Goal: Task Accomplishment & Management: Manage account settings

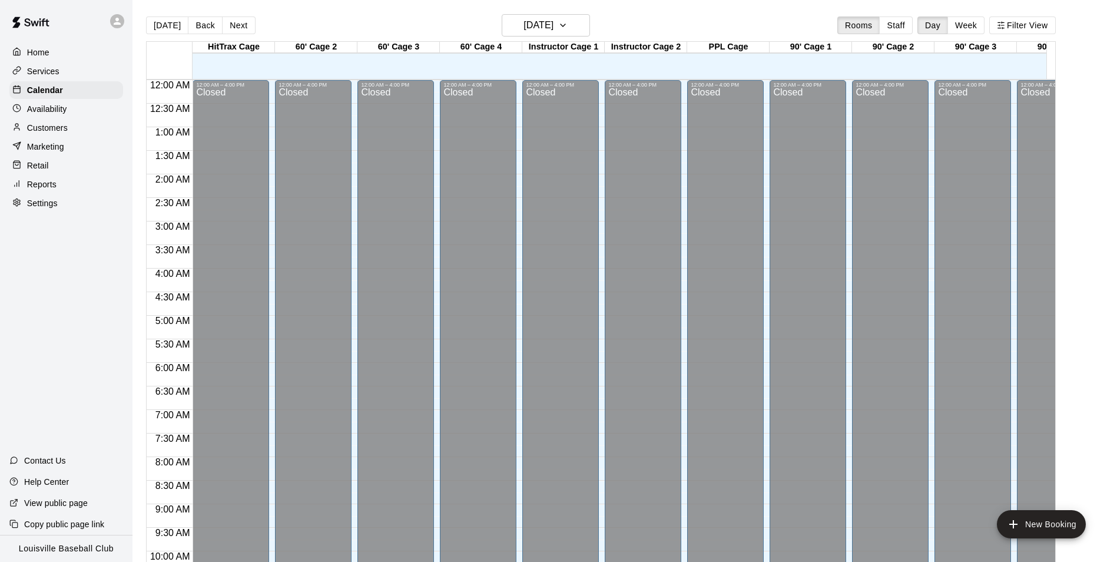
scroll to position [491, 0]
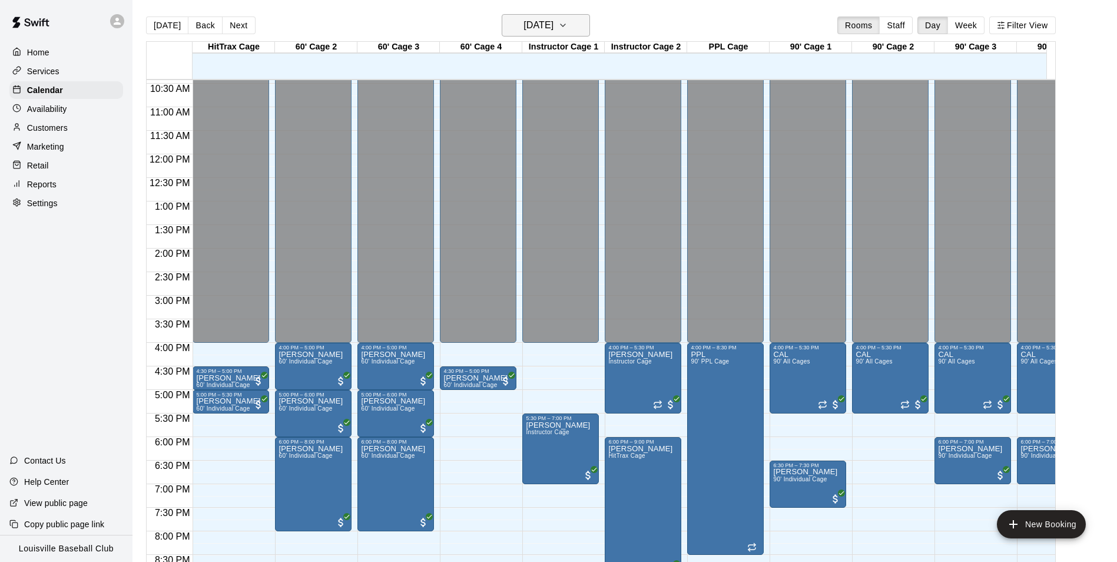
click at [555, 35] on button "[DATE]" at bounding box center [546, 25] width 88 height 22
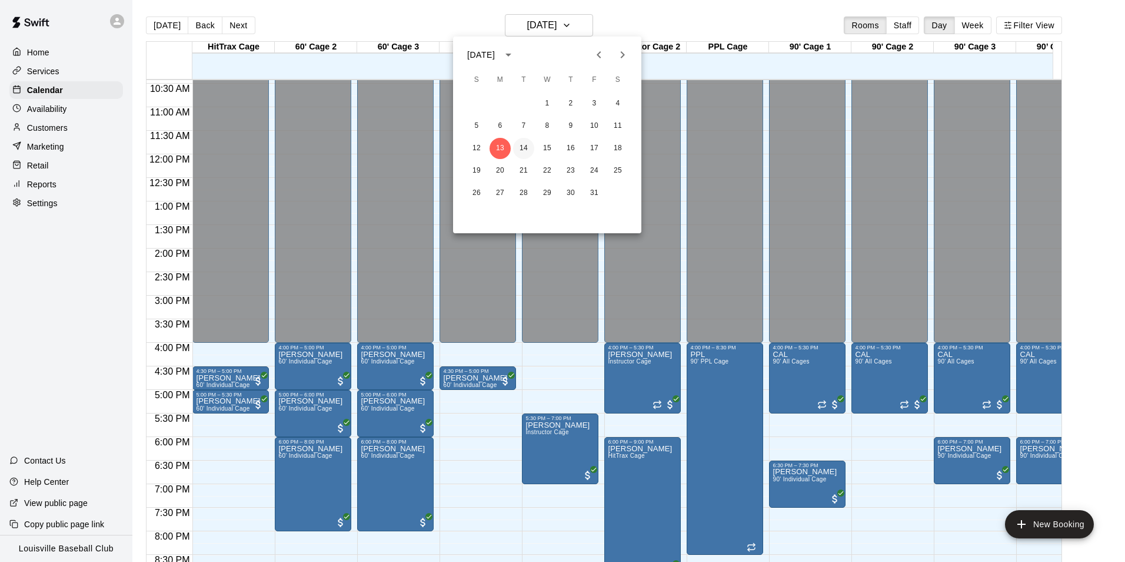
click at [524, 148] on button "14" at bounding box center [523, 148] width 21 height 21
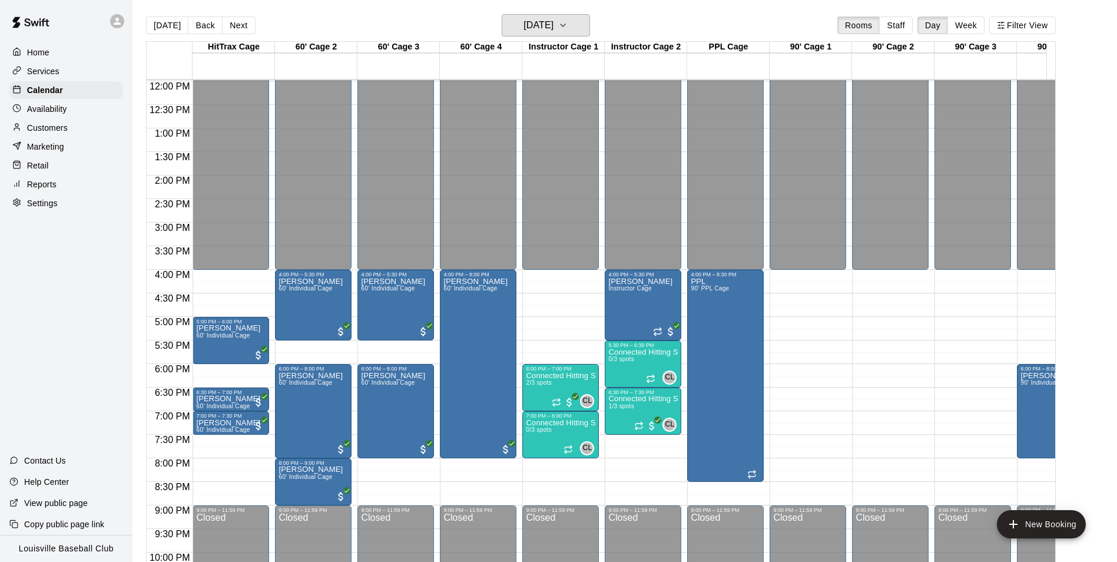
scroll to position [640, 0]
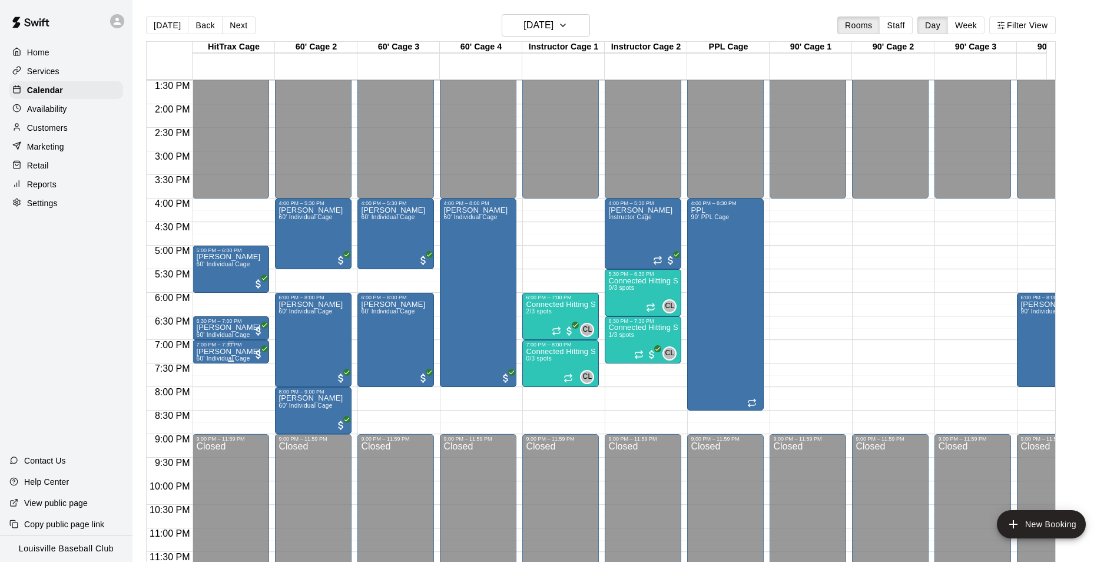
click at [234, 355] on span "60' Individual Cage" at bounding box center [223, 358] width 54 height 6
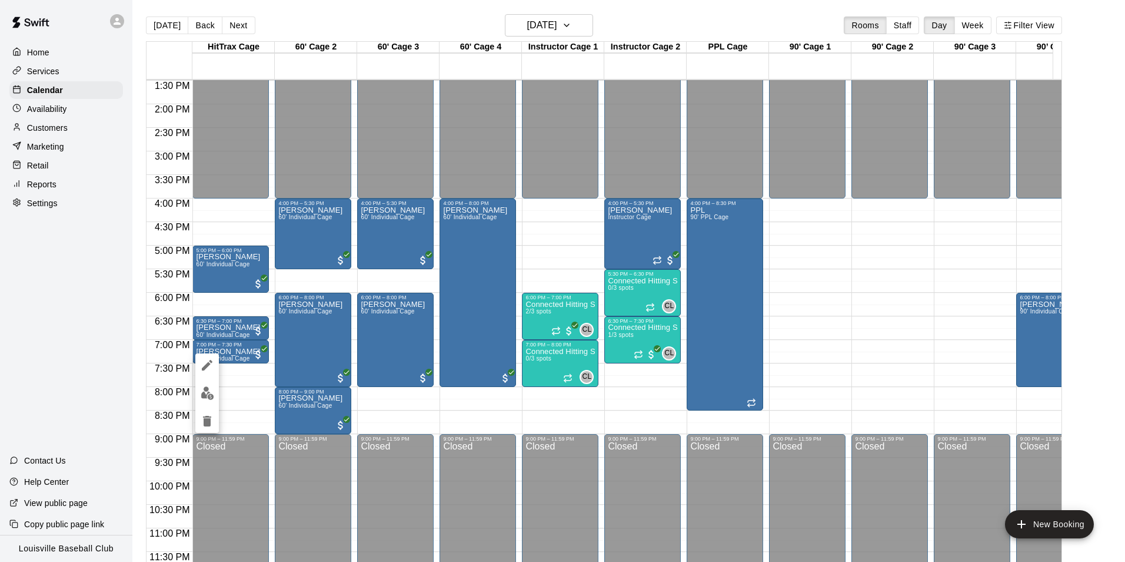
click at [210, 423] on icon "delete" at bounding box center [207, 421] width 8 height 11
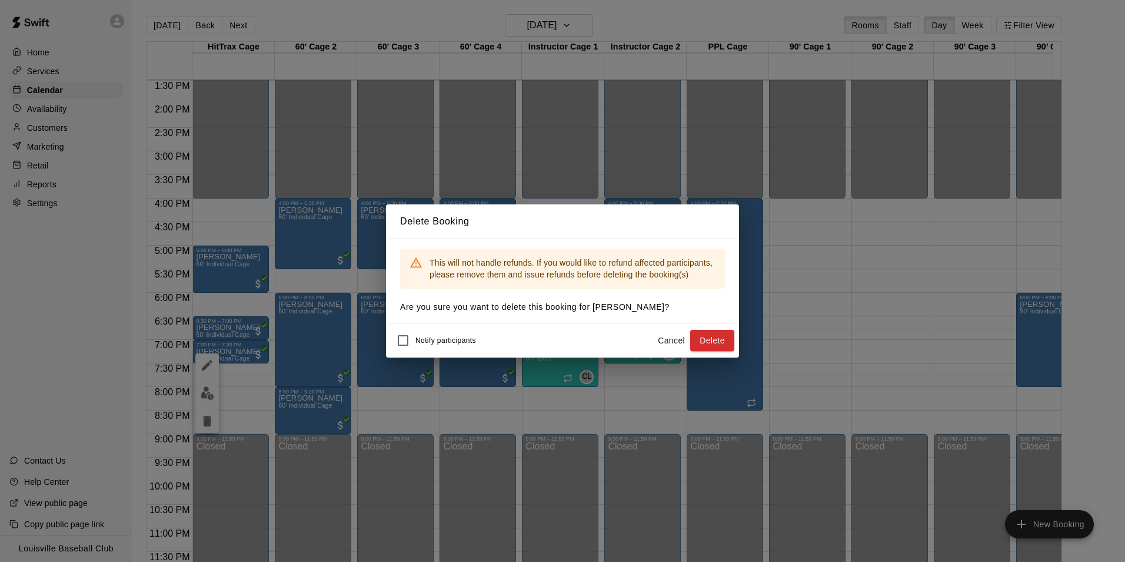
click at [729, 339] on button "Delete" at bounding box center [712, 341] width 44 height 22
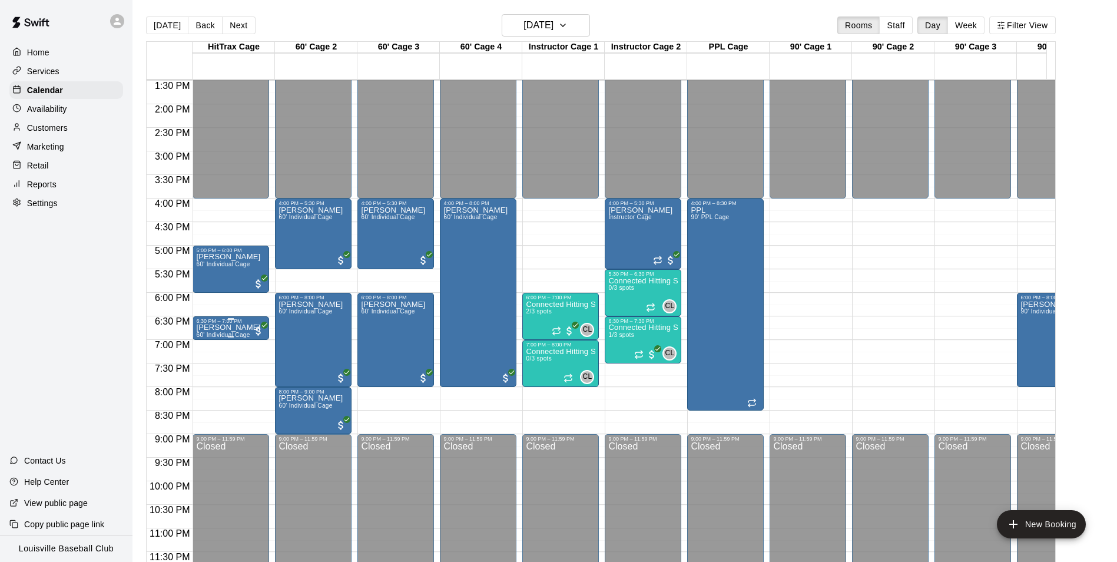
click at [230, 333] on span "60' Individual Cage" at bounding box center [223, 334] width 54 height 6
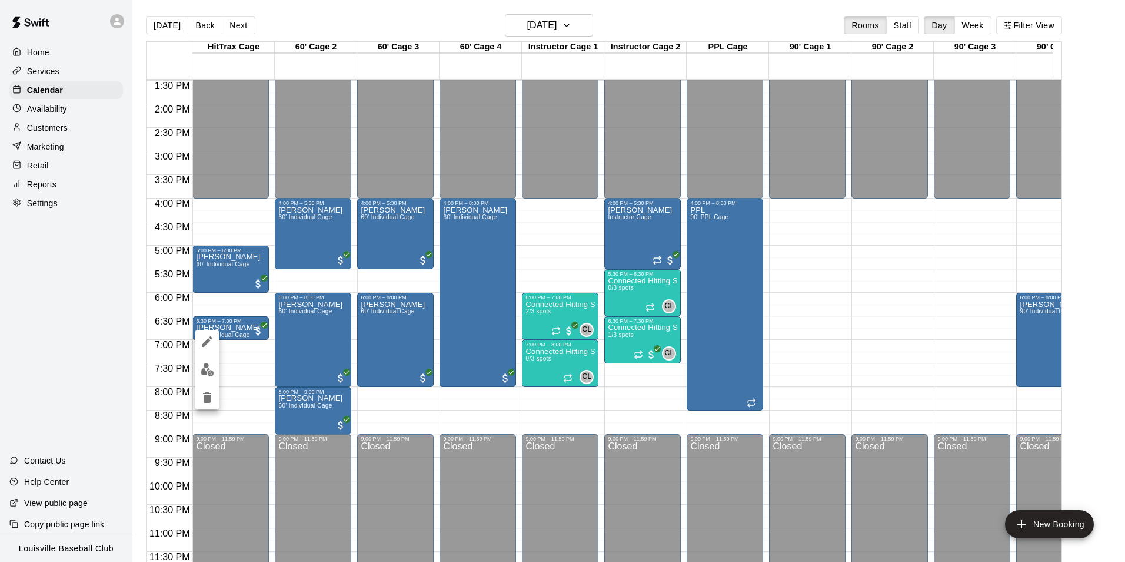
click at [205, 349] on button "edit" at bounding box center [207, 342] width 24 height 24
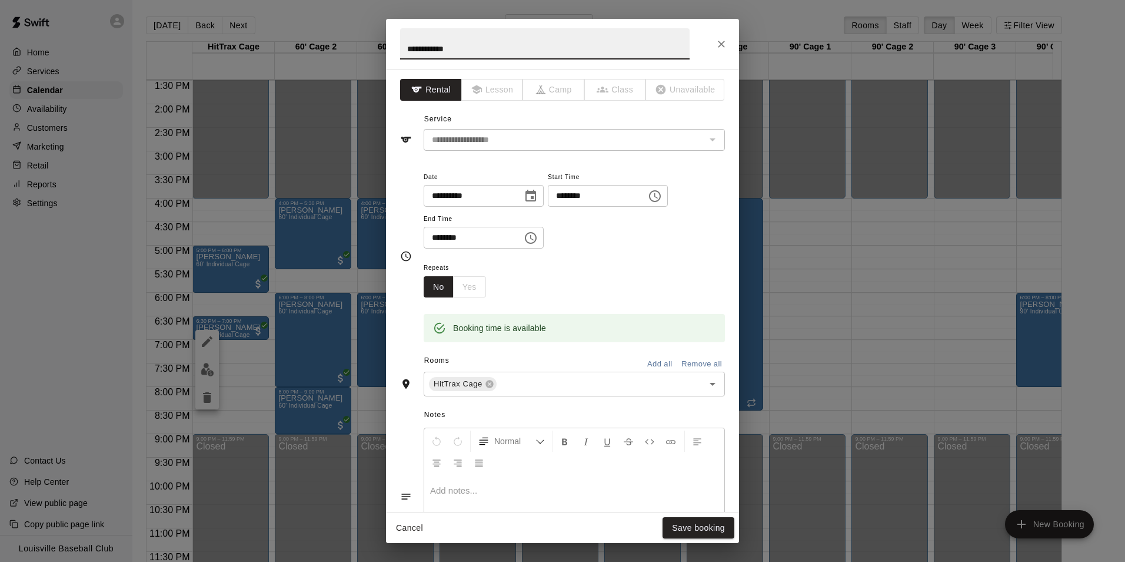
click at [442, 241] on input "********" at bounding box center [469, 238] width 91 height 22
click at [449, 239] on input "********" at bounding box center [469, 238] width 91 height 22
type input "********"
click at [700, 532] on button "Save booking" at bounding box center [699, 528] width 72 height 22
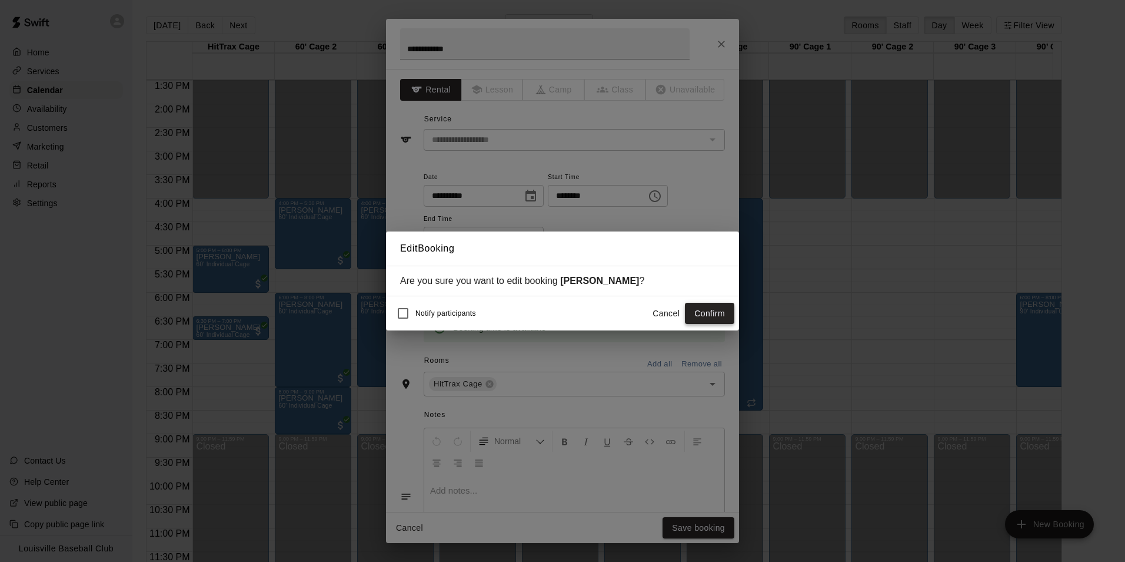
click at [715, 317] on button "Confirm" at bounding box center [709, 314] width 49 height 22
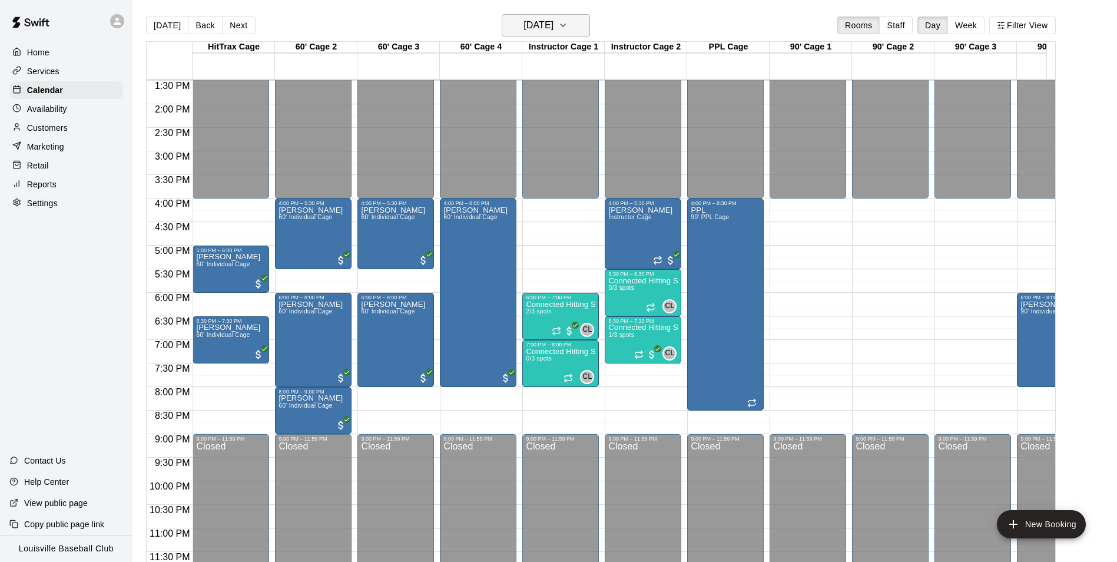
click at [553, 28] on h6 "[DATE]" at bounding box center [538, 25] width 30 height 16
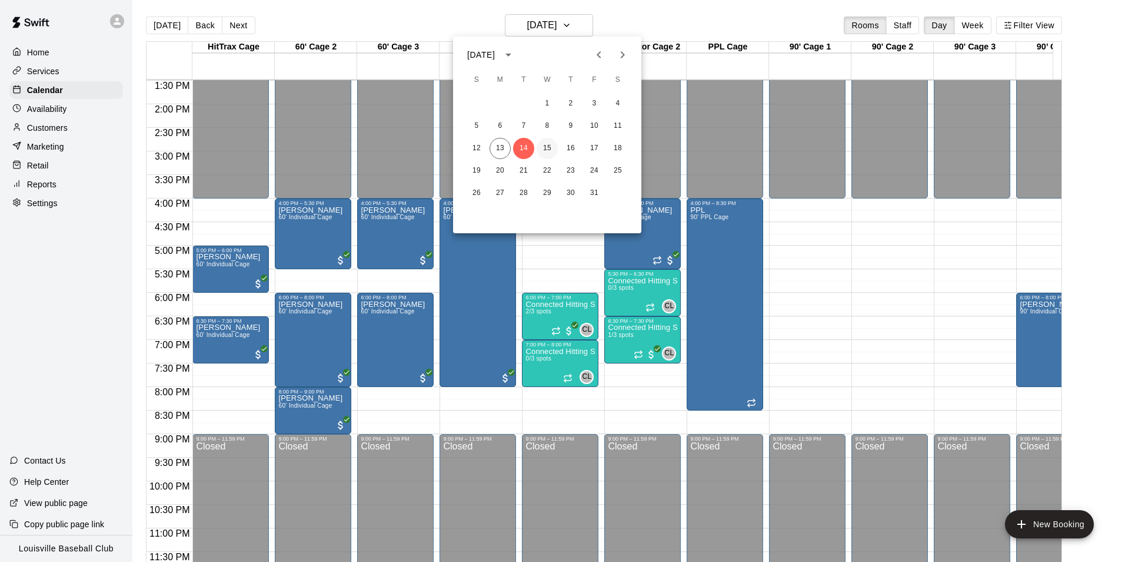
click at [548, 148] on button "15" at bounding box center [547, 148] width 21 height 21
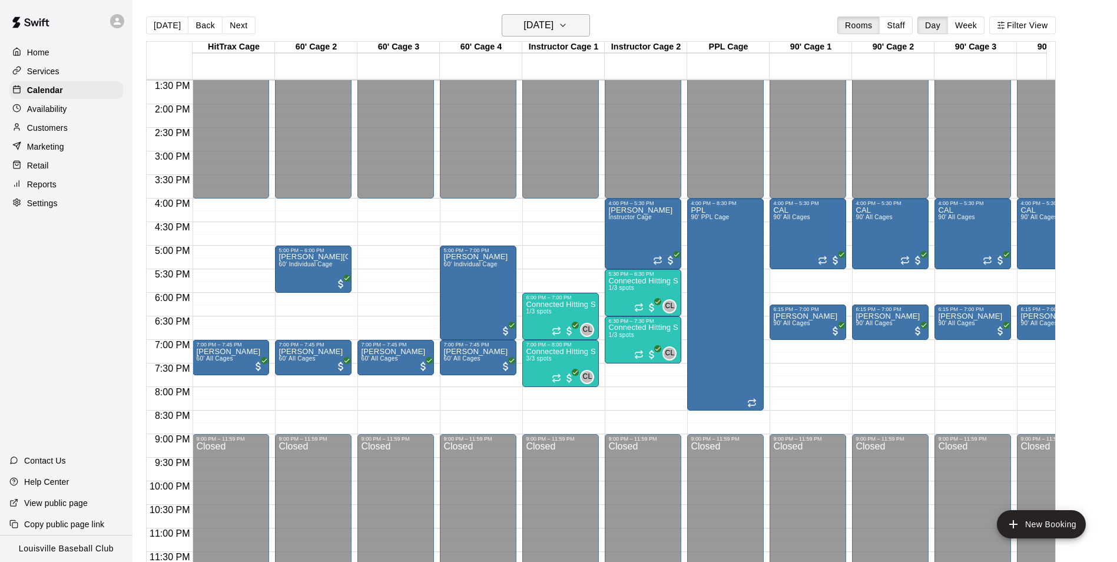
click at [582, 32] on button "[DATE]" at bounding box center [546, 25] width 88 height 22
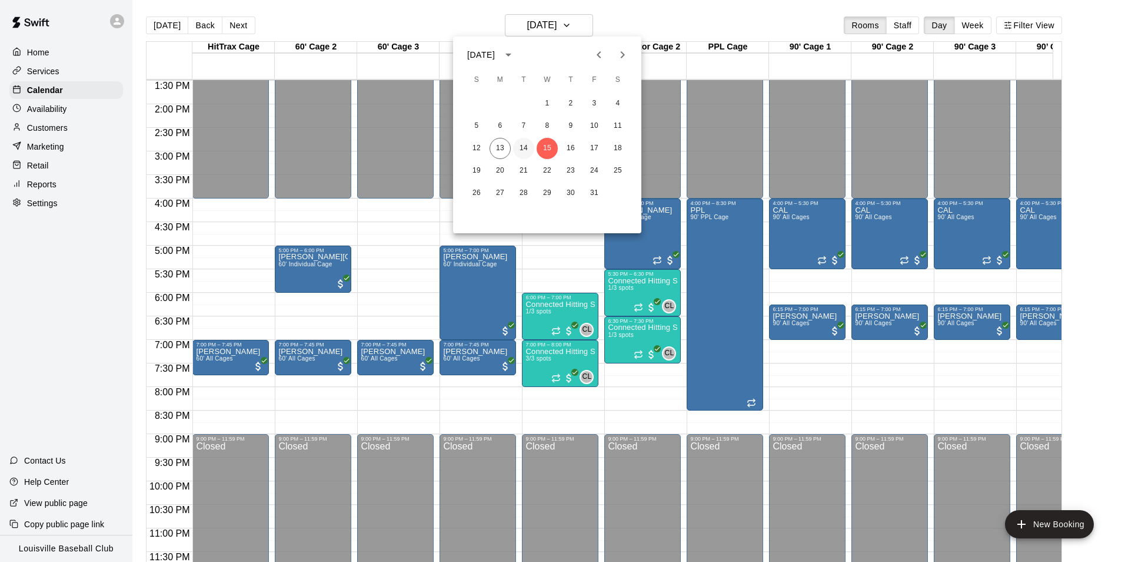
click at [526, 148] on button "14" at bounding box center [523, 148] width 21 height 21
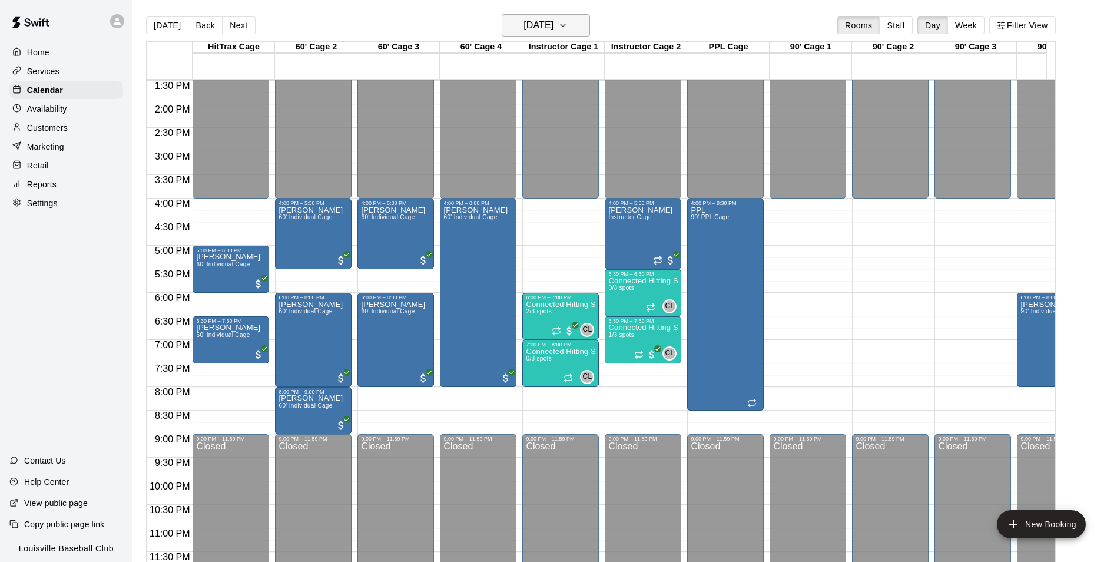
click at [553, 23] on h6 "[DATE]" at bounding box center [538, 25] width 30 height 16
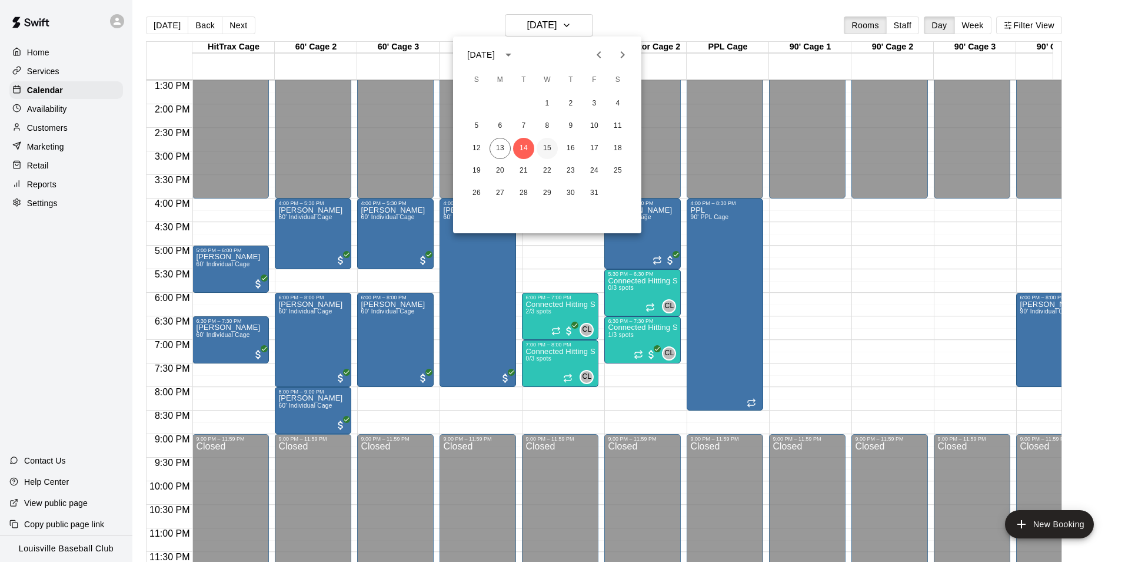
click at [549, 145] on button "15" at bounding box center [547, 148] width 21 height 21
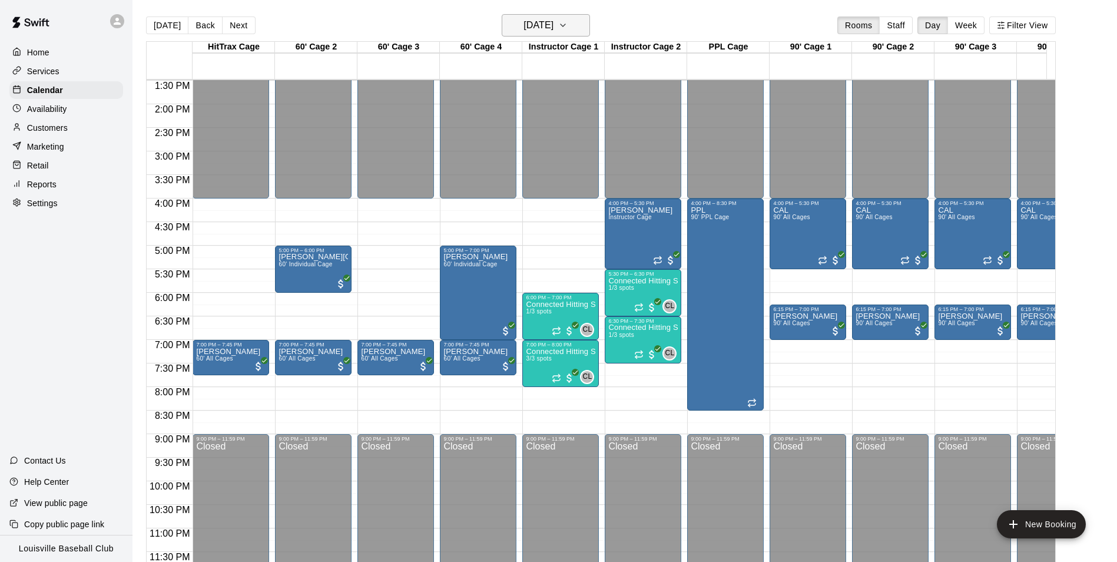
click at [553, 26] on h6 "[DATE]" at bounding box center [538, 25] width 30 height 16
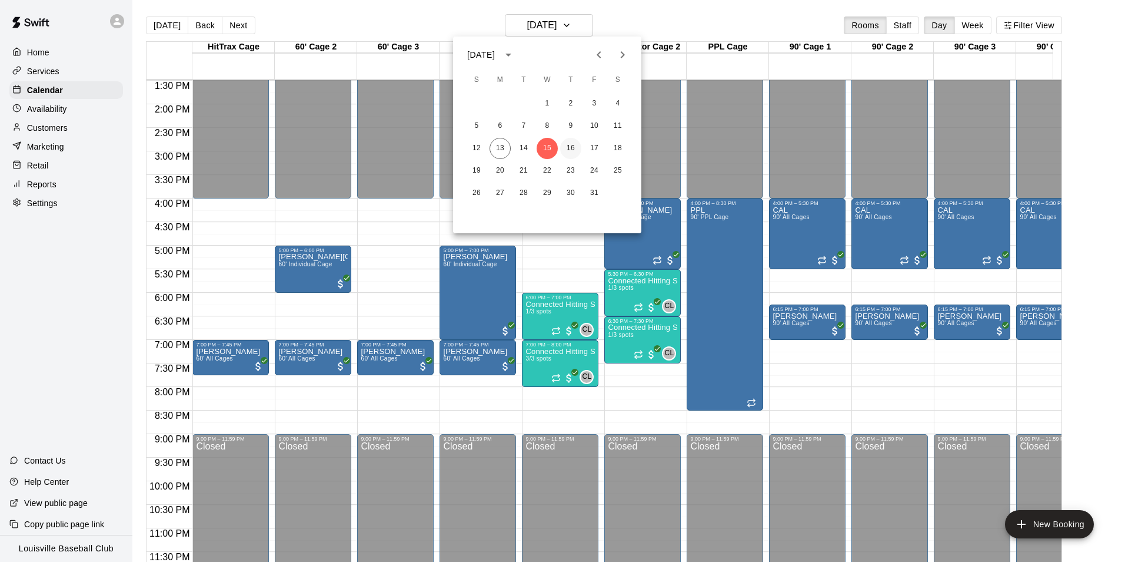
click at [567, 148] on button "16" at bounding box center [570, 148] width 21 height 21
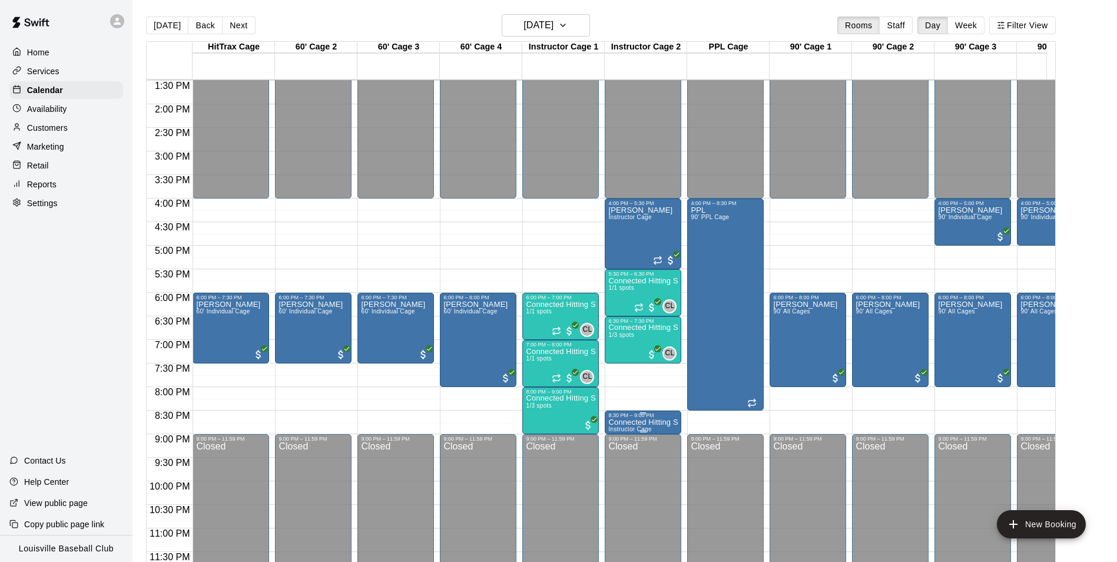
click at [640, 422] on p "Connected Hitting Session" at bounding box center [642, 422] width 69 height 0
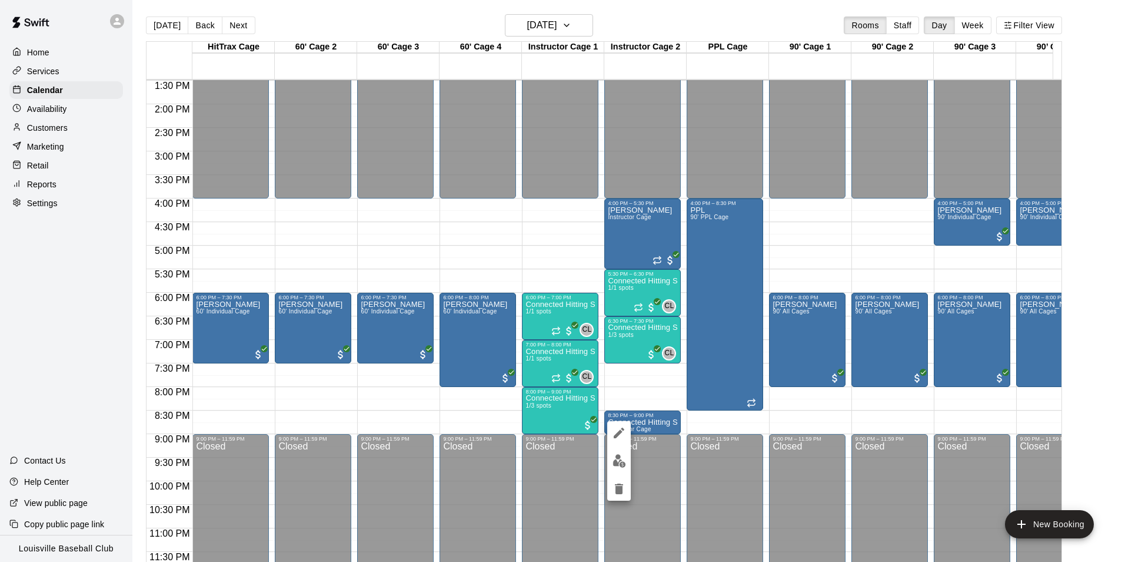
click at [614, 486] on icon "delete" at bounding box center [619, 488] width 14 height 14
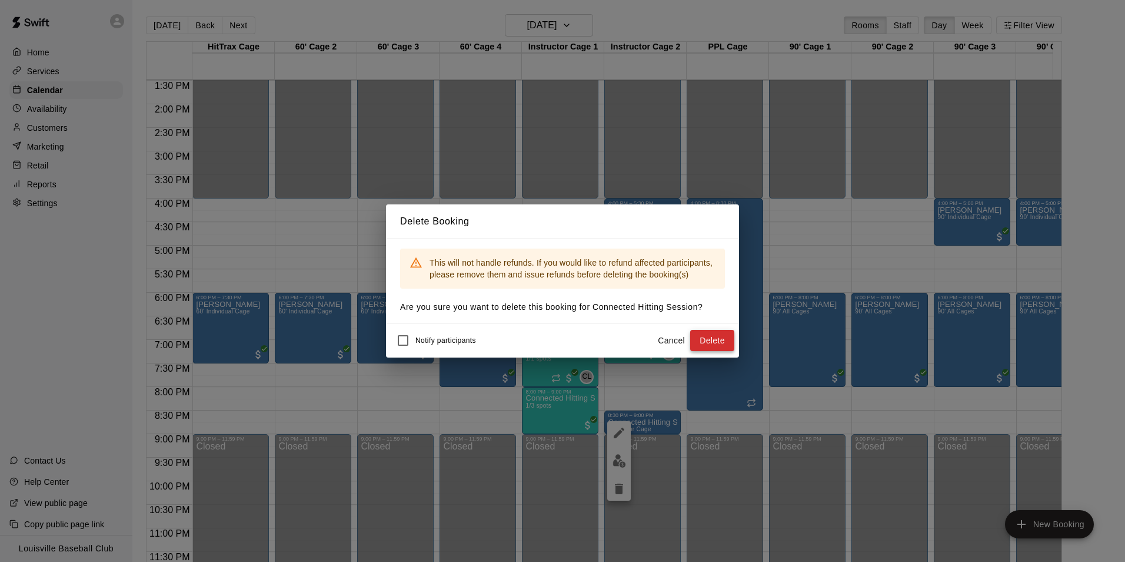
click at [721, 337] on button "Delete" at bounding box center [712, 341] width 44 height 22
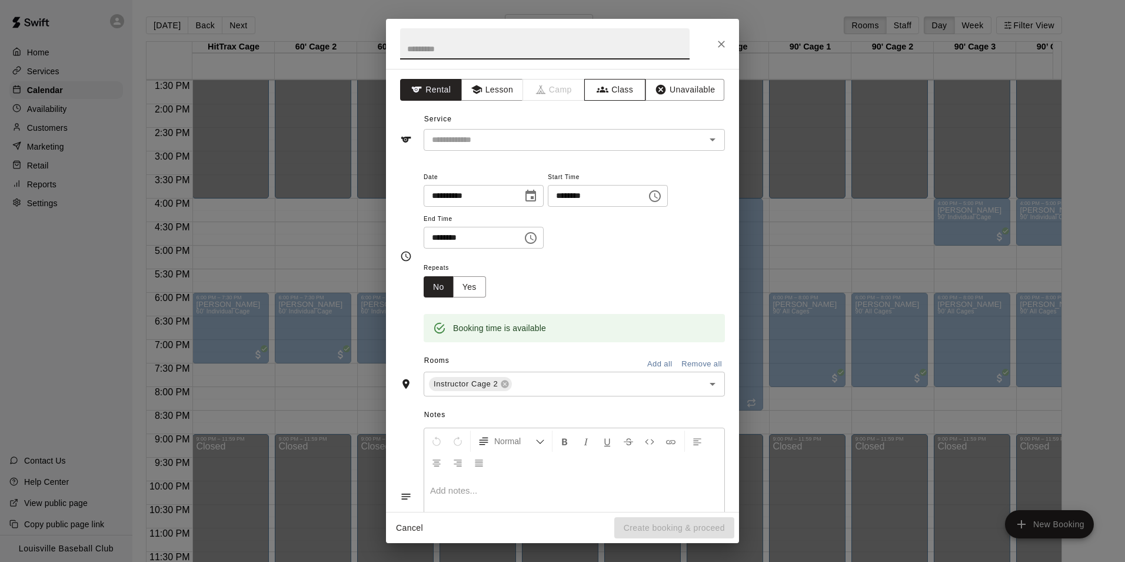
click at [607, 93] on button "Class" at bounding box center [616, 90] width 62 height 22
click at [710, 140] on icon "Open" at bounding box center [713, 139] width 6 height 3
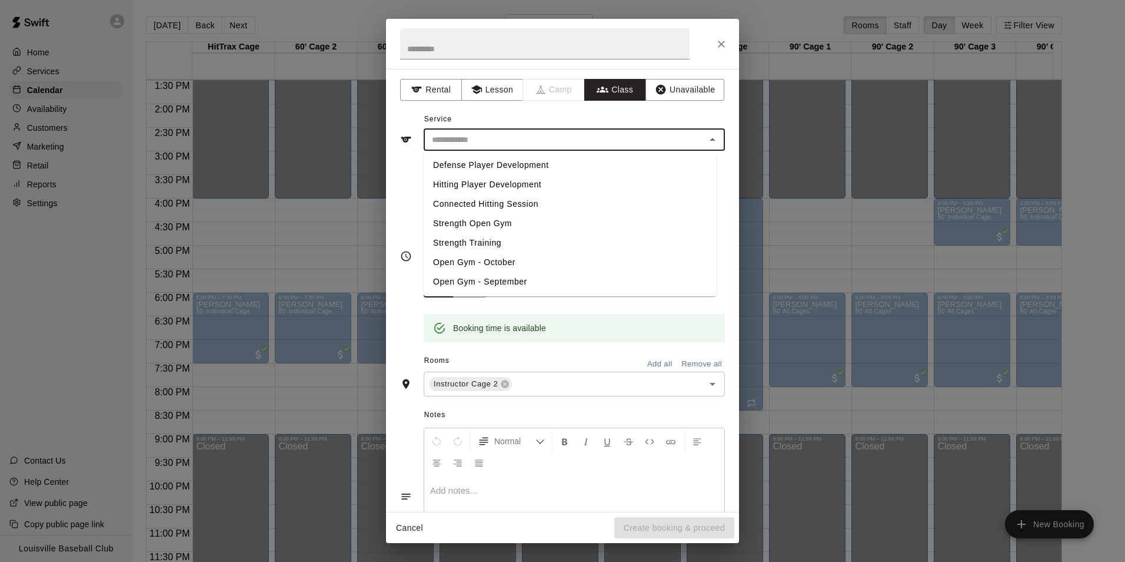
click at [527, 204] on li "Connected Hitting Session" at bounding box center [570, 203] width 293 height 19
type input "**********"
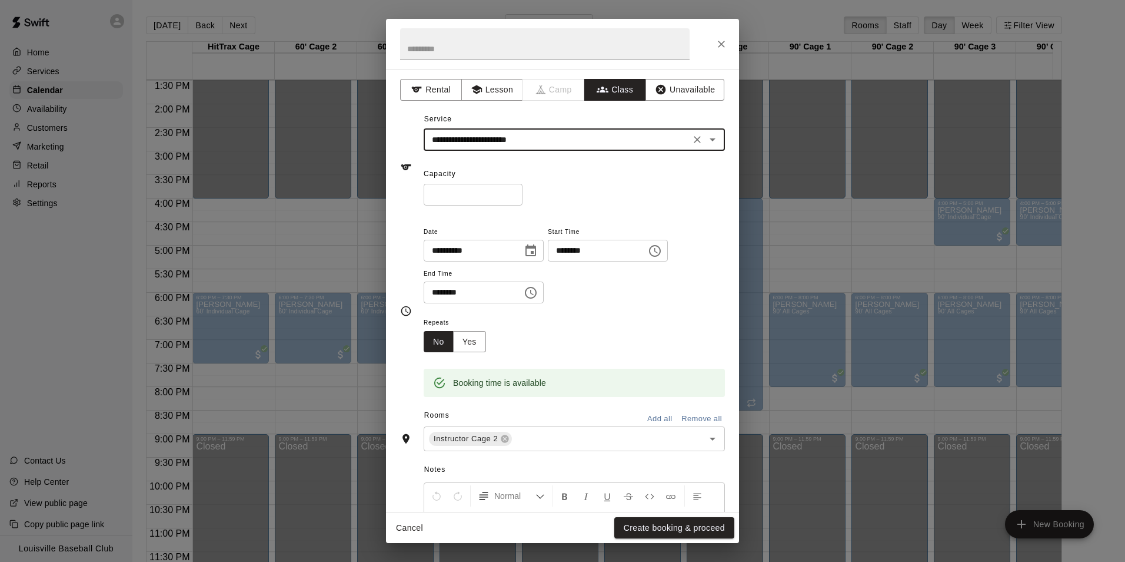
click at [494, 194] on input "*" at bounding box center [473, 195] width 99 height 22
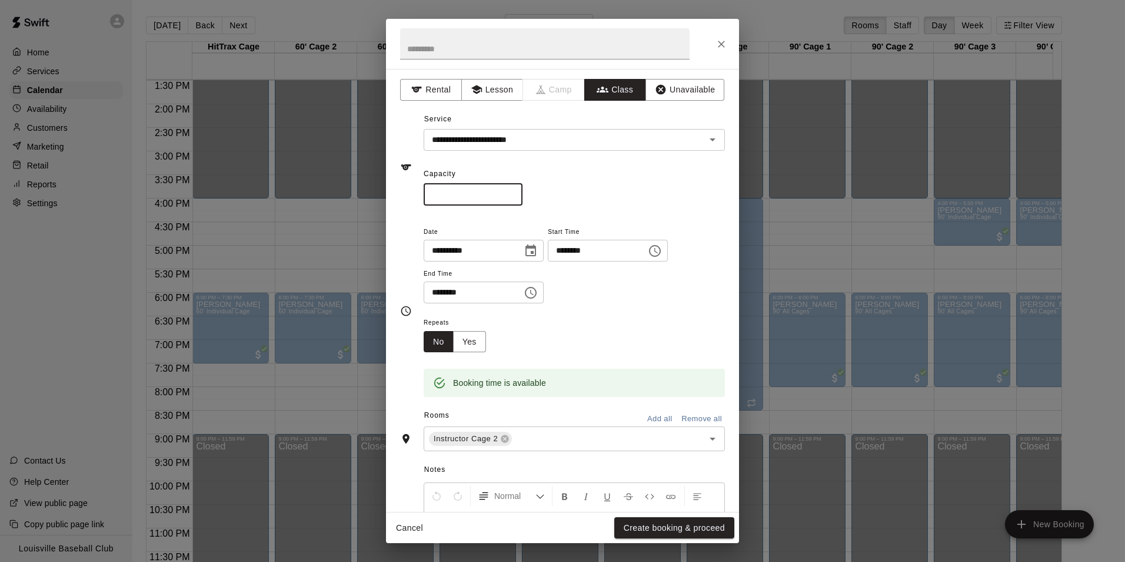
type input "*"
click at [678, 530] on button "Create booking & proceed" at bounding box center [675, 528] width 120 height 22
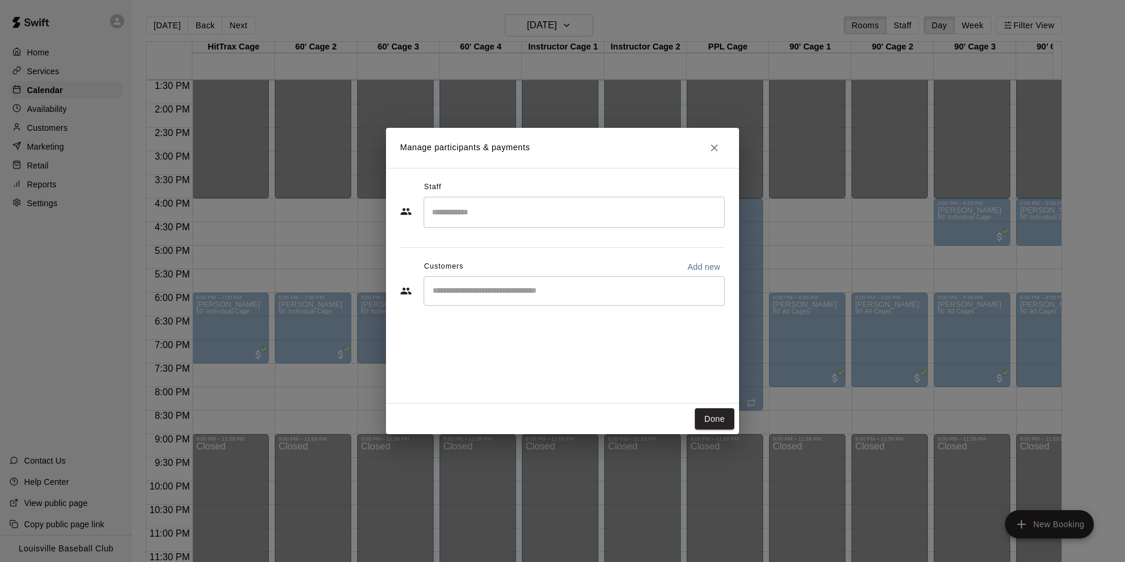
click at [524, 215] on input "Search staff" at bounding box center [574, 212] width 291 height 21
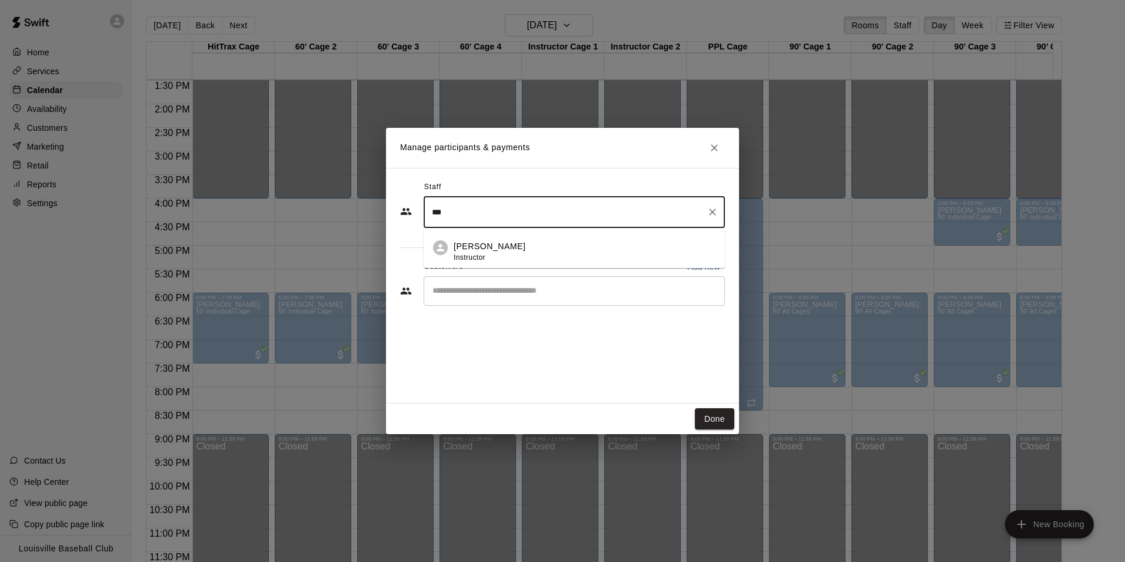
click at [478, 254] on span "Instructor" at bounding box center [470, 257] width 32 height 8
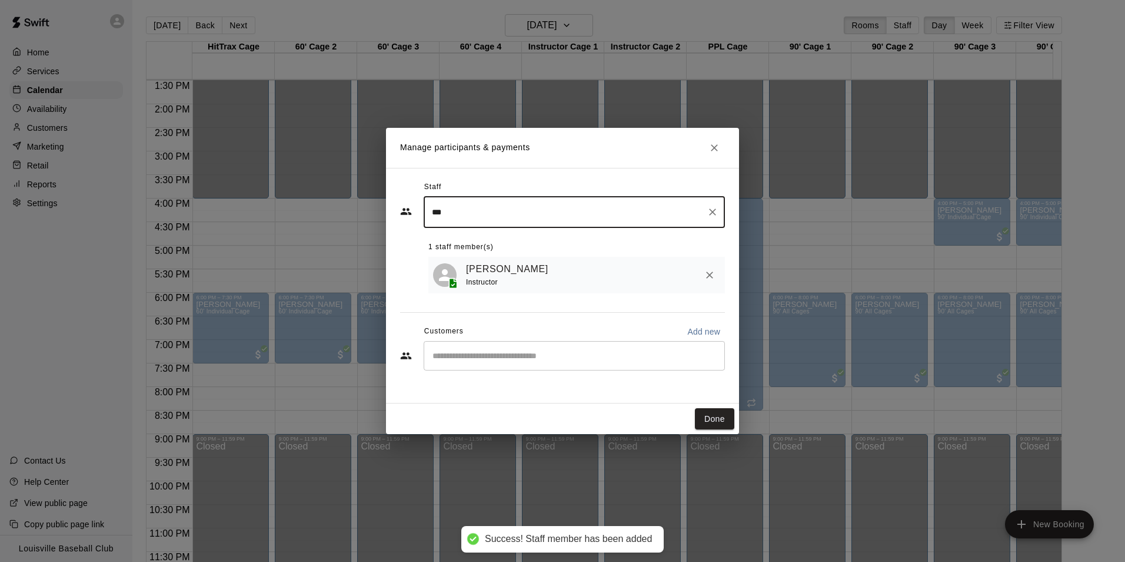
type input "***"
click at [718, 420] on button "Done" at bounding box center [714, 419] width 39 height 22
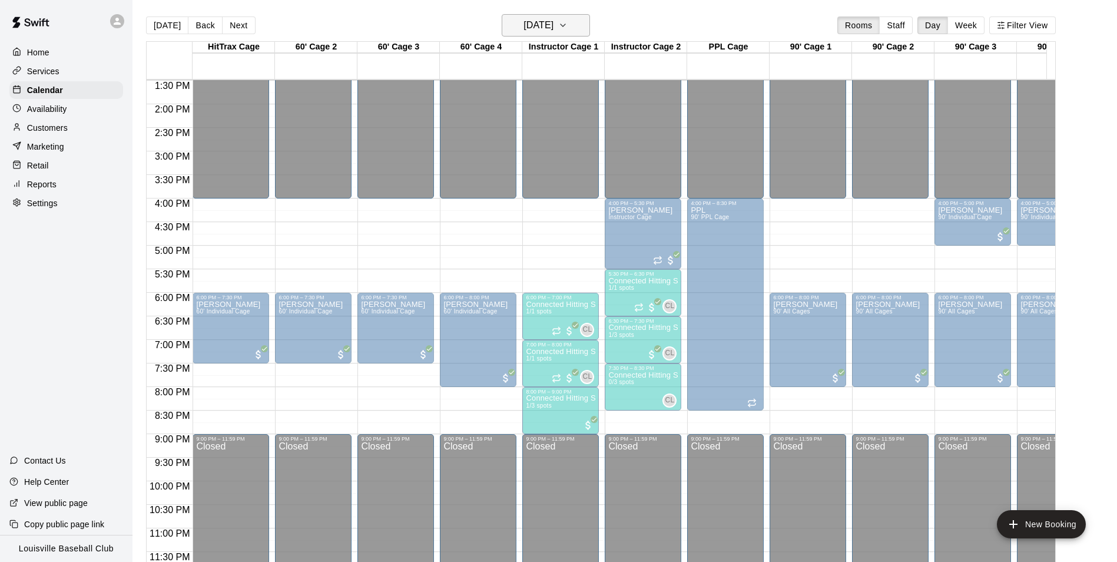
click at [567, 25] on icon "button" at bounding box center [562, 25] width 9 height 14
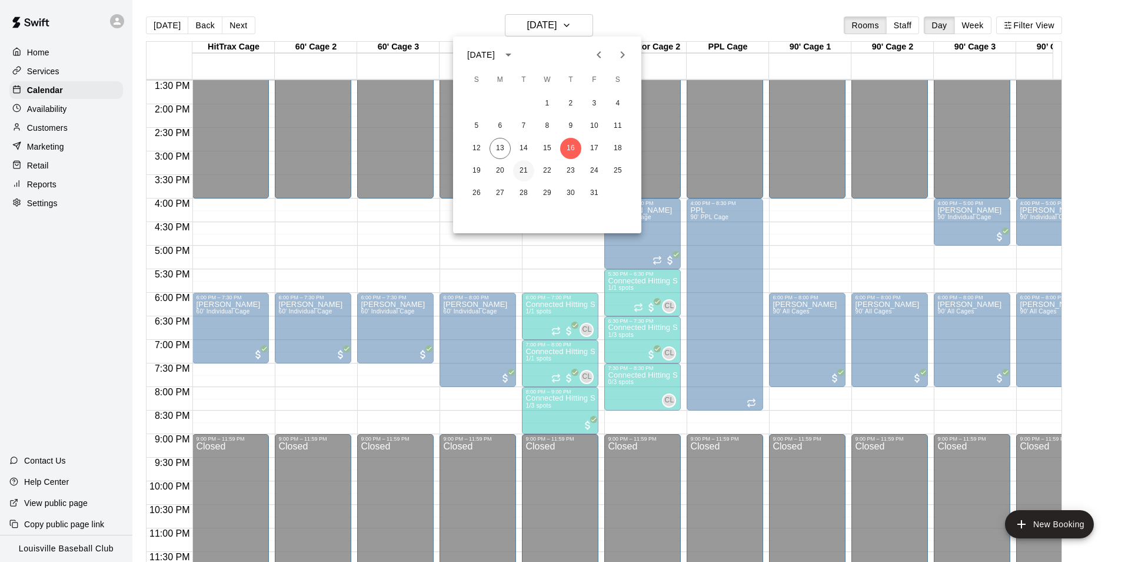
click at [522, 170] on button "21" at bounding box center [523, 170] width 21 height 21
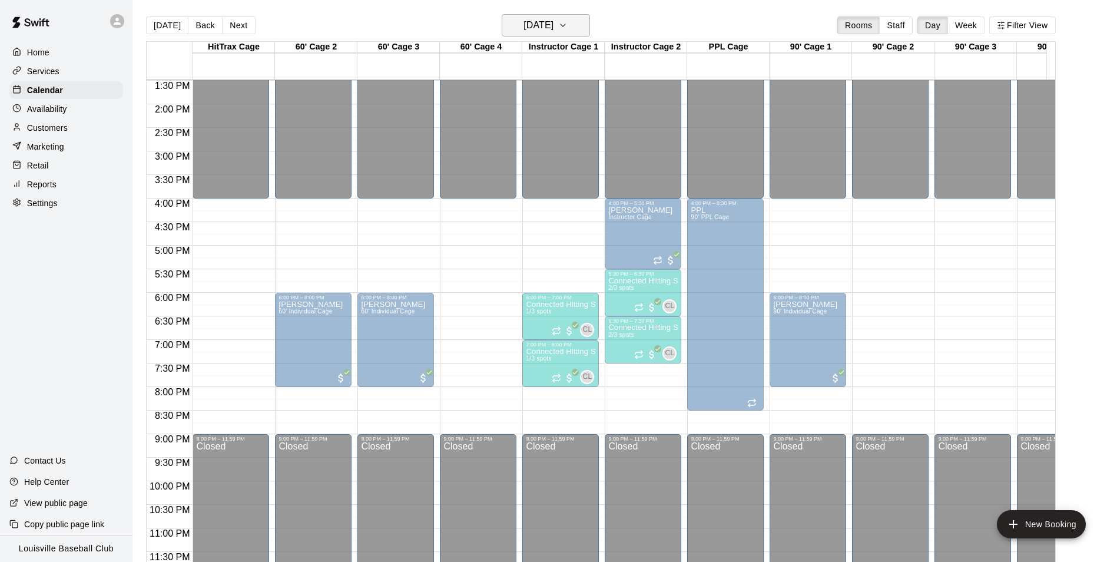
click at [552, 25] on h6 "[DATE]" at bounding box center [538, 25] width 30 height 16
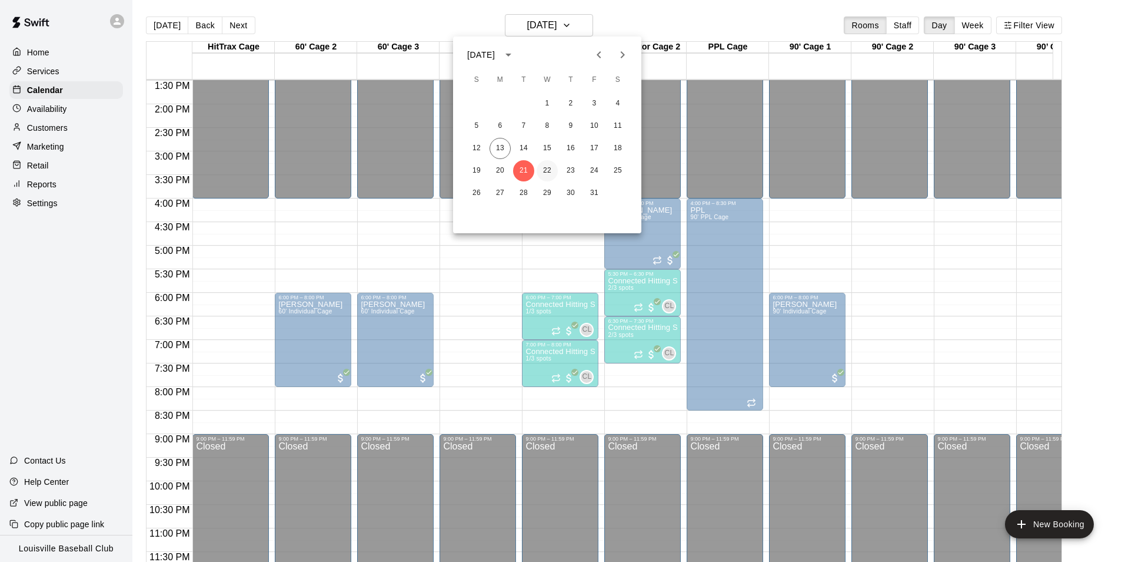
click at [551, 171] on button "22" at bounding box center [547, 170] width 21 height 21
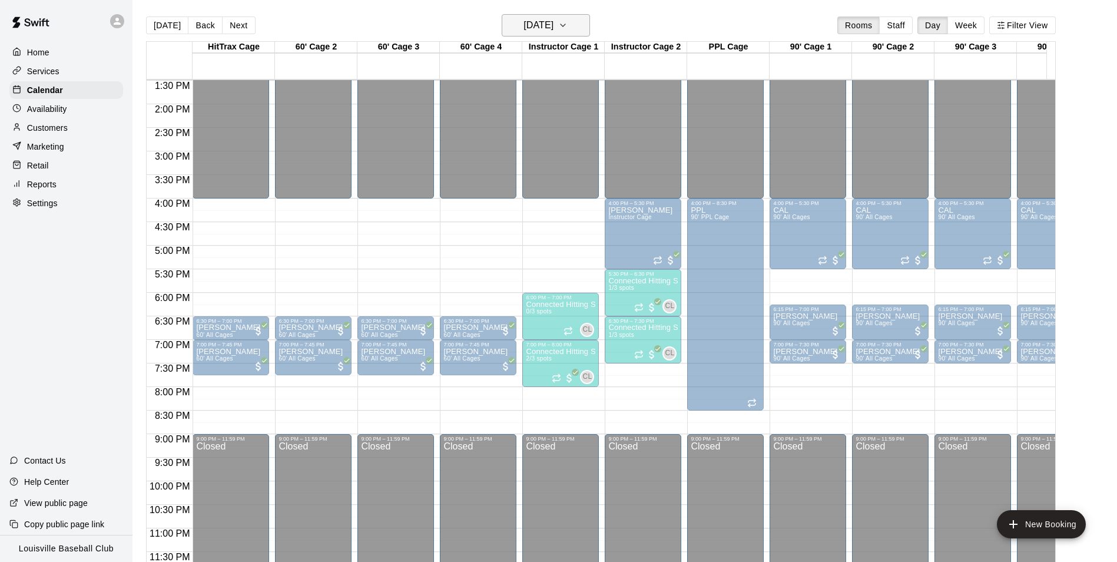
click at [553, 29] on h6 "[DATE]" at bounding box center [538, 25] width 30 height 16
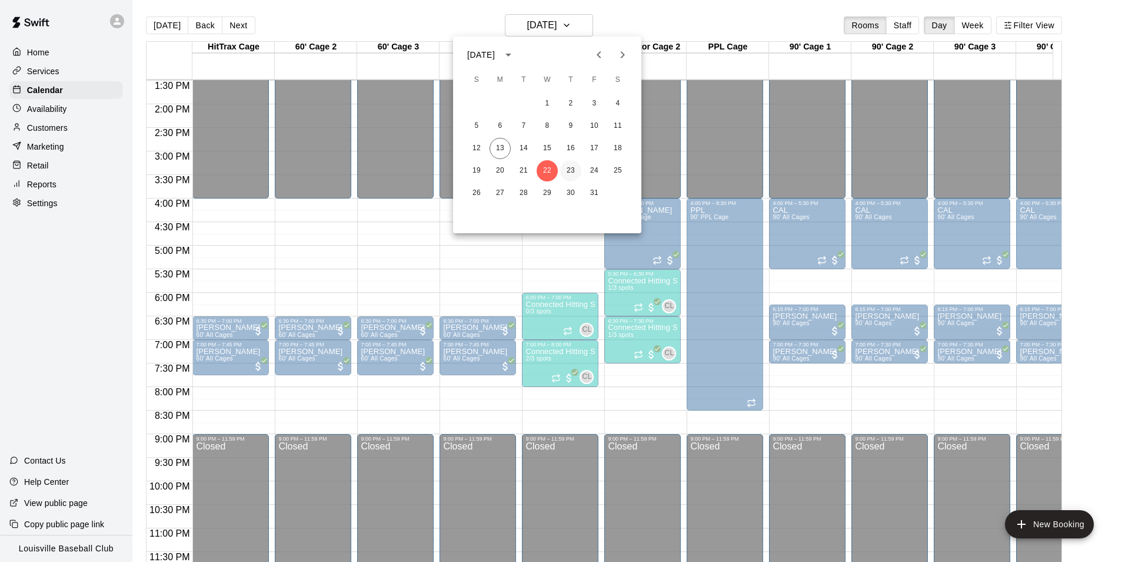
click at [575, 172] on button "23" at bounding box center [570, 170] width 21 height 21
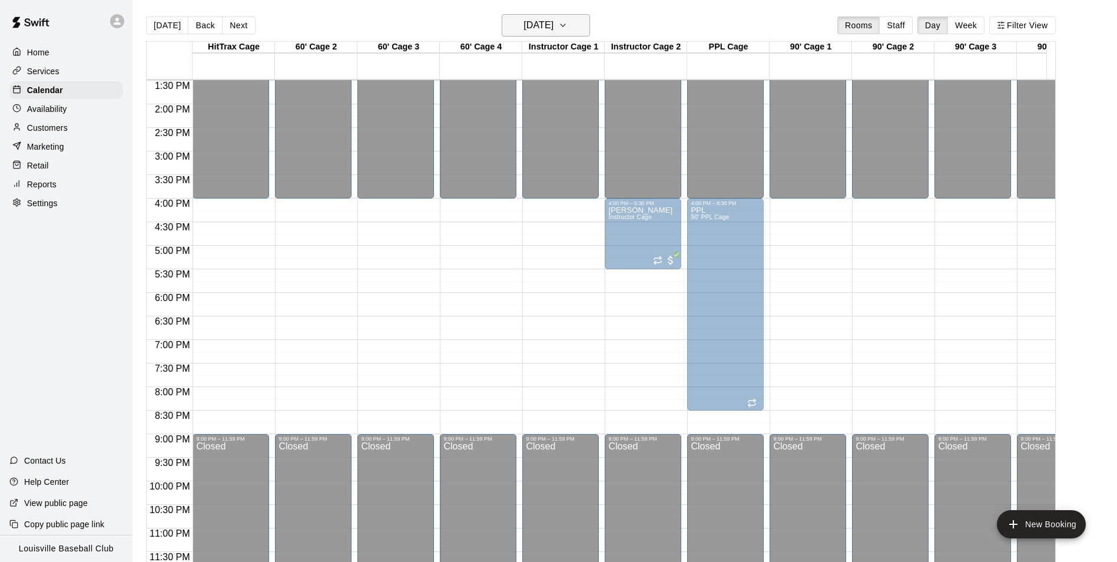
click at [553, 28] on h6 "[DATE]" at bounding box center [538, 25] width 30 height 16
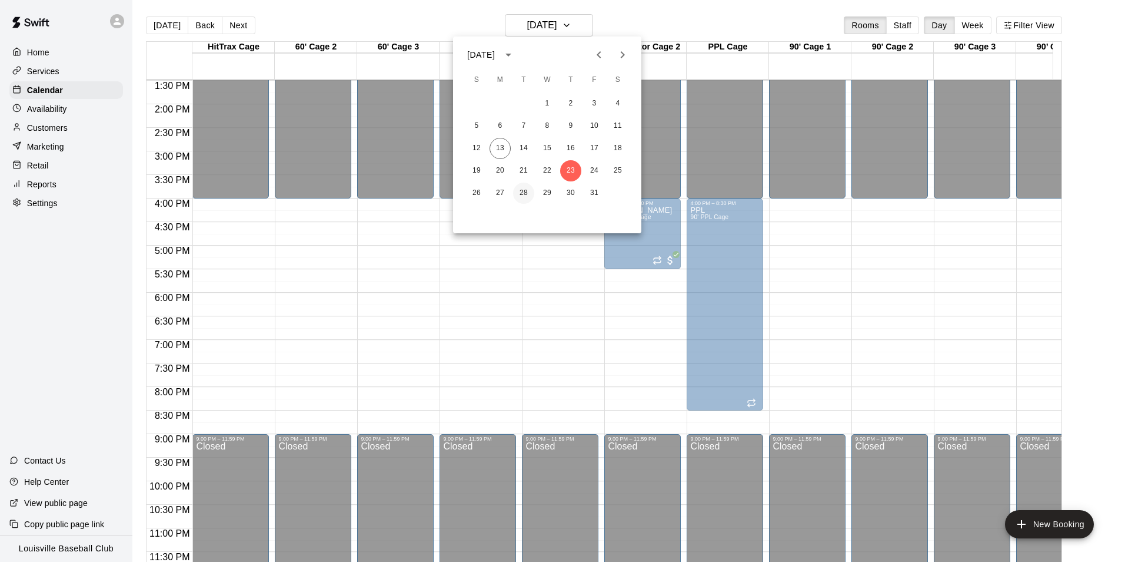
click at [522, 194] on button "28" at bounding box center [523, 192] width 21 height 21
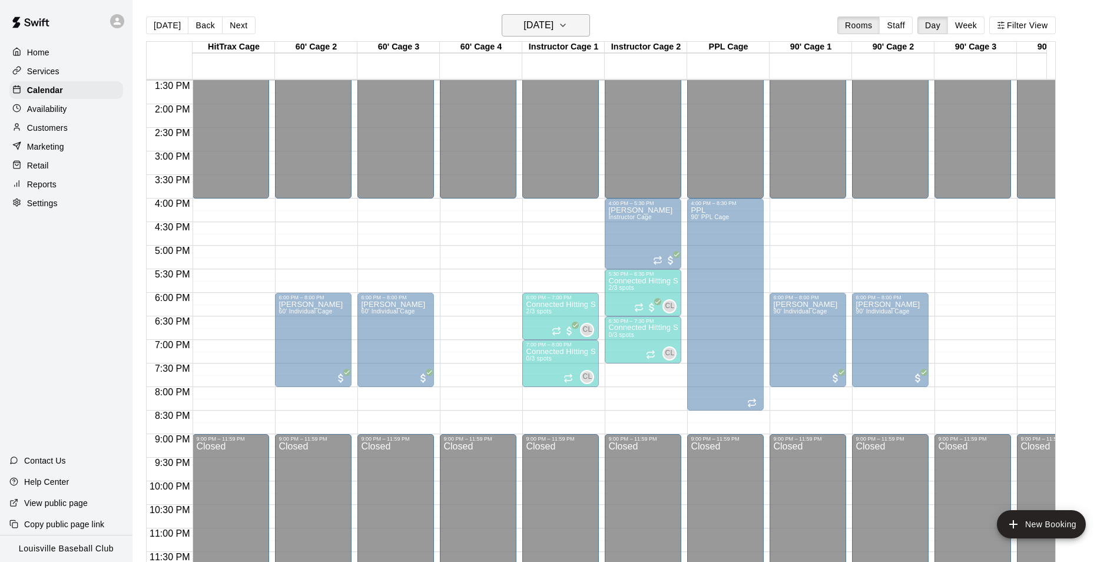
click at [553, 28] on h6 "[DATE]" at bounding box center [538, 25] width 30 height 16
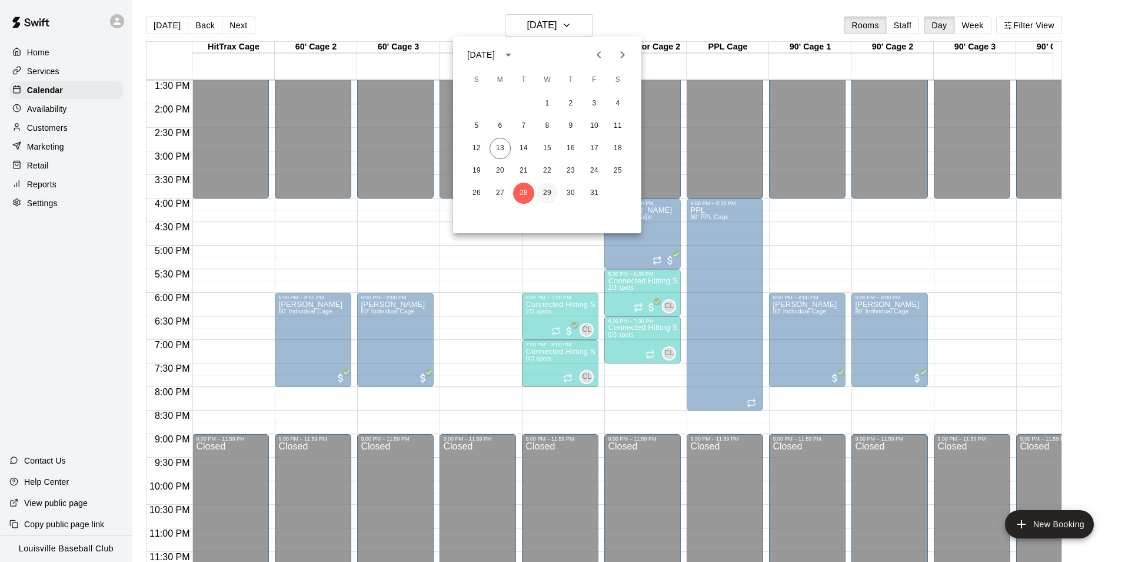
click at [546, 195] on button "29" at bounding box center [547, 192] width 21 height 21
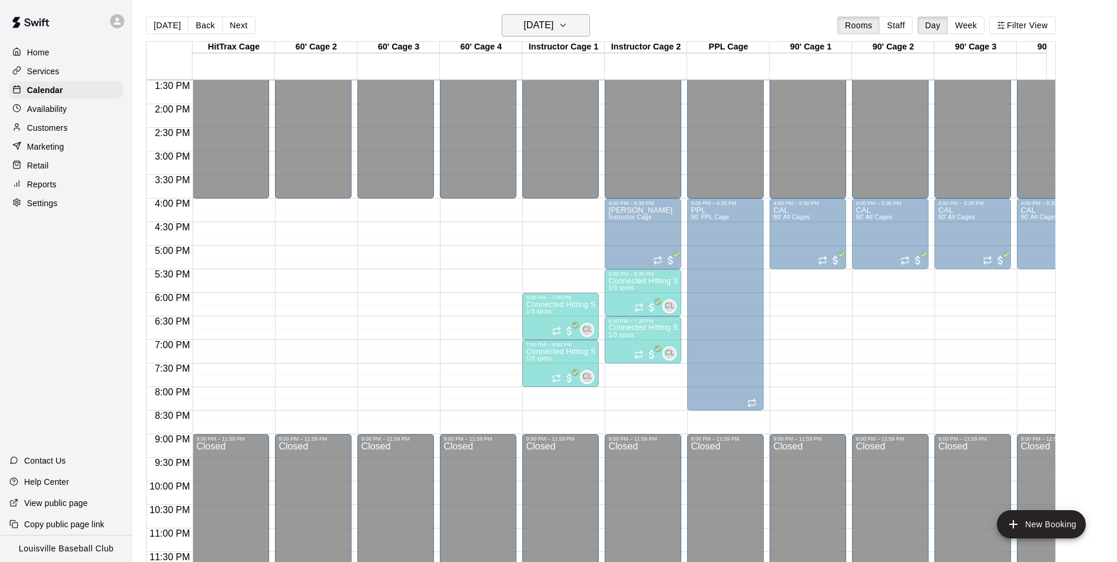
click at [553, 28] on h6 "[DATE]" at bounding box center [538, 25] width 30 height 16
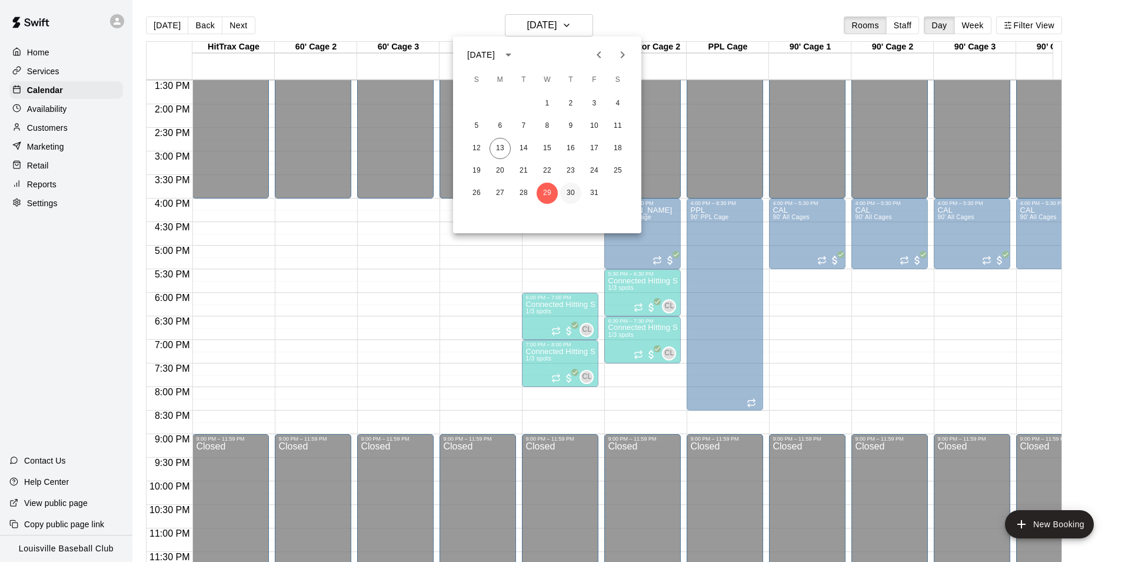
click at [567, 191] on button "30" at bounding box center [570, 192] width 21 height 21
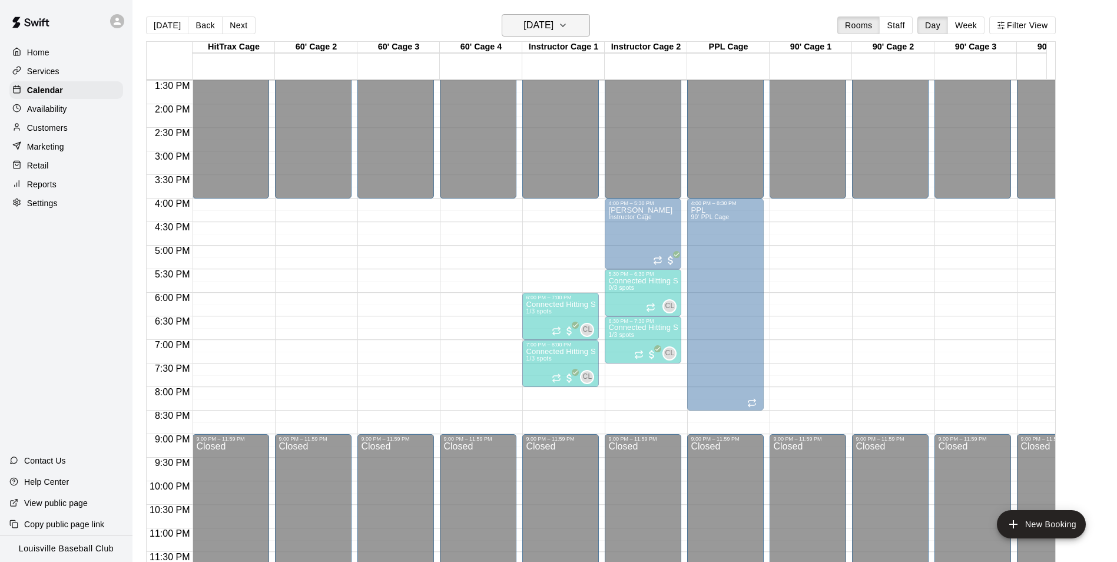
click at [578, 24] on button "[DATE]" at bounding box center [546, 25] width 88 height 22
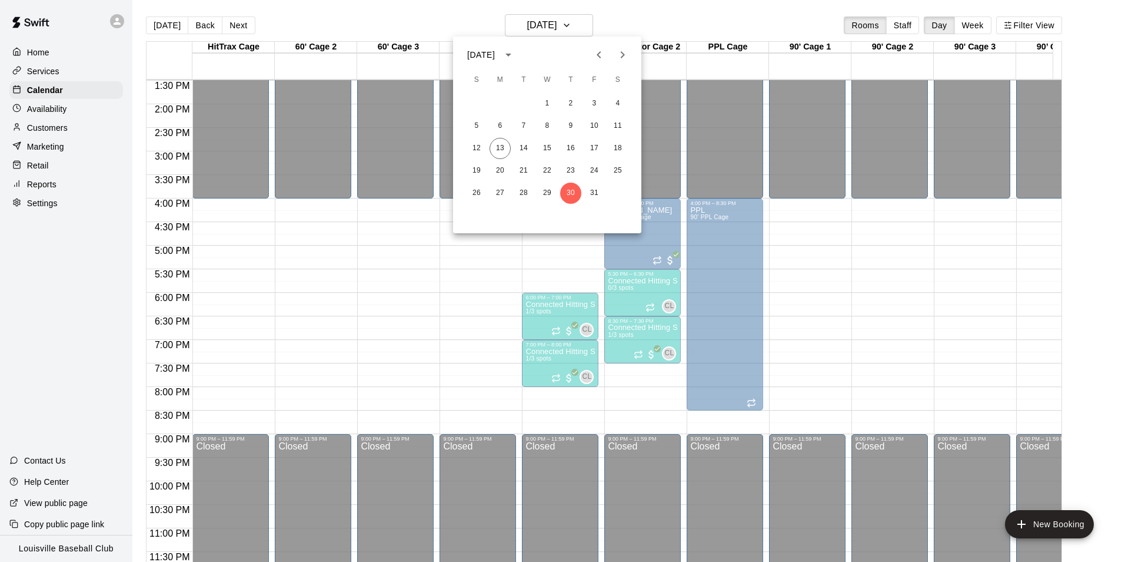
click at [623, 55] on icon "Next month" at bounding box center [623, 55] width 14 height 14
click at [524, 125] on button "4" at bounding box center [523, 125] width 21 height 21
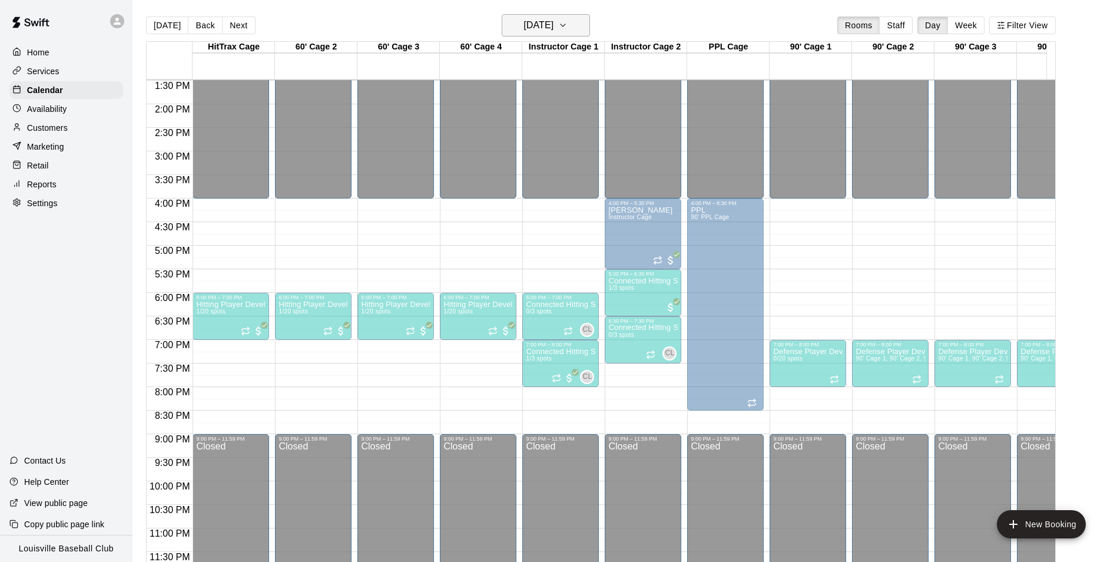
click at [553, 28] on h6 "[DATE]" at bounding box center [538, 25] width 30 height 16
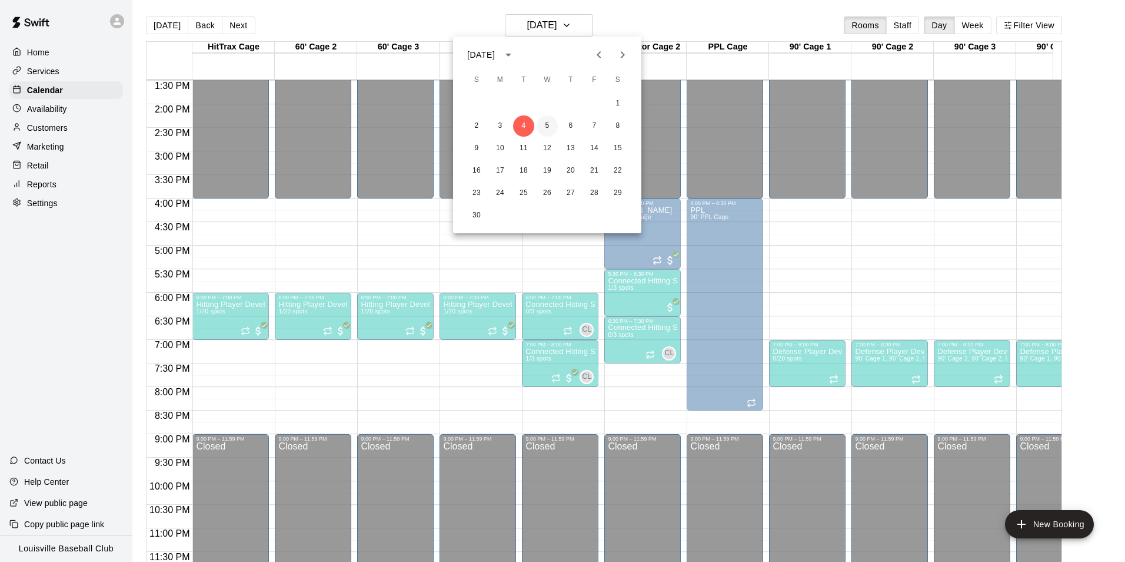
click at [547, 124] on button "5" at bounding box center [547, 125] width 21 height 21
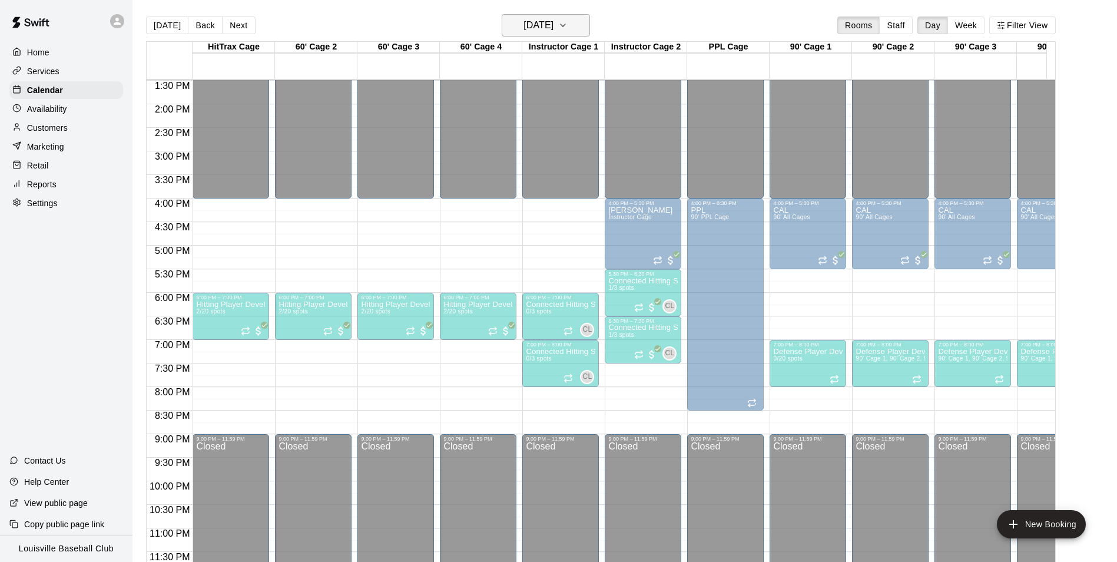
click at [584, 24] on button "[DATE]" at bounding box center [546, 25] width 88 height 22
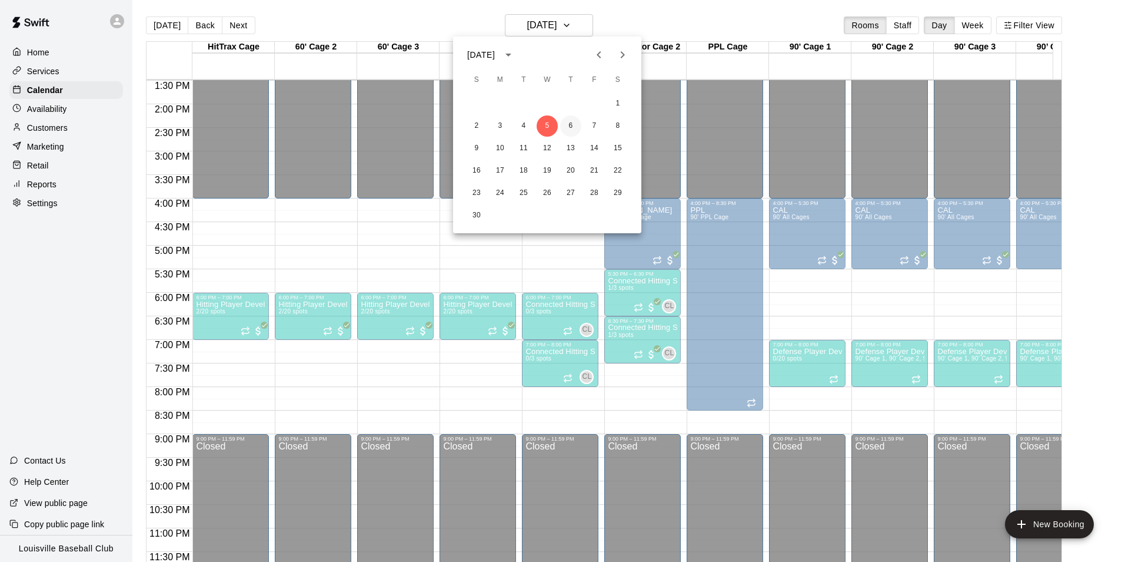
click at [571, 125] on button "6" at bounding box center [570, 125] width 21 height 21
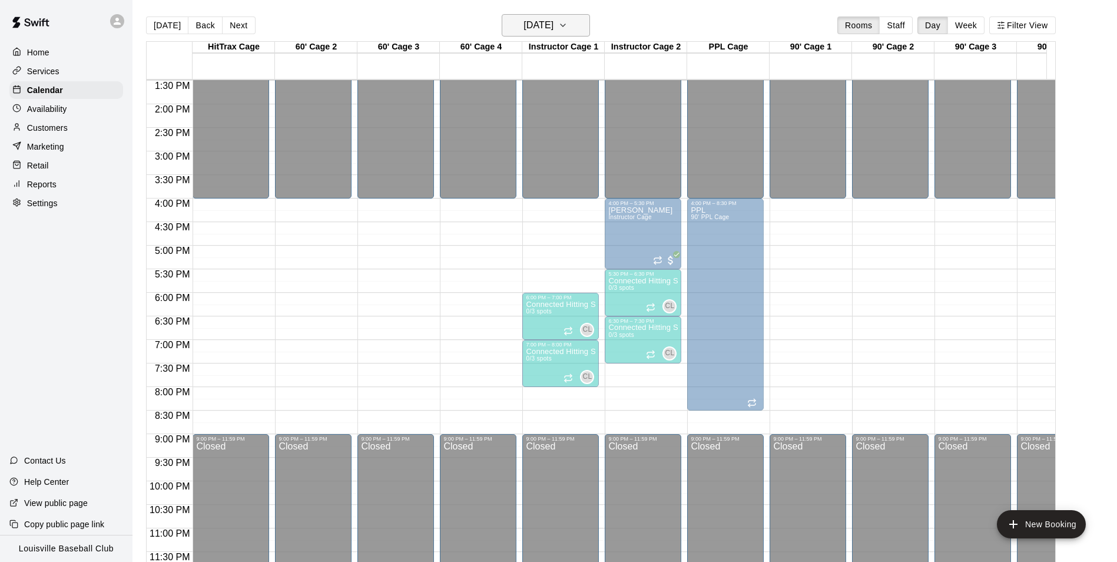
click at [553, 31] on h6 "[DATE]" at bounding box center [538, 25] width 30 height 16
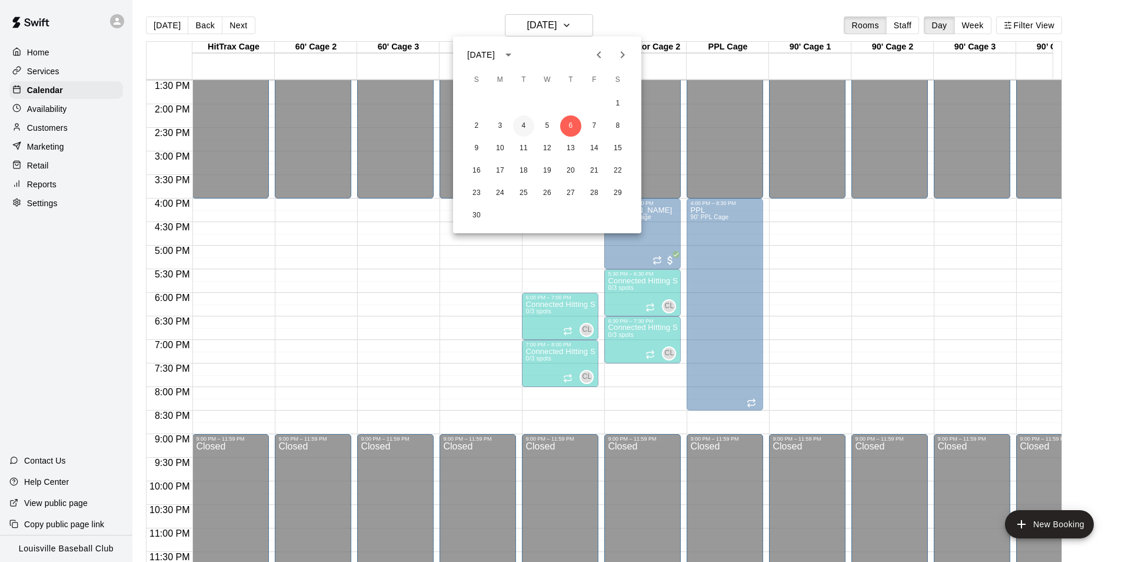
click at [524, 124] on button "4" at bounding box center [523, 125] width 21 height 21
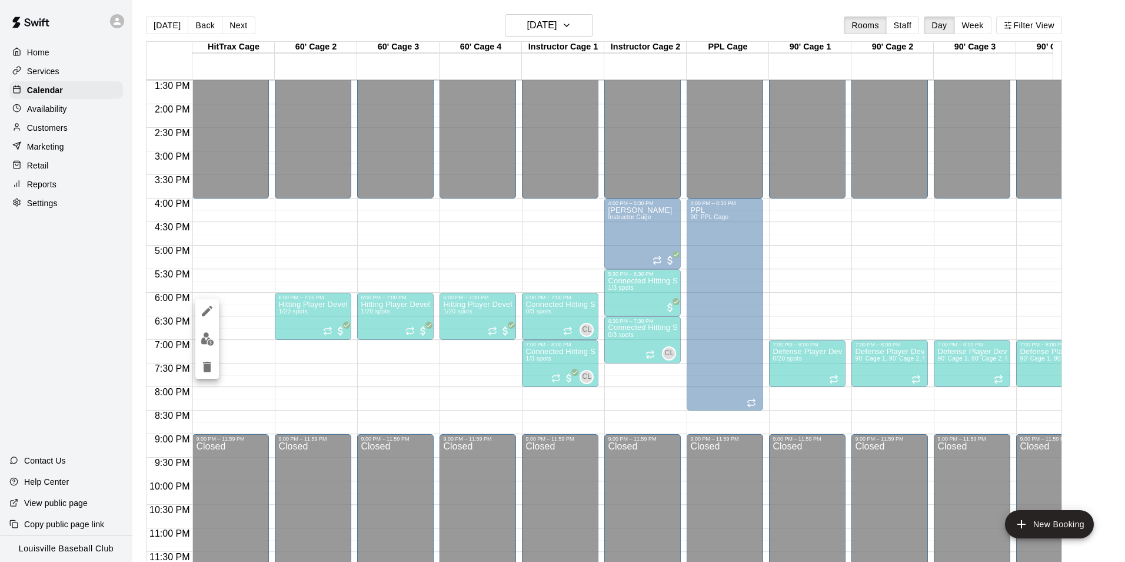
click at [211, 335] on img "edit" at bounding box center [208, 339] width 14 height 14
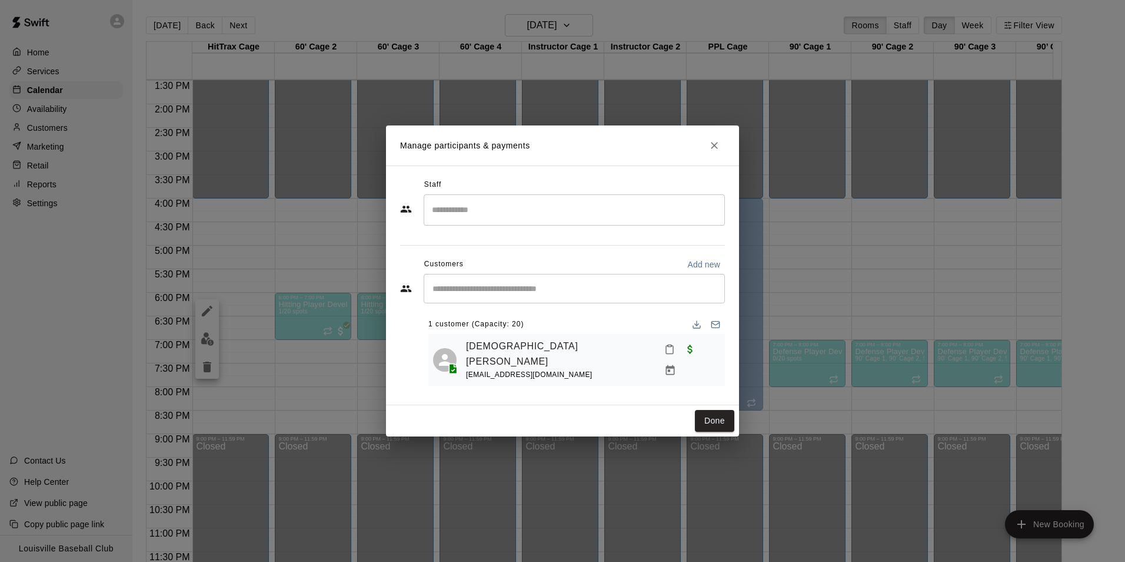
click at [713, 147] on icon "Close" at bounding box center [715, 146] width 12 height 12
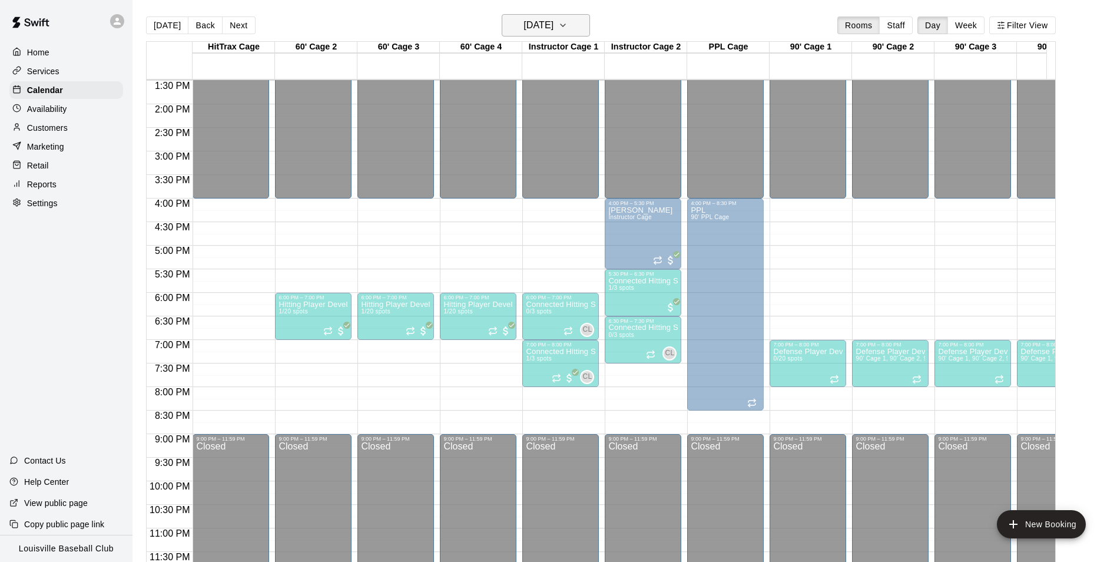
click at [571, 35] on button "[DATE]" at bounding box center [546, 25] width 88 height 22
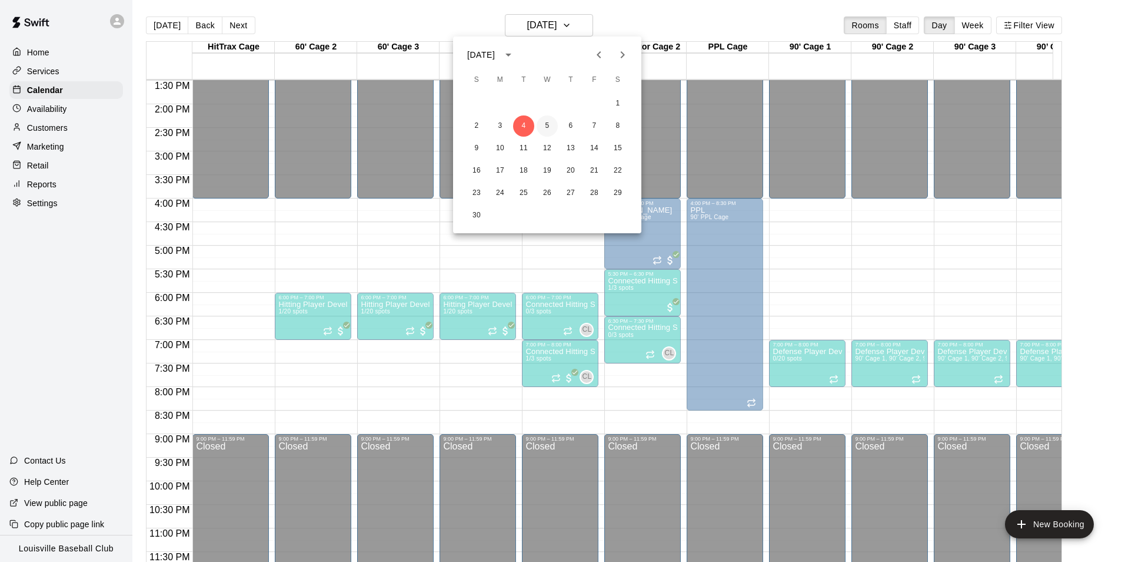
click at [547, 125] on button "5" at bounding box center [547, 125] width 21 height 21
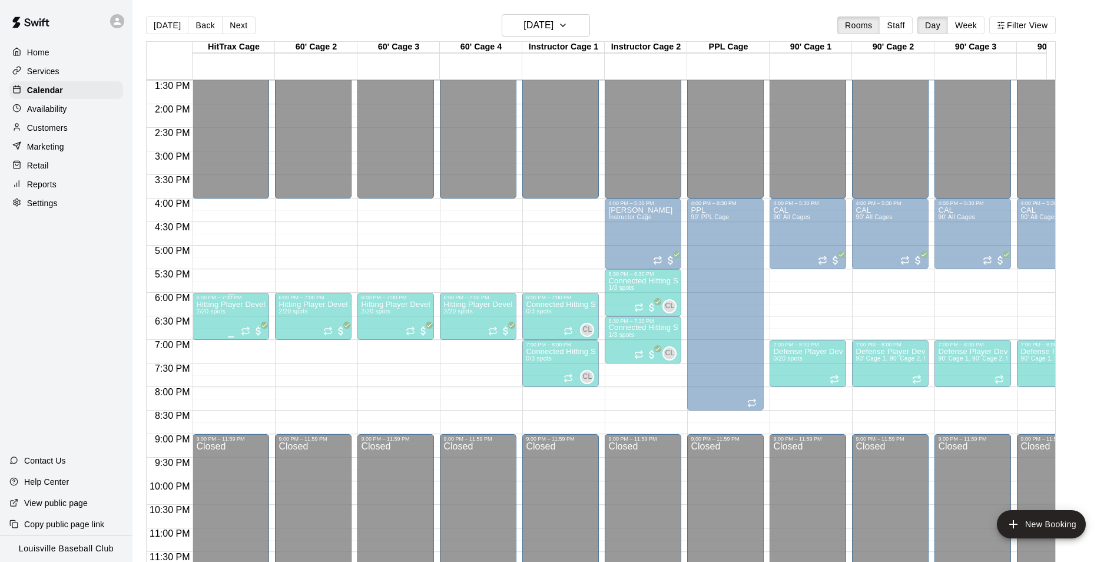
click at [222, 309] on span "2/20 spots" at bounding box center [210, 311] width 29 height 6
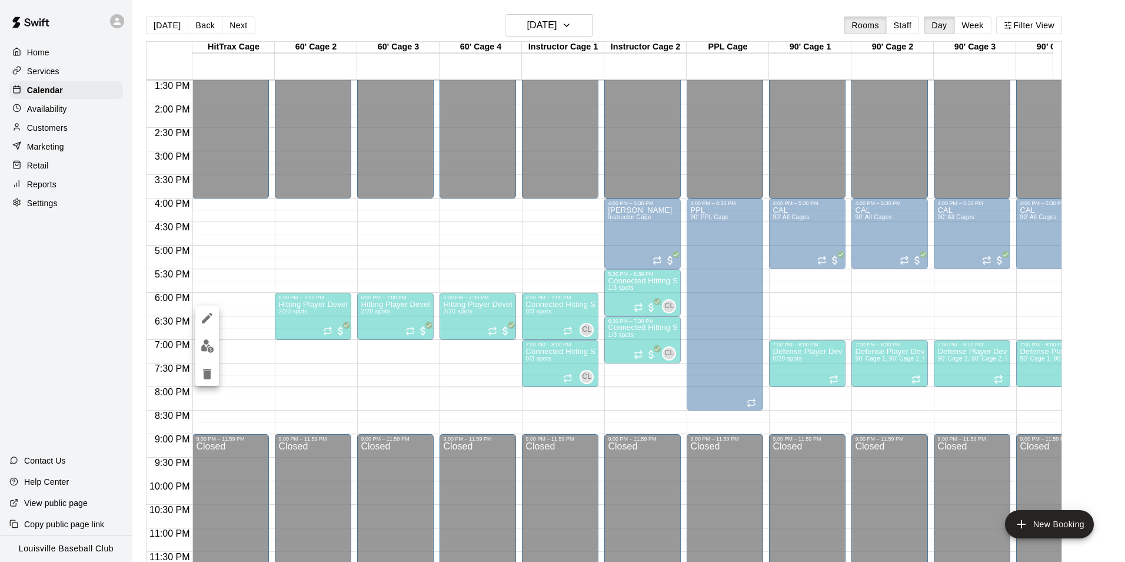
click at [212, 347] on img "edit" at bounding box center [208, 346] width 14 height 14
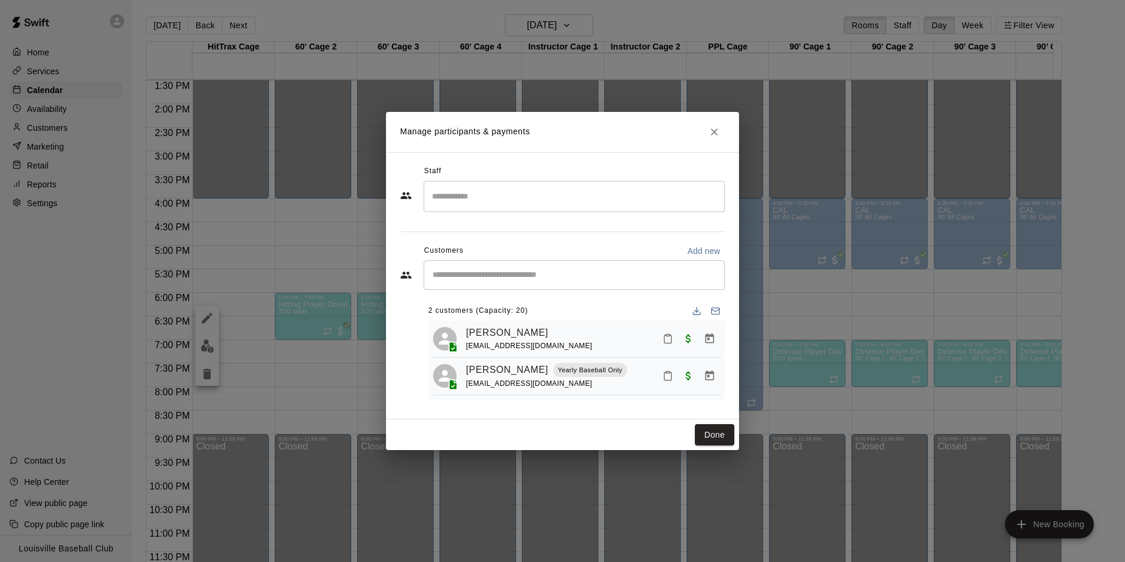
click at [717, 131] on icon "Close" at bounding box center [715, 132] width 12 height 12
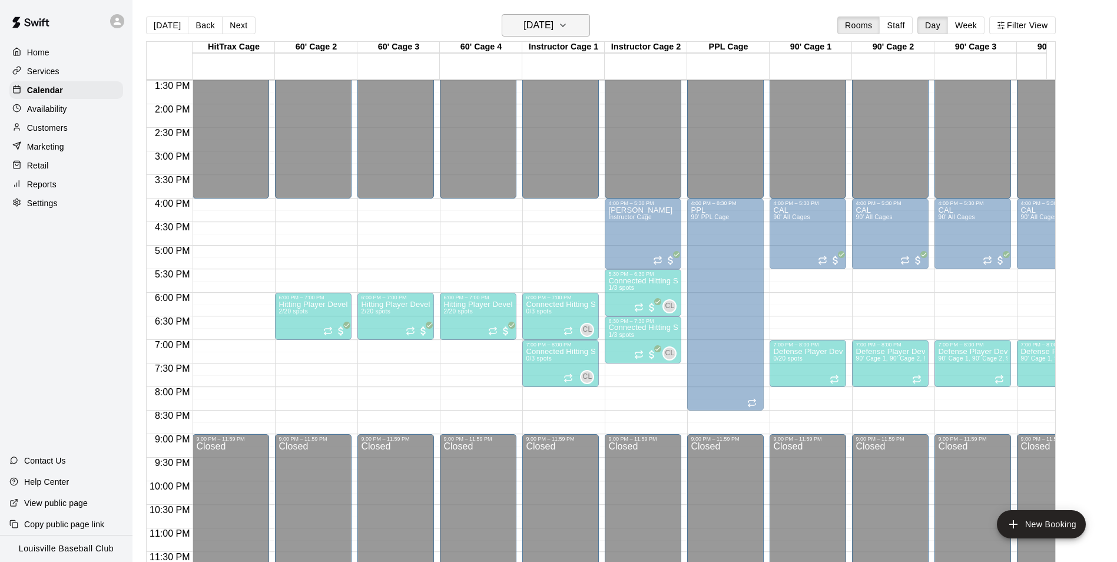
click at [567, 25] on icon "button" at bounding box center [562, 25] width 9 height 14
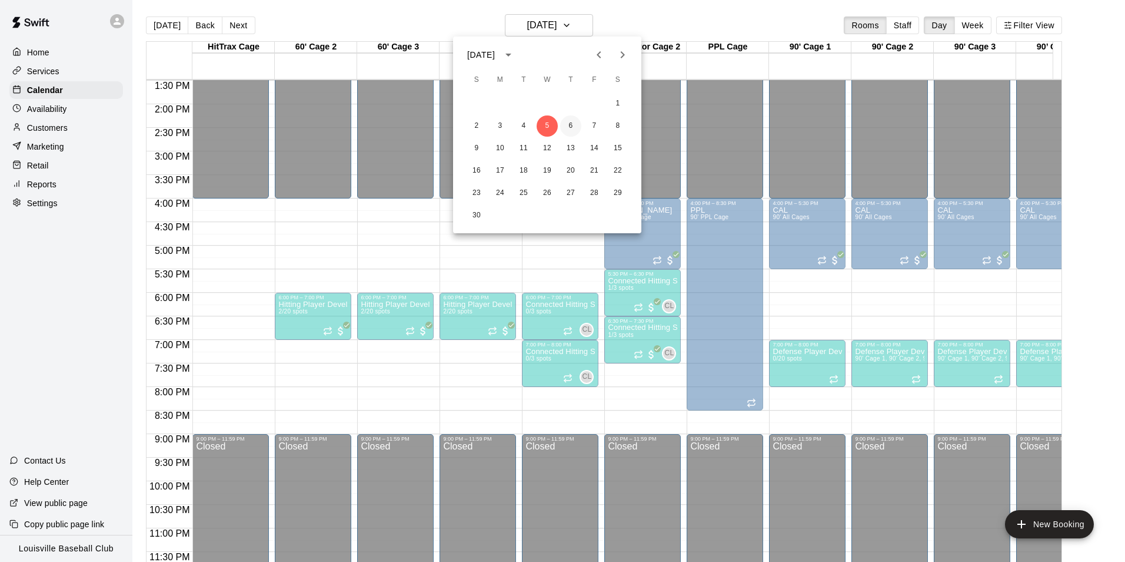
click at [571, 125] on button "6" at bounding box center [570, 125] width 21 height 21
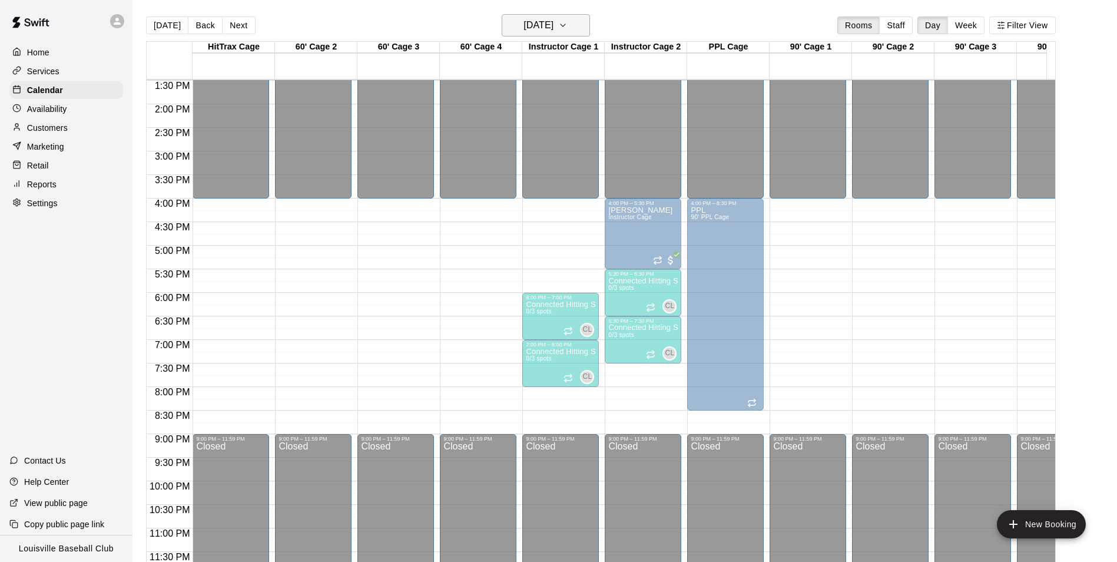
click at [553, 25] on h6 "[DATE]" at bounding box center [538, 25] width 30 height 16
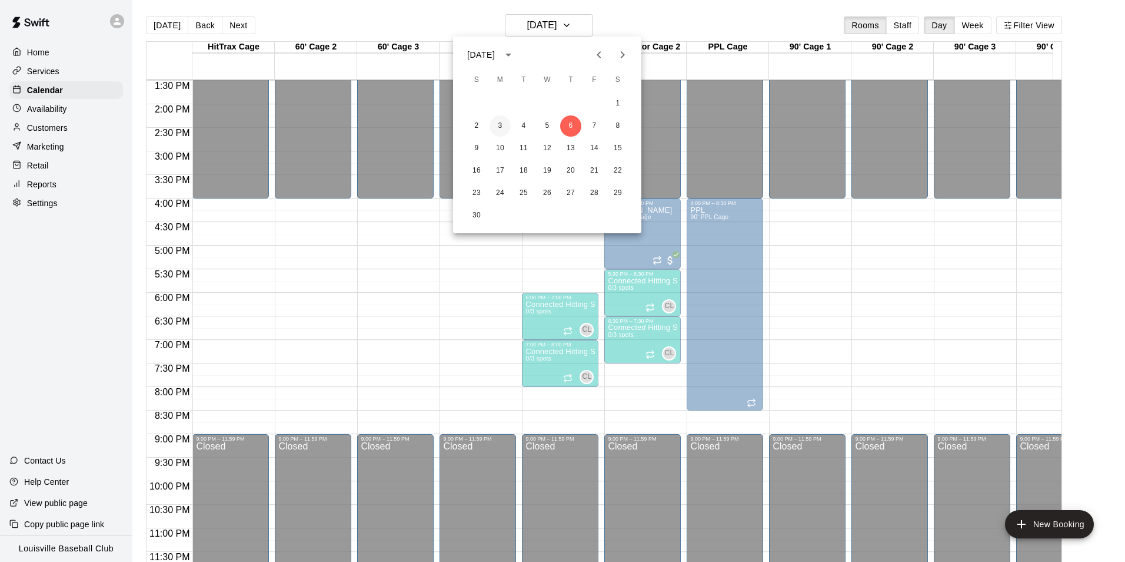
click at [500, 125] on button "3" at bounding box center [500, 125] width 21 height 21
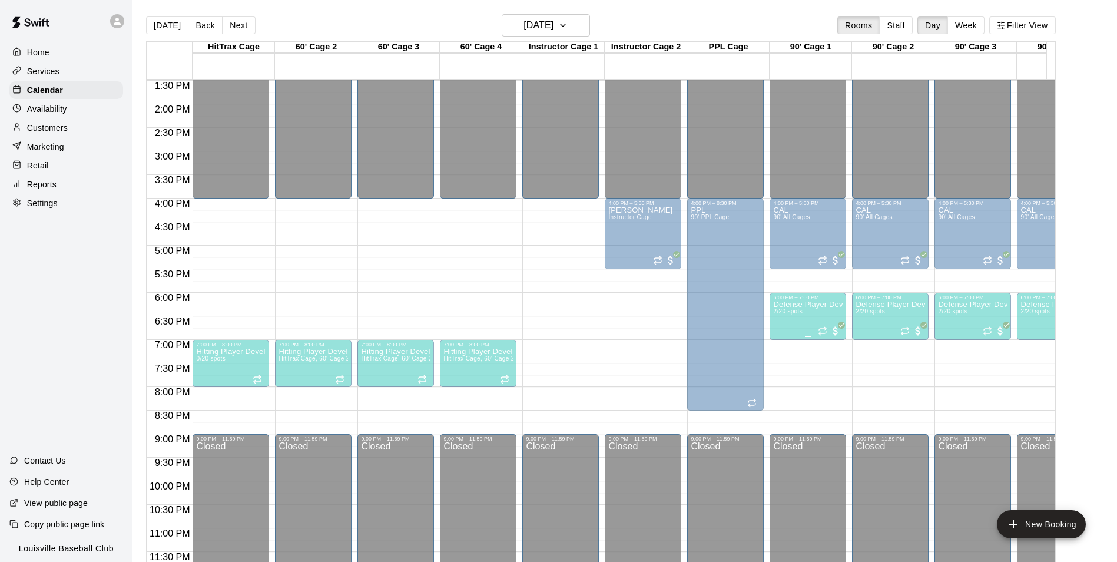
click at [802, 308] on span "2/20 spots" at bounding box center [787, 311] width 29 height 6
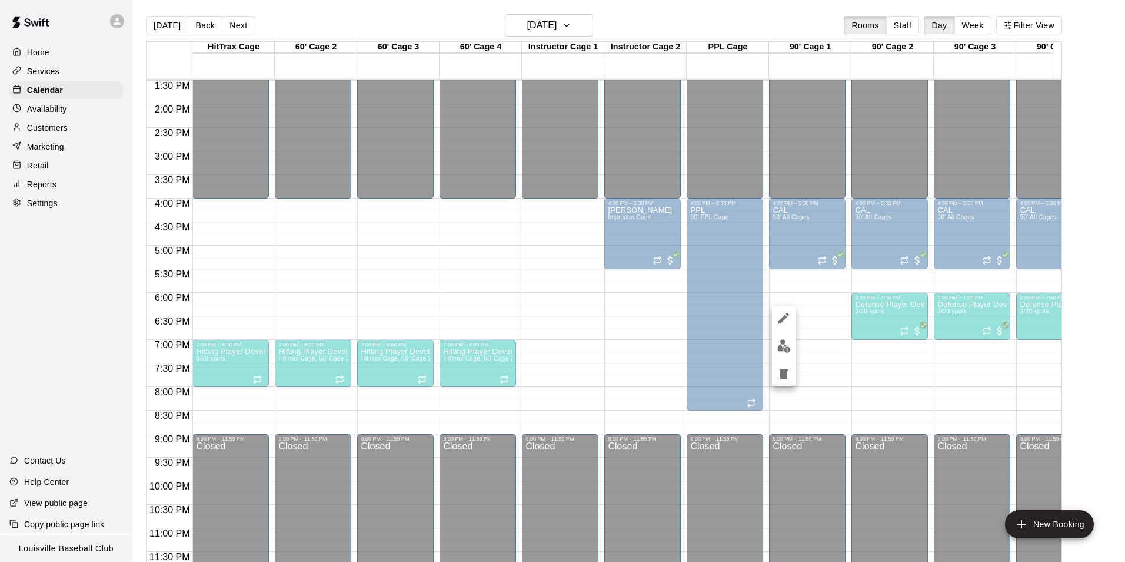
click at [779, 350] on img "edit" at bounding box center [785, 346] width 14 height 14
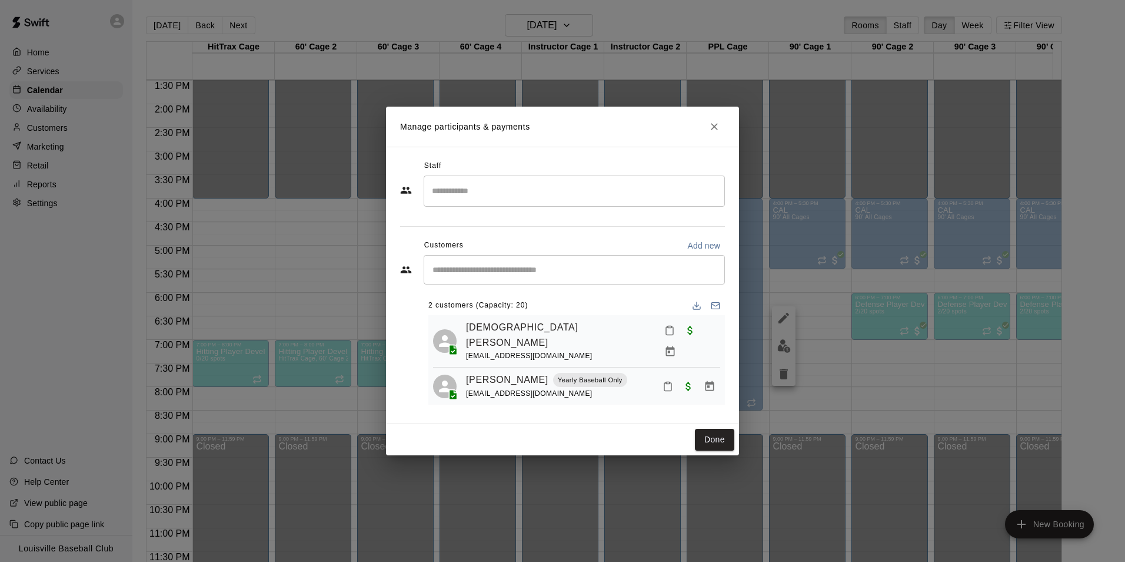
click at [715, 129] on icon "Close" at bounding box center [714, 126] width 7 height 7
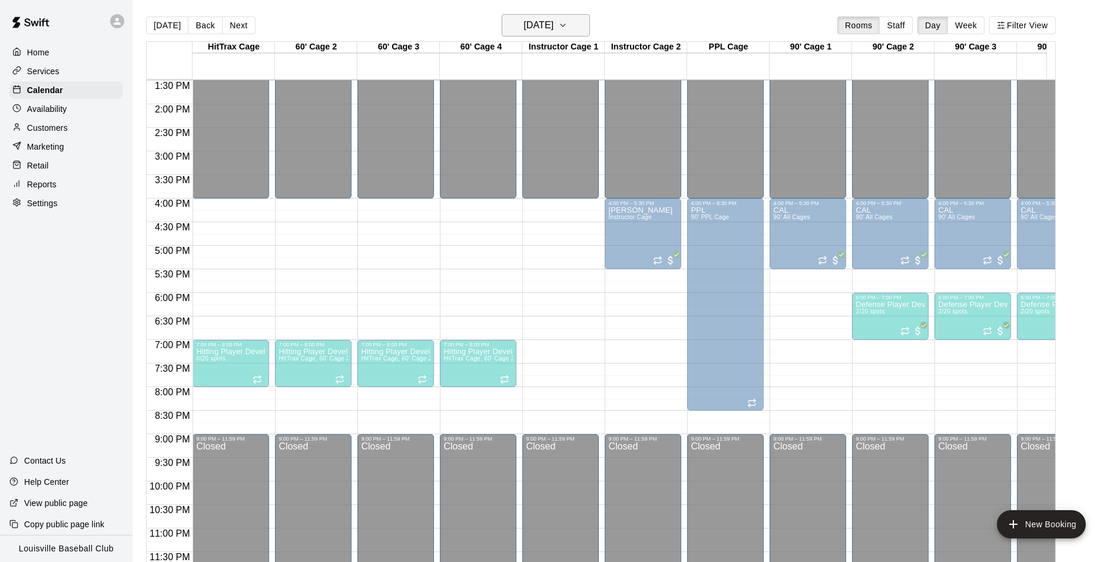
click at [574, 36] on button "[DATE]" at bounding box center [546, 25] width 88 height 22
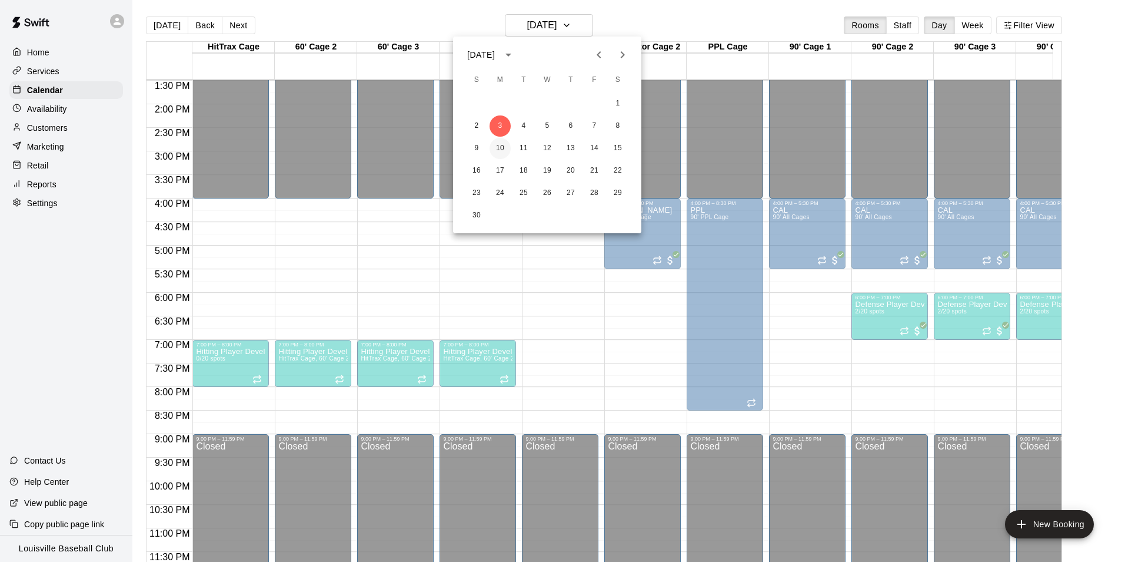
click at [500, 148] on button "10" at bounding box center [500, 148] width 21 height 21
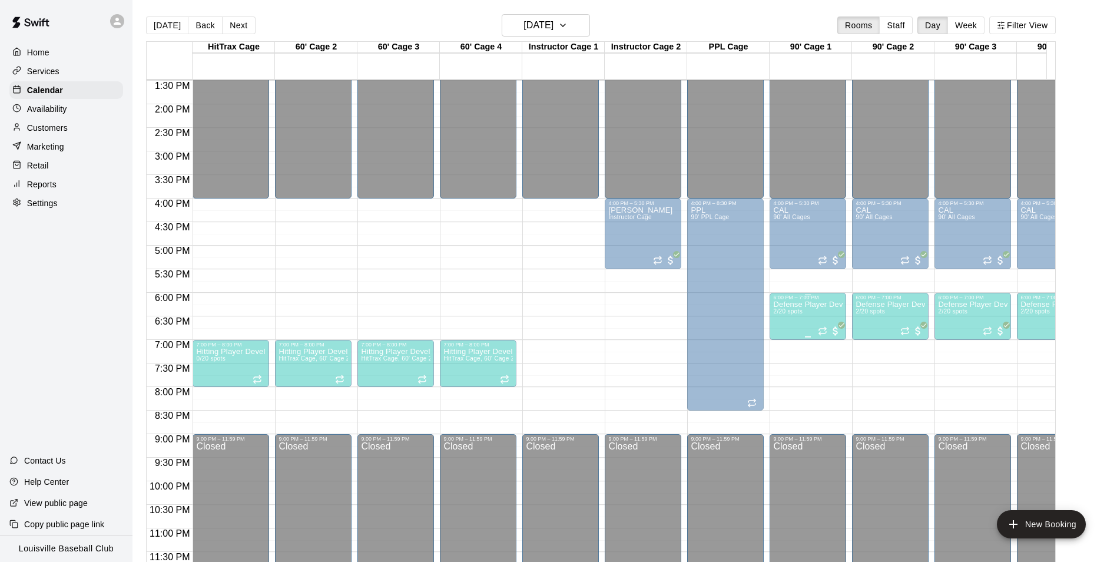
click at [801, 313] on span "2/20 spots" at bounding box center [787, 311] width 29 height 6
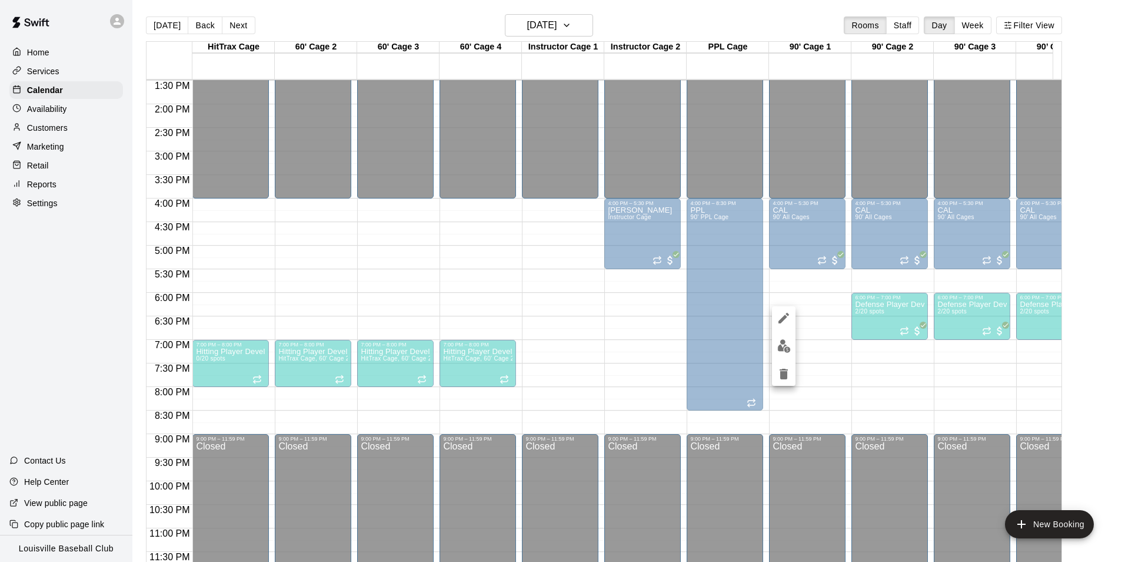
click at [785, 350] on img "edit" at bounding box center [785, 346] width 14 height 14
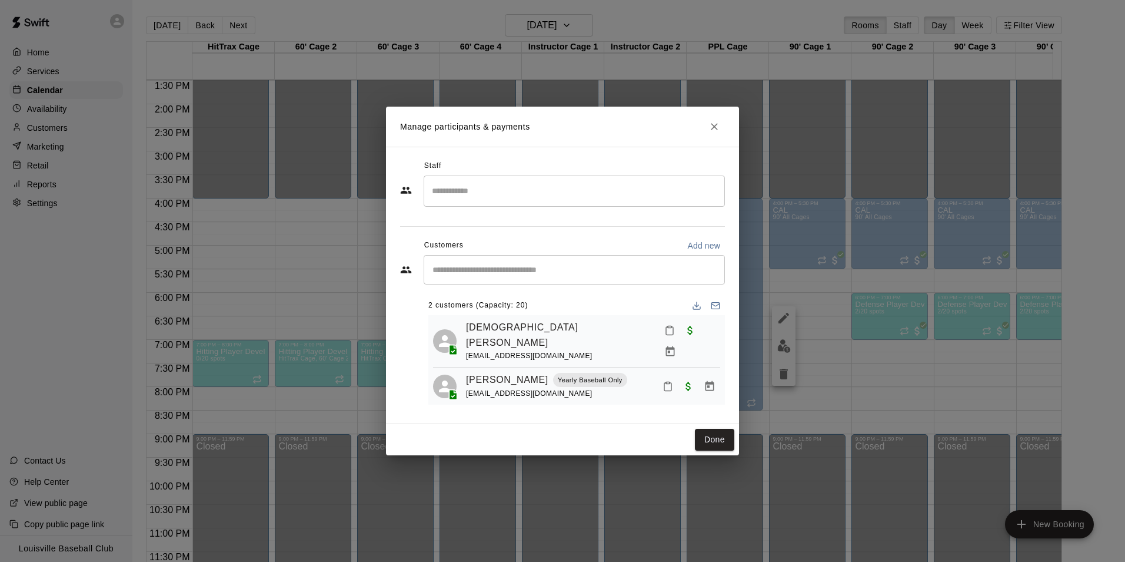
click at [714, 130] on icon "Close" at bounding box center [714, 126] width 7 height 7
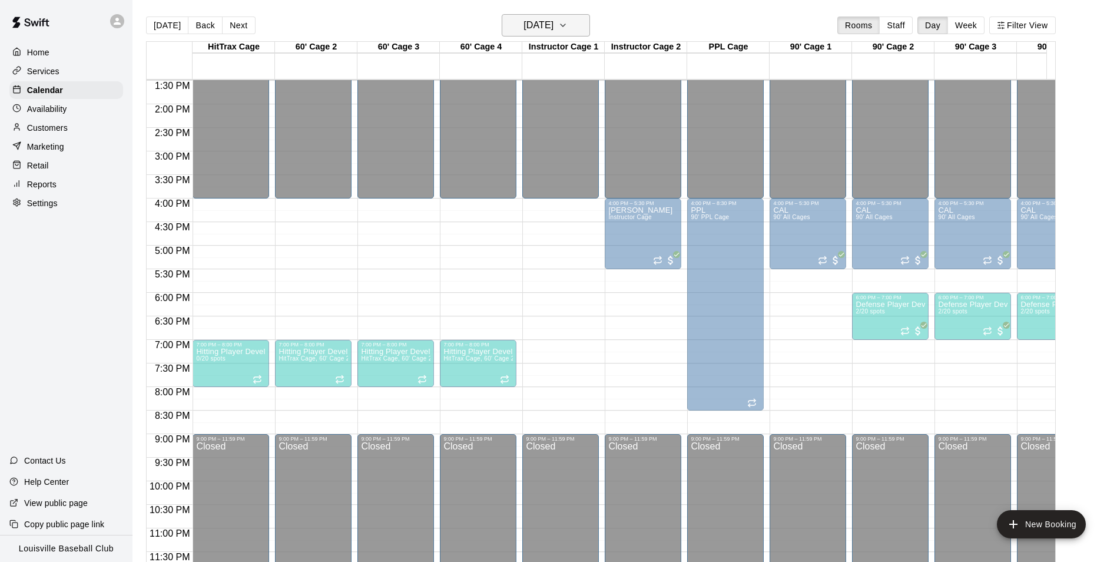
click at [553, 24] on h6 "[DATE]" at bounding box center [538, 25] width 30 height 16
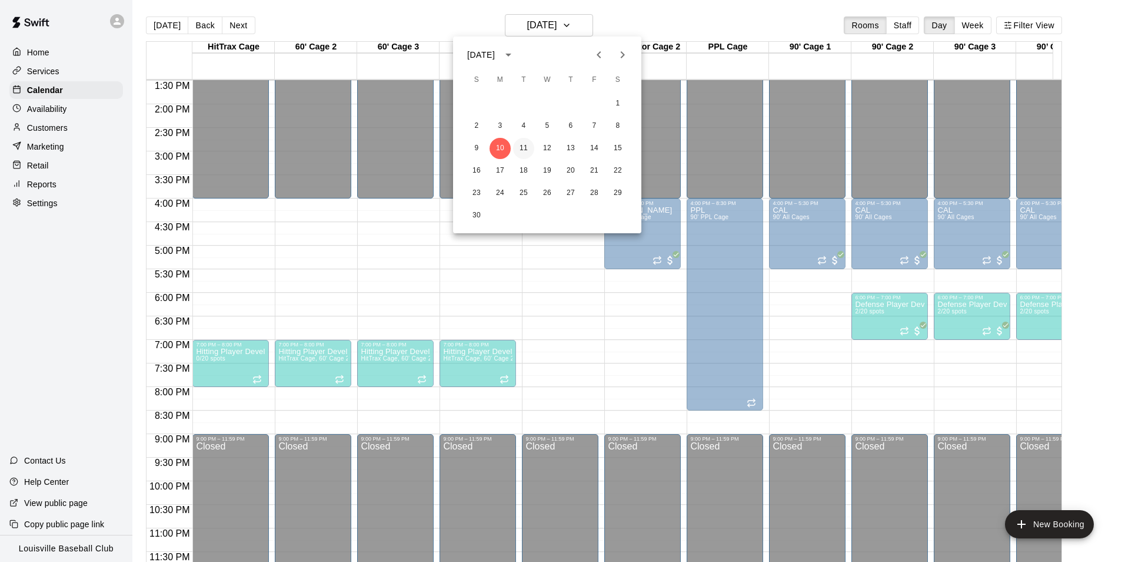
click at [524, 145] on button "11" at bounding box center [523, 148] width 21 height 21
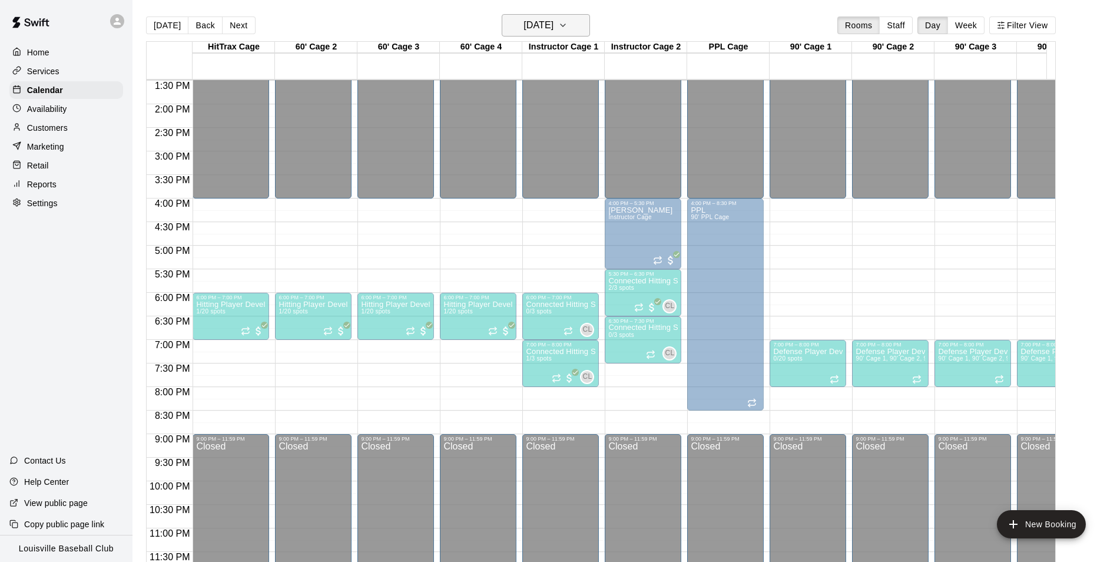
click at [553, 22] on h6 "[DATE]" at bounding box center [538, 25] width 30 height 16
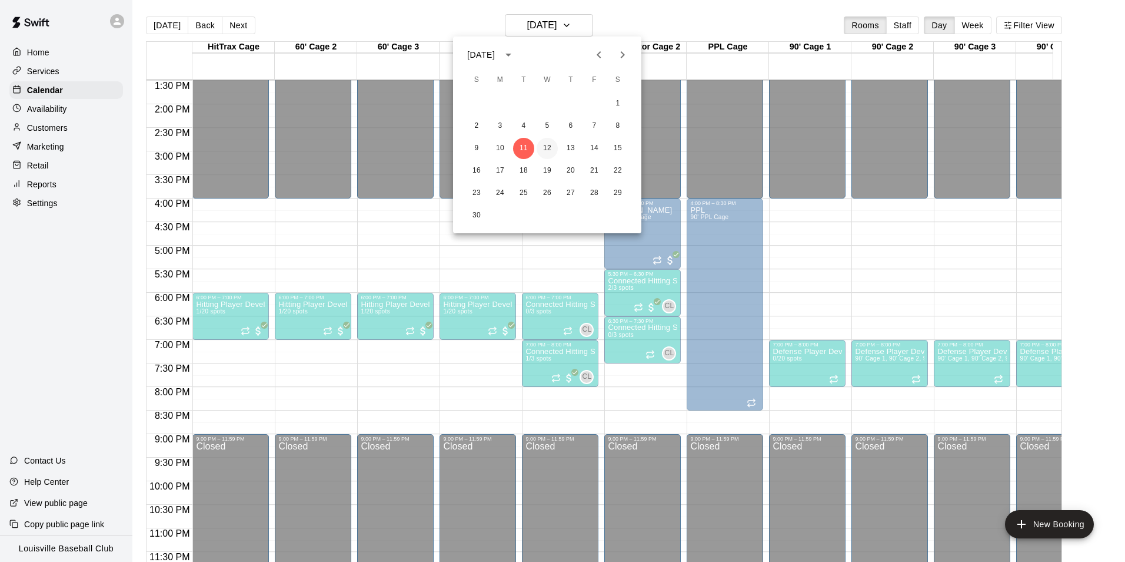
click at [550, 148] on button "12" at bounding box center [547, 148] width 21 height 21
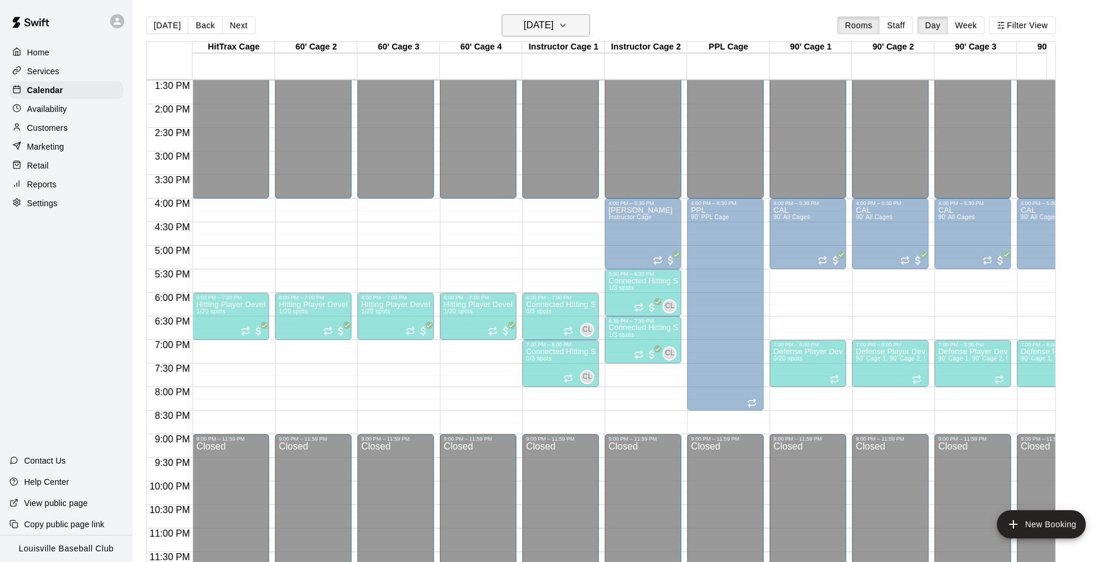
click at [553, 25] on h6 "[DATE]" at bounding box center [538, 25] width 30 height 16
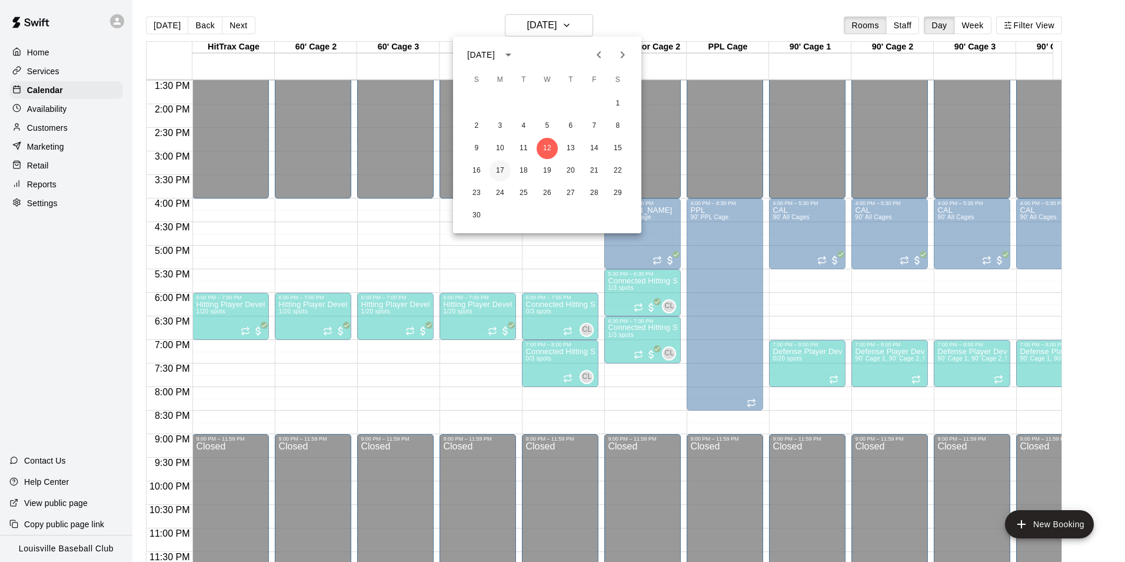
click at [500, 171] on button "17" at bounding box center [500, 170] width 21 height 21
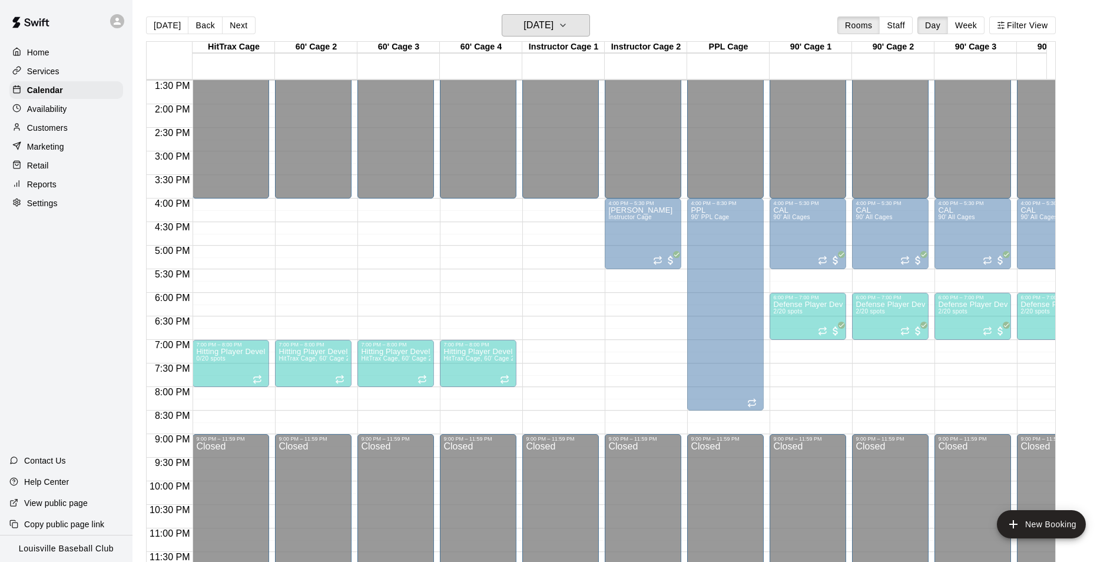
click at [553, 26] on h6 "[DATE]" at bounding box center [538, 25] width 30 height 16
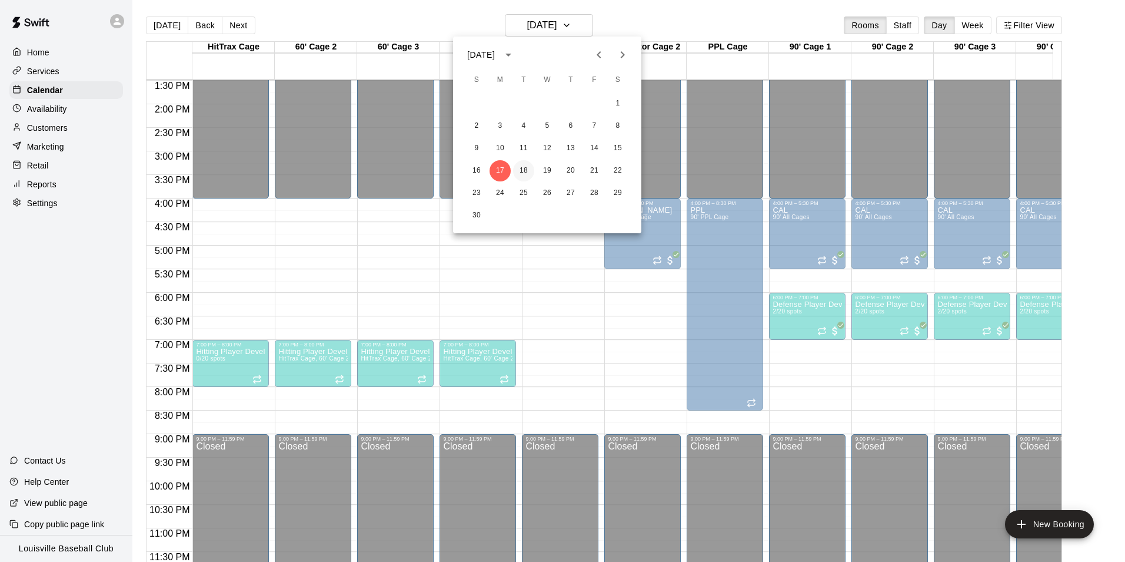
click at [527, 167] on button "18" at bounding box center [523, 170] width 21 height 21
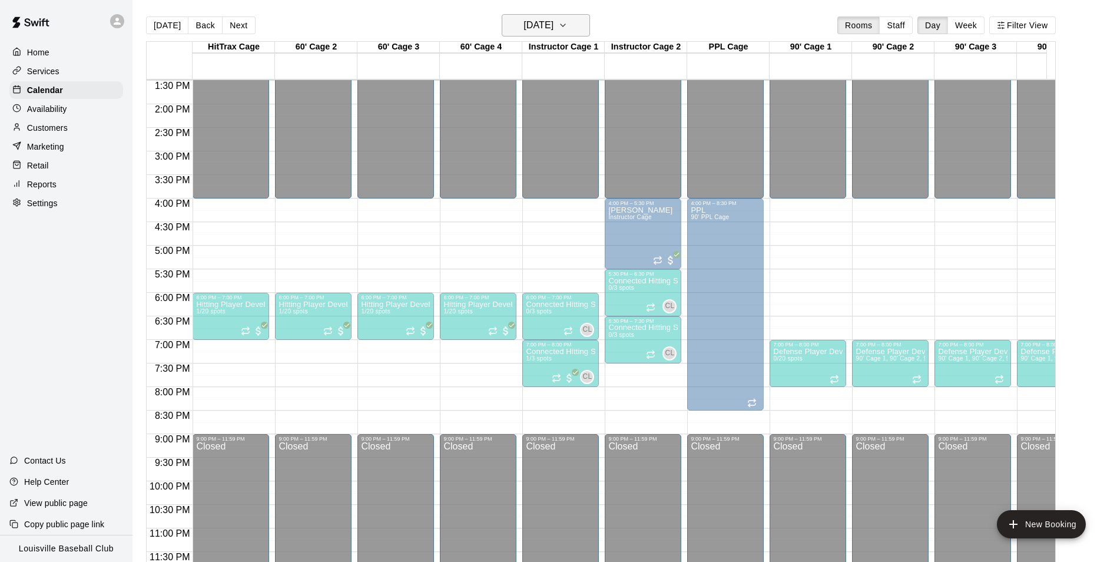
click at [567, 25] on icon "button" at bounding box center [562, 25] width 9 height 14
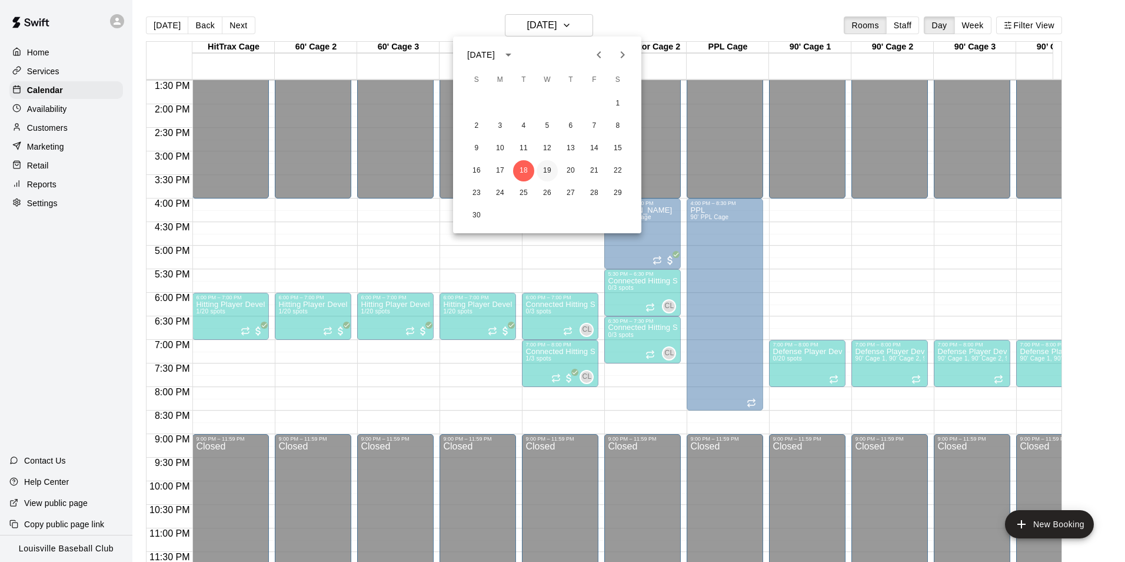
click at [550, 168] on button "19" at bounding box center [547, 170] width 21 height 21
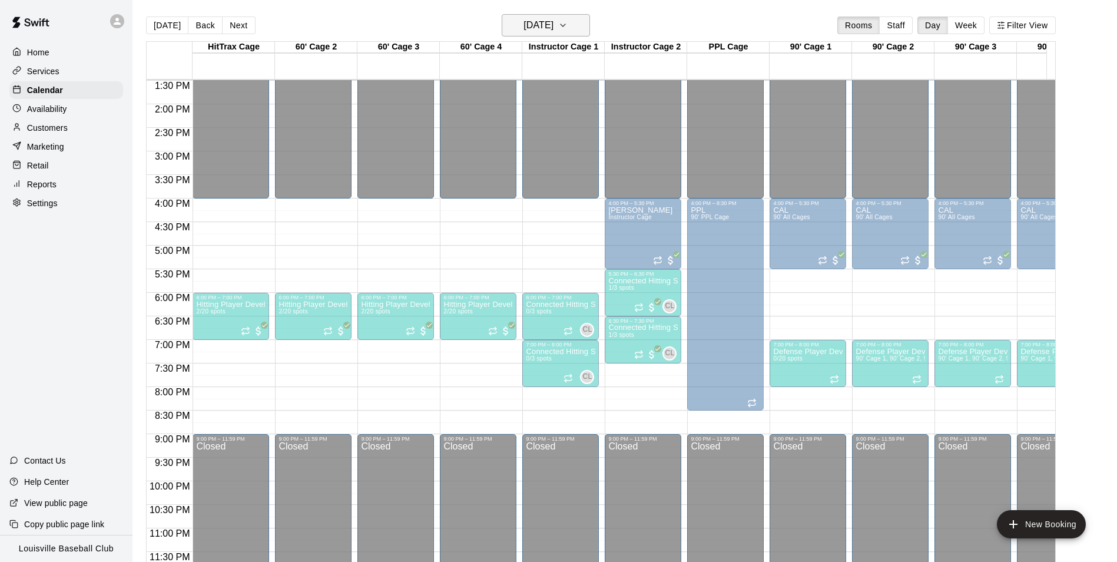
click at [553, 23] on h6 "[DATE]" at bounding box center [538, 25] width 30 height 16
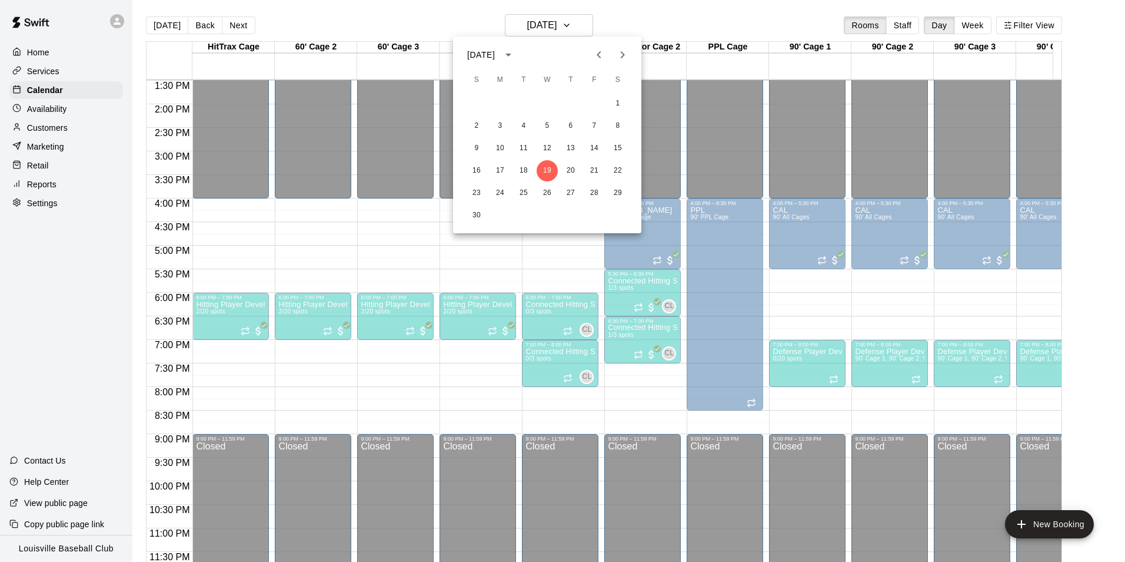
click at [599, 55] on icon "Previous month" at bounding box center [599, 55] width 14 height 14
click at [493, 150] on button "13" at bounding box center [500, 148] width 21 height 21
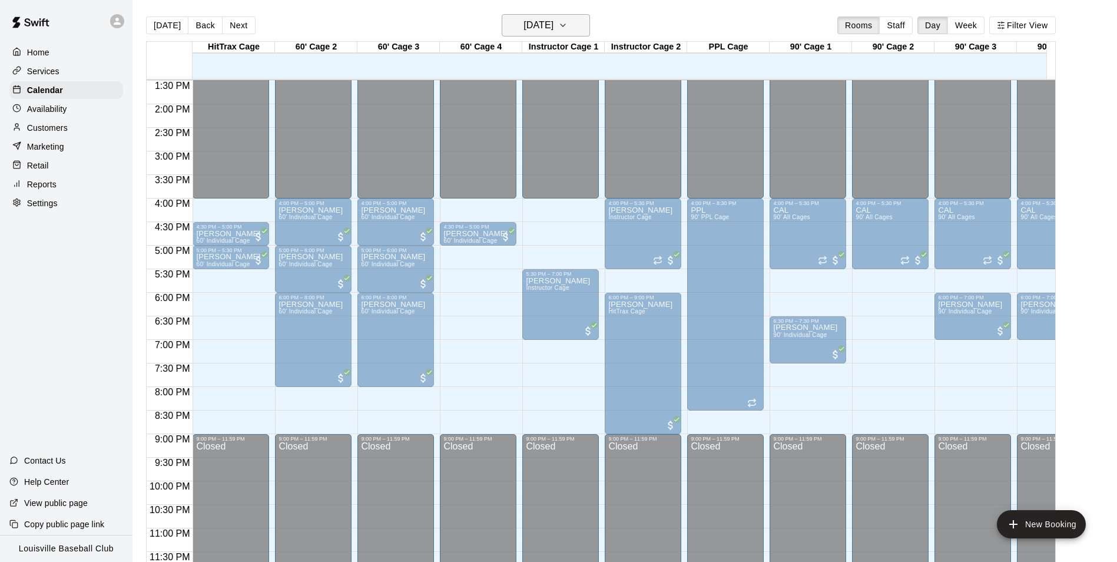
click at [553, 28] on h6 "[DATE]" at bounding box center [538, 25] width 30 height 16
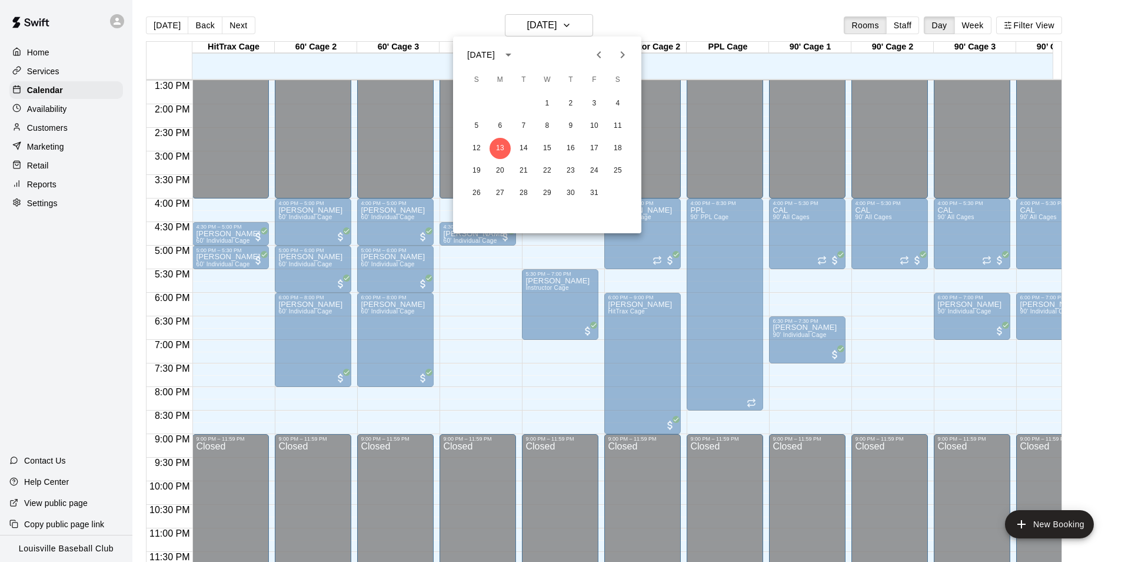
click at [542, 387] on div at bounding box center [562, 281] width 1125 height 562
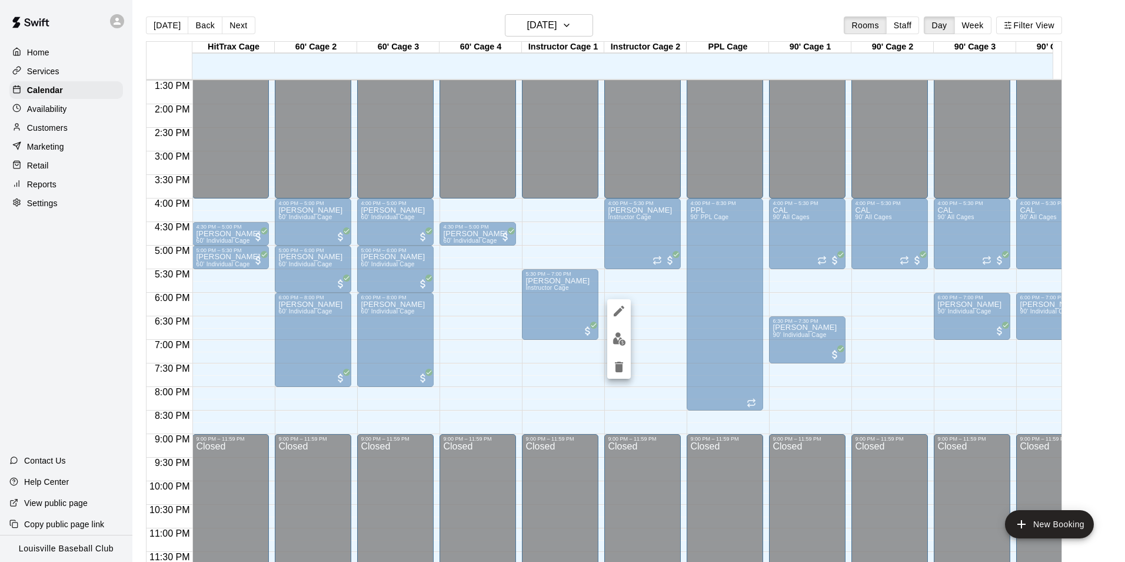
click at [617, 309] on icon "edit" at bounding box center [619, 311] width 14 height 14
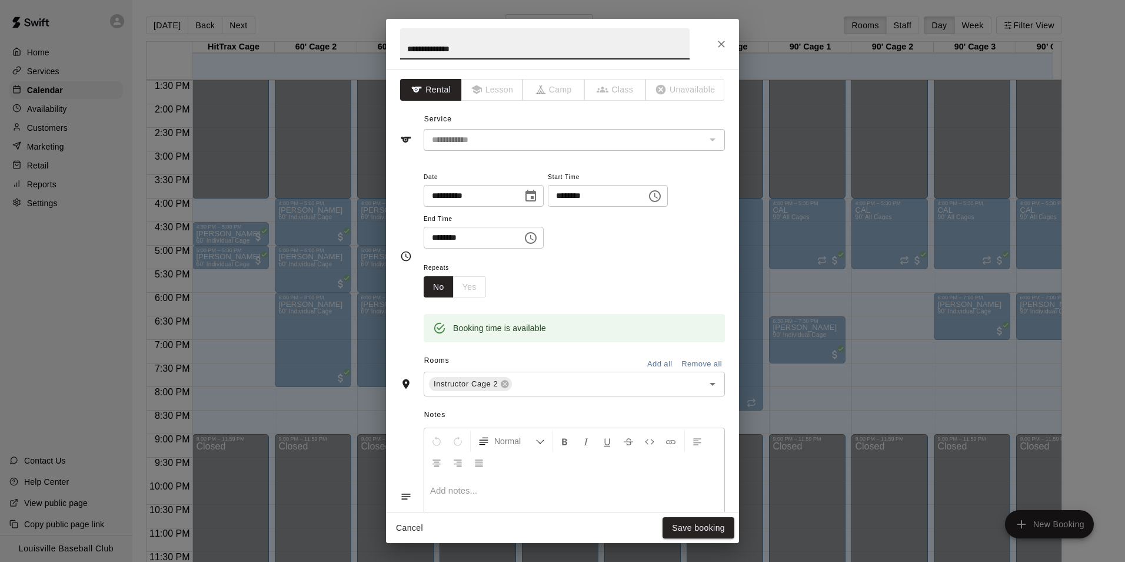
click at [721, 46] on icon "Close" at bounding box center [722, 44] width 12 height 12
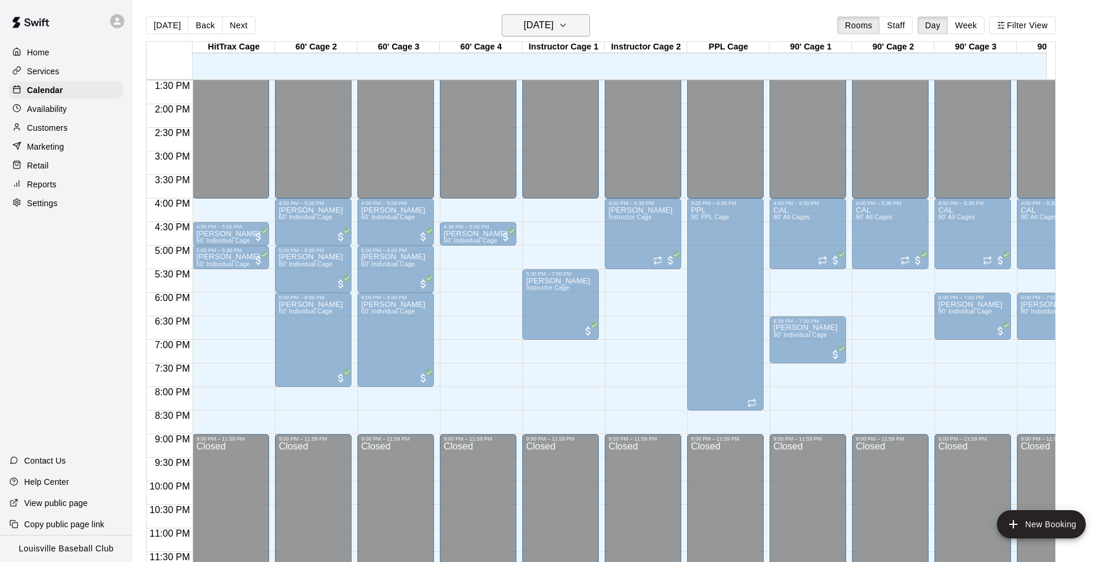
click at [559, 16] on button "[DATE]" at bounding box center [546, 25] width 88 height 22
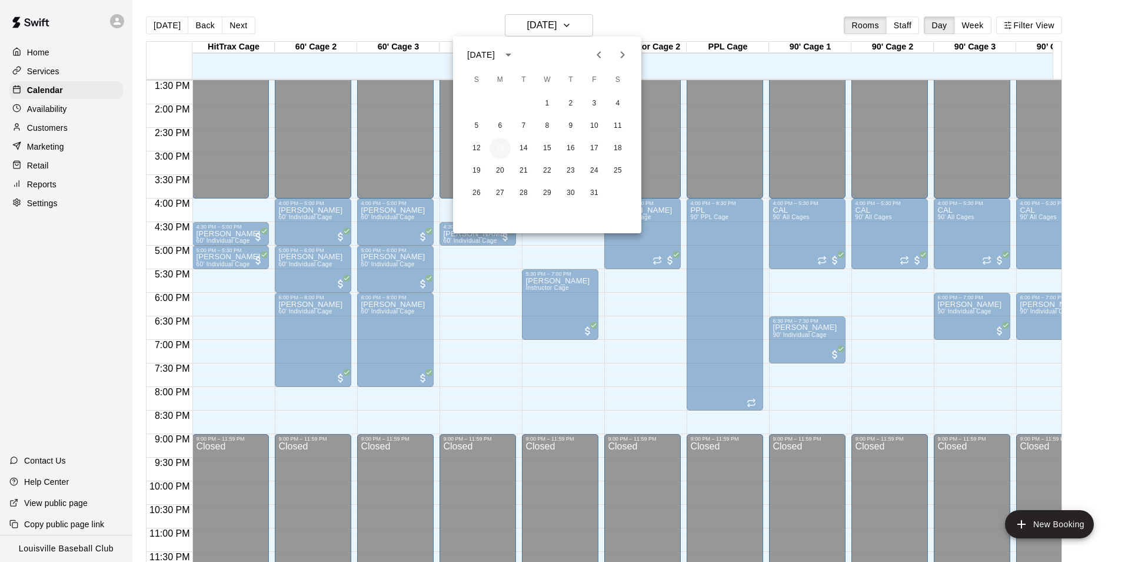
click at [501, 148] on button "13" at bounding box center [500, 148] width 21 height 21
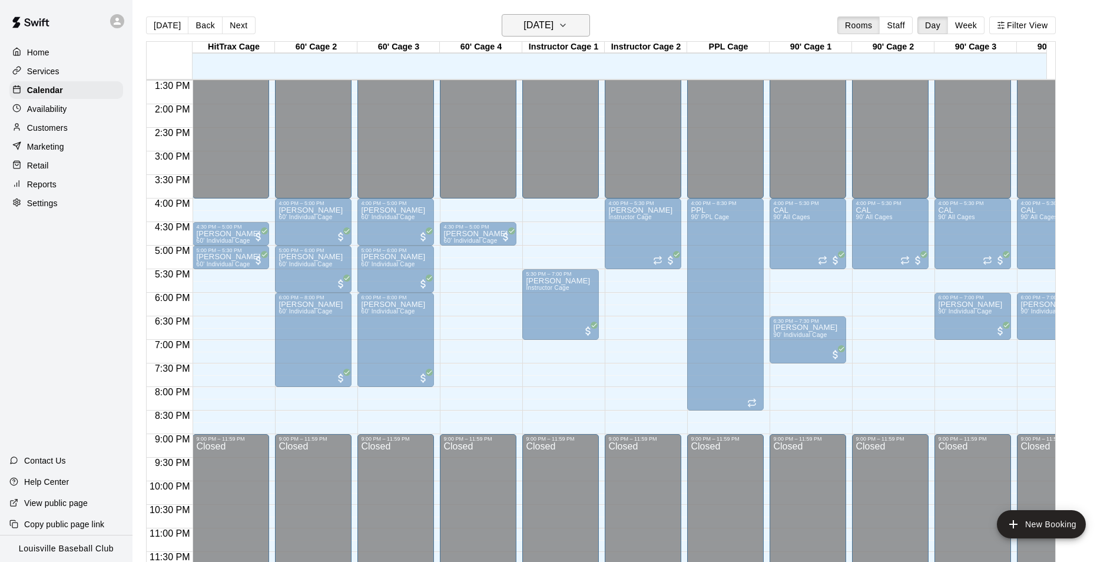
click at [567, 25] on icon "button" at bounding box center [562, 25] width 9 height 14
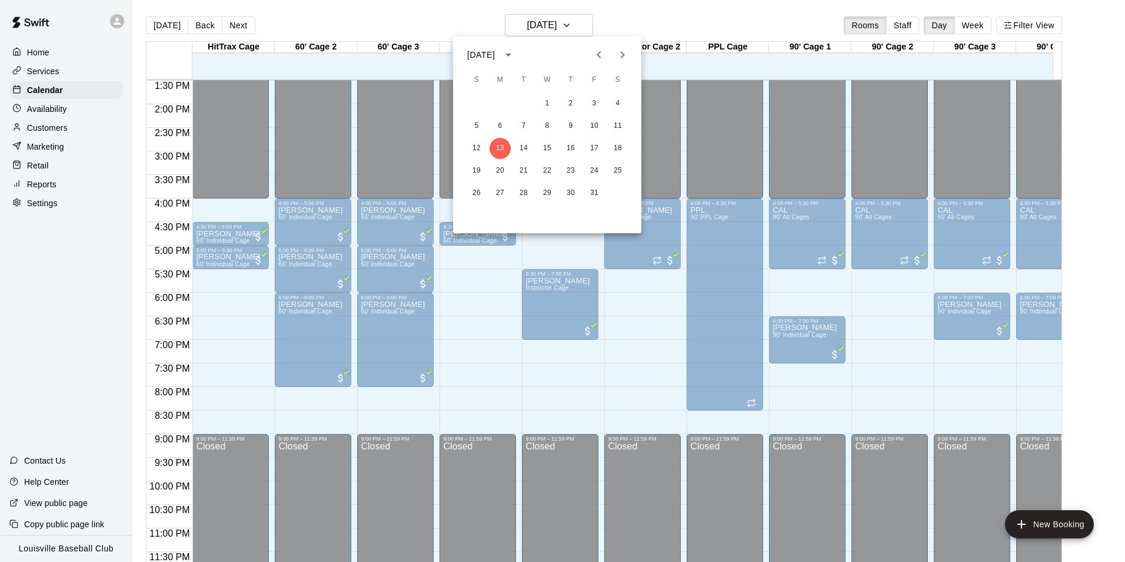
click at [507, 339] on div at bounding box center [562, 281] width 1125 height 562
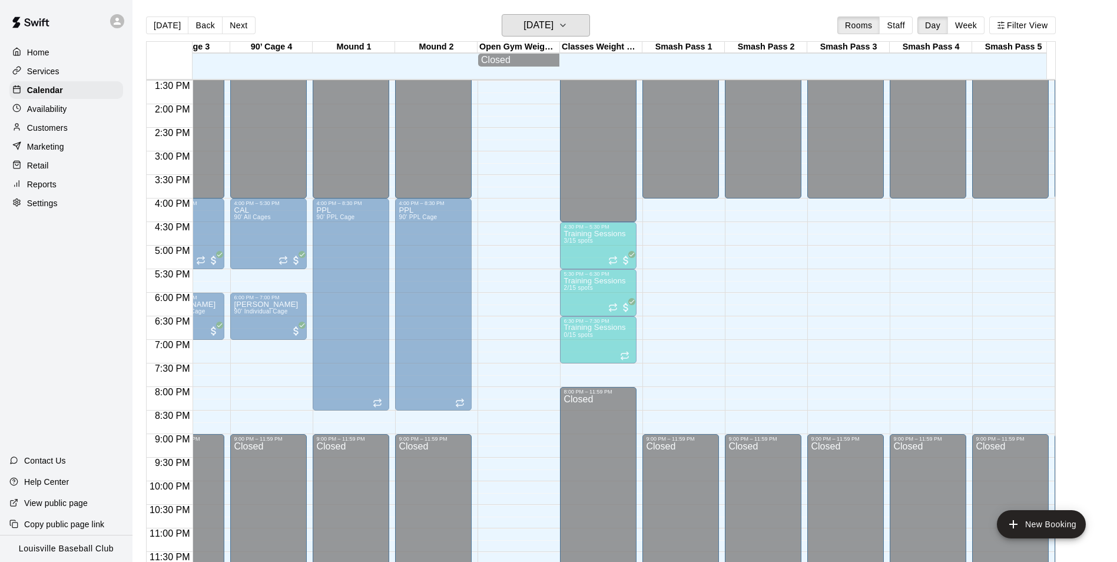
scroll to position [0, 771]
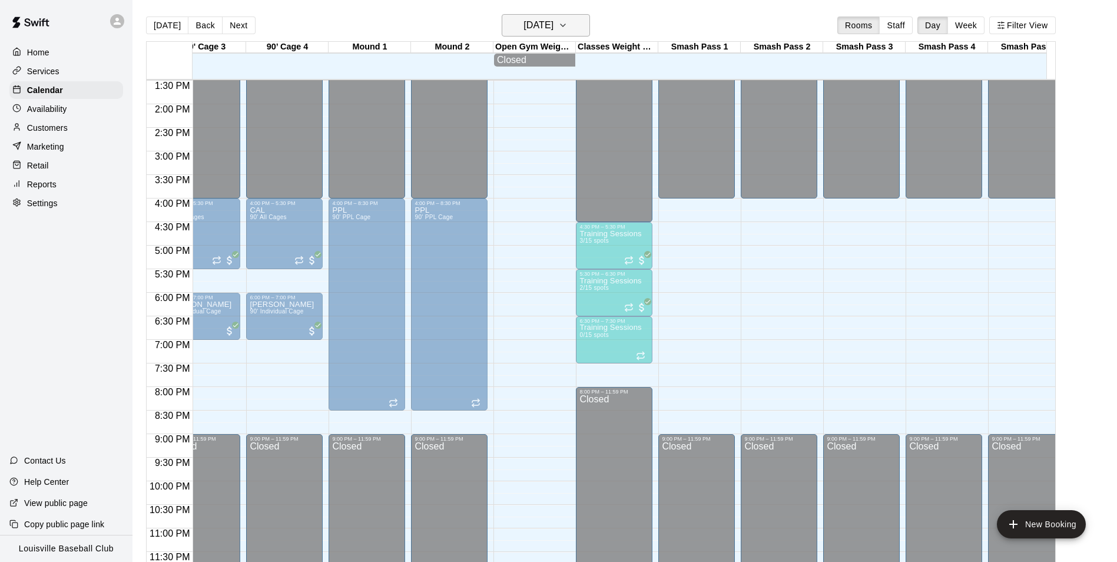
click at [553, 28] on h6 "[DATE]" at bounding box center [538, 25] width 30 height 16
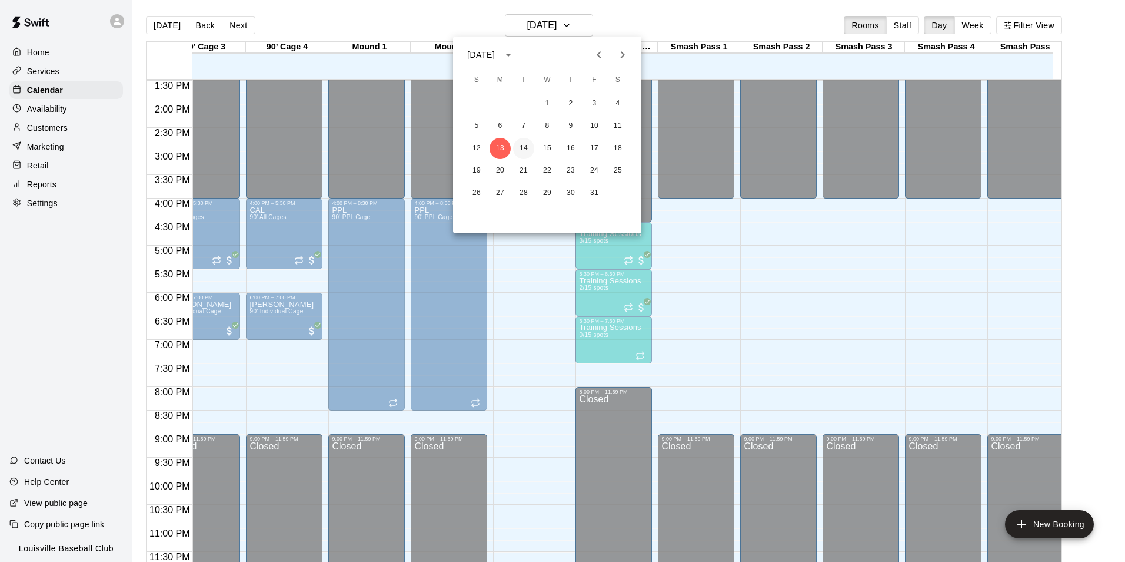
click at [524, 148] on button "14" at bounding box center [523, 148] width 21 height 21
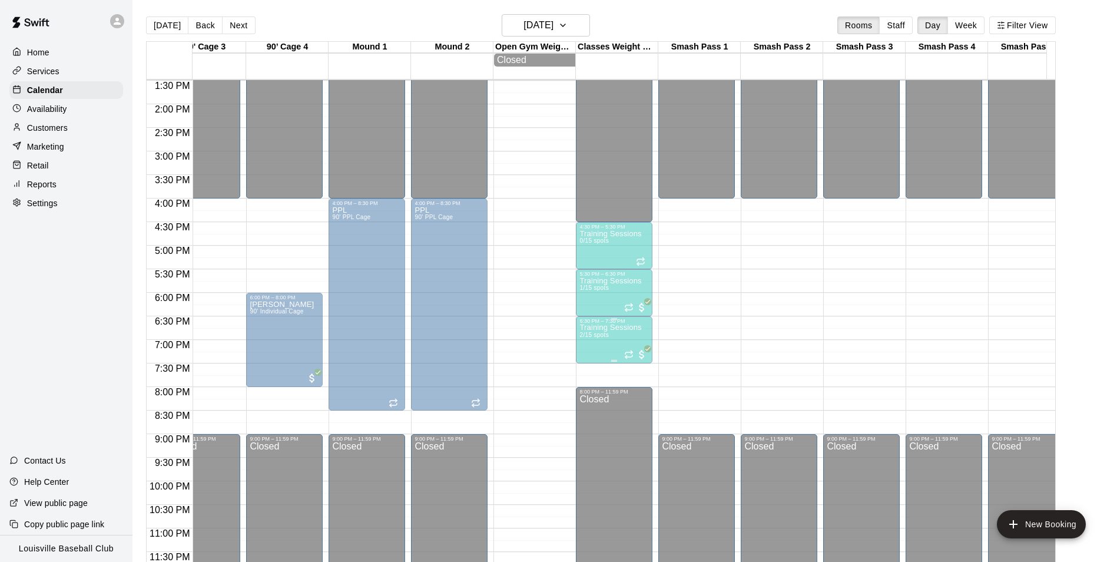
click at [603, 331] on span "2/15 spots" at bounding box center [593, 334] width 29 height 6
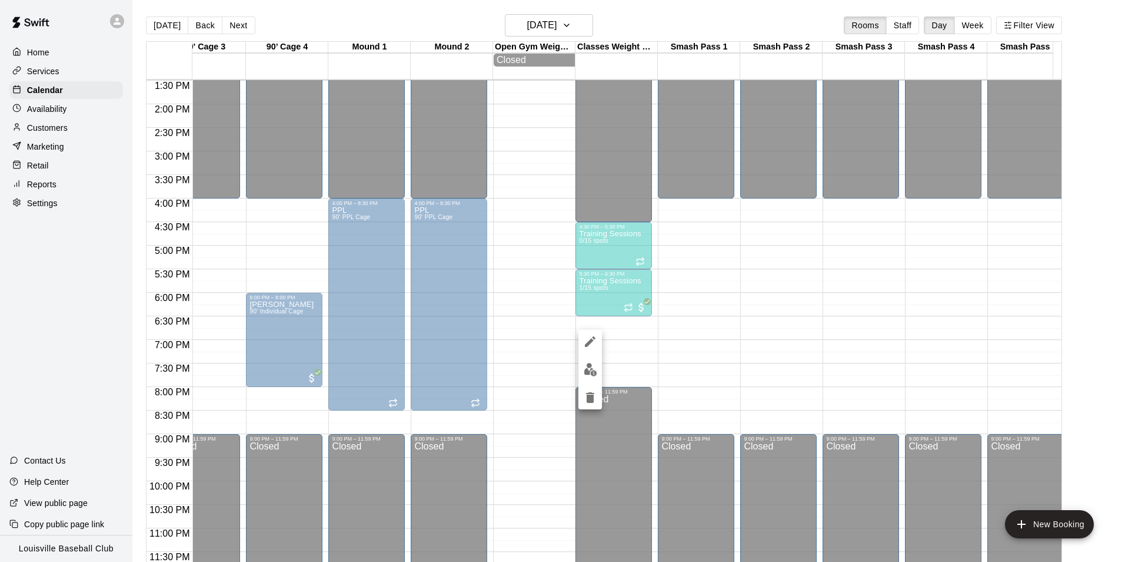
click at [594, 367] on img "edit" at bounding box center [591, 370] width 14 height 14
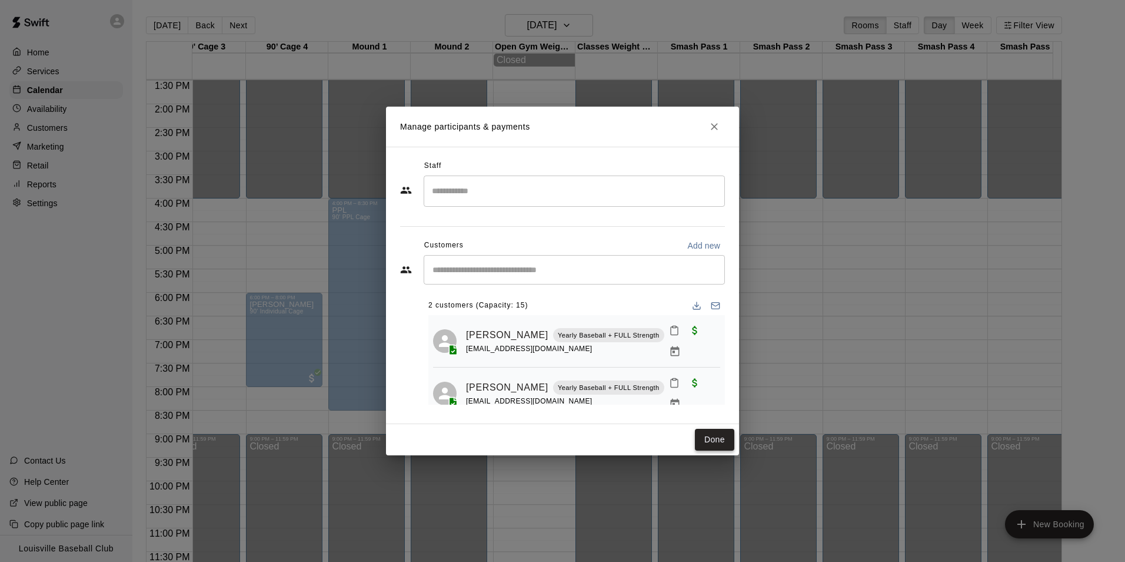
click at [707, 440] on button "Done" at bounding box center [714, 440] width 39 height 22
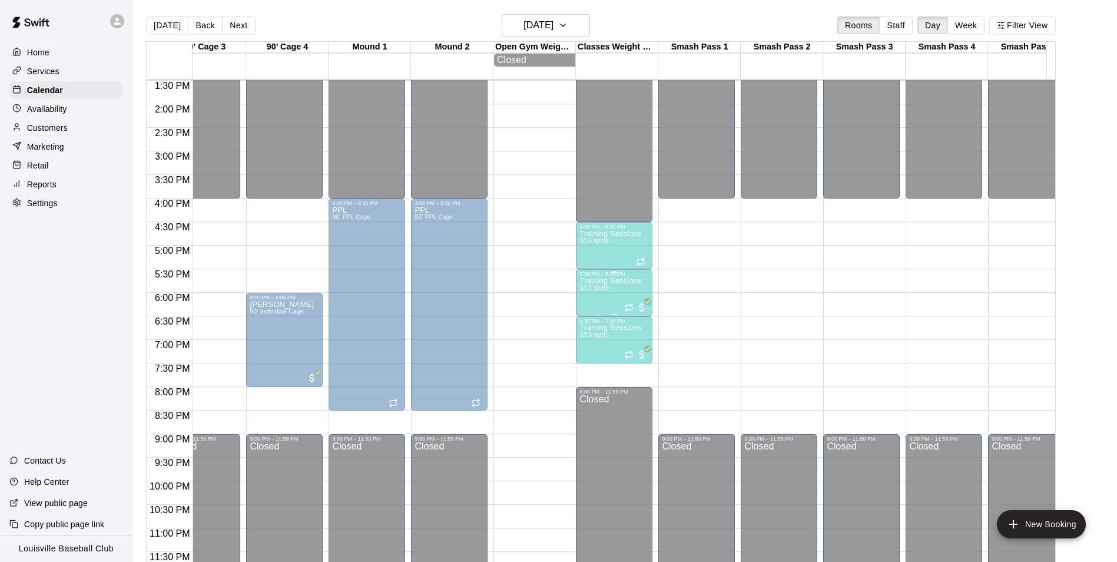
click at [612, 281] on p "Training Sessions" at bounding box center [610, 281] width 62 height 0
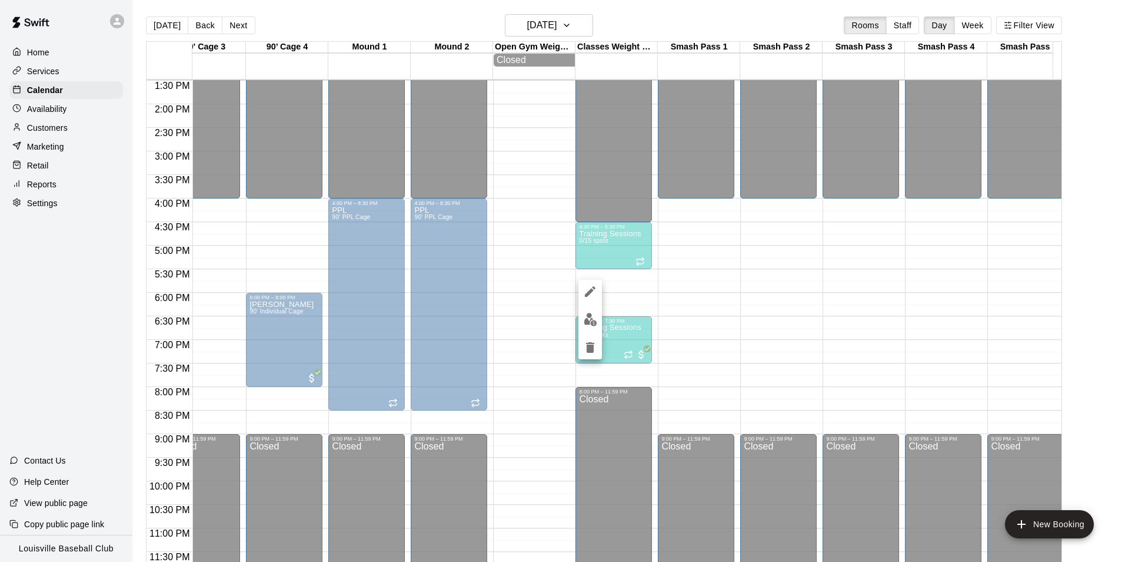
click at [589, 319] on img "edit" at bounding box center [591, 320] width 14 height 14
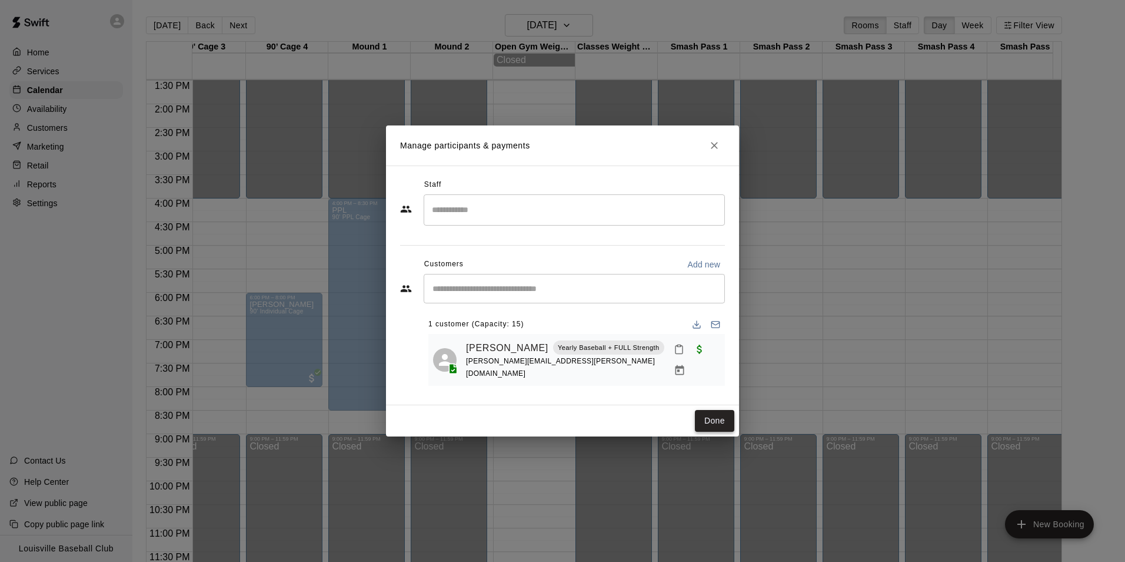
click at [715, 416] on button "Done" at bounding box center [714, 421] width 39 height 22
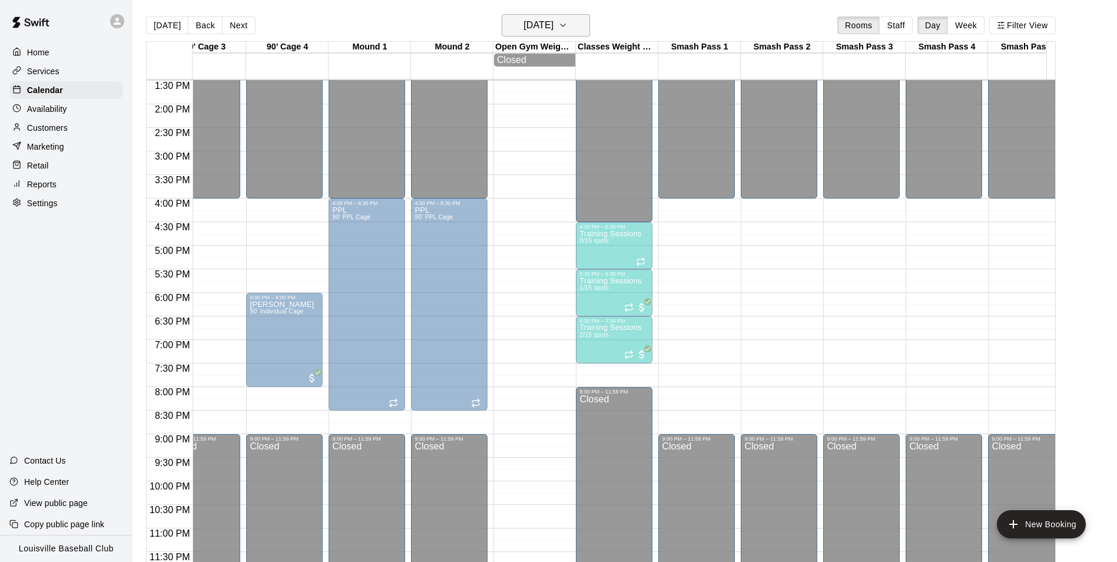
click at [553, 33] on h6 "[DATE]" at bounding box center [538, 25] width 30 height 16
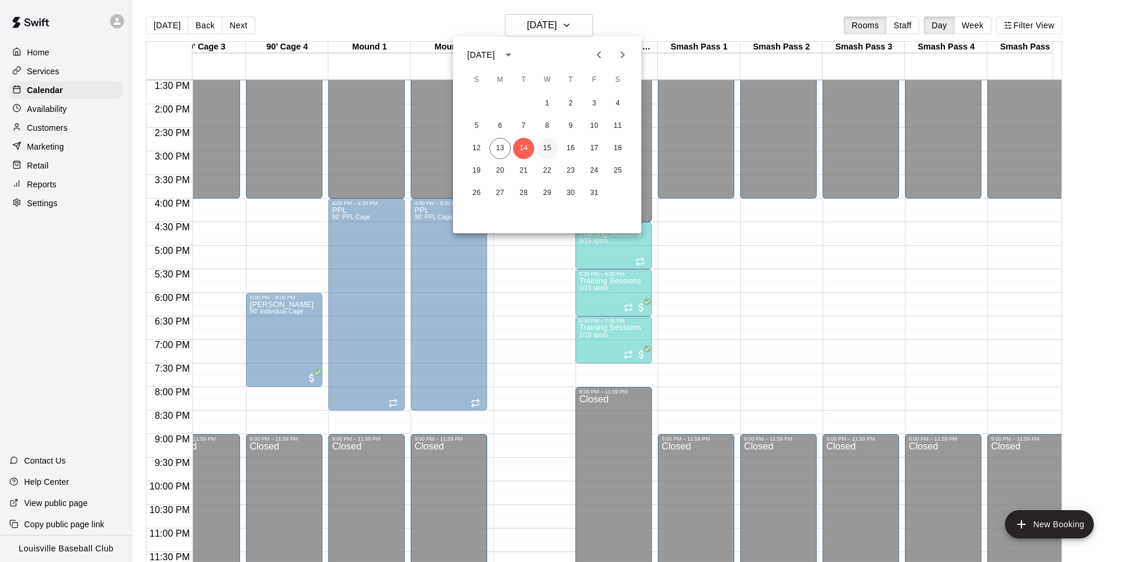
click at [550, 145] on button "15" at bounding box center [547, 148] width 21 height 21
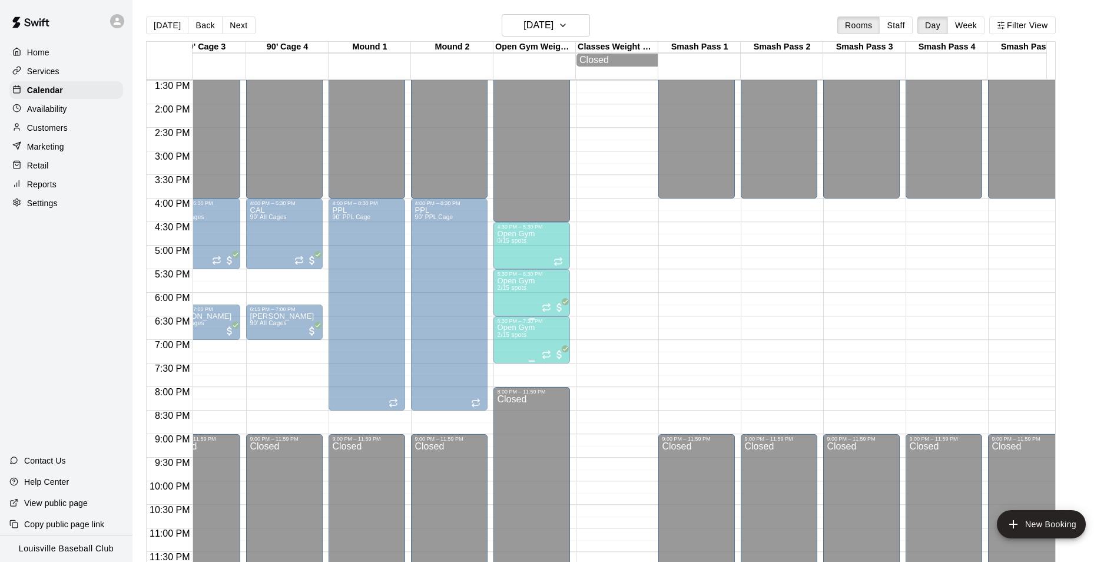
click at [530, 327] on p "Open Gym" at bounding box center [516, 327] width 38 height 0
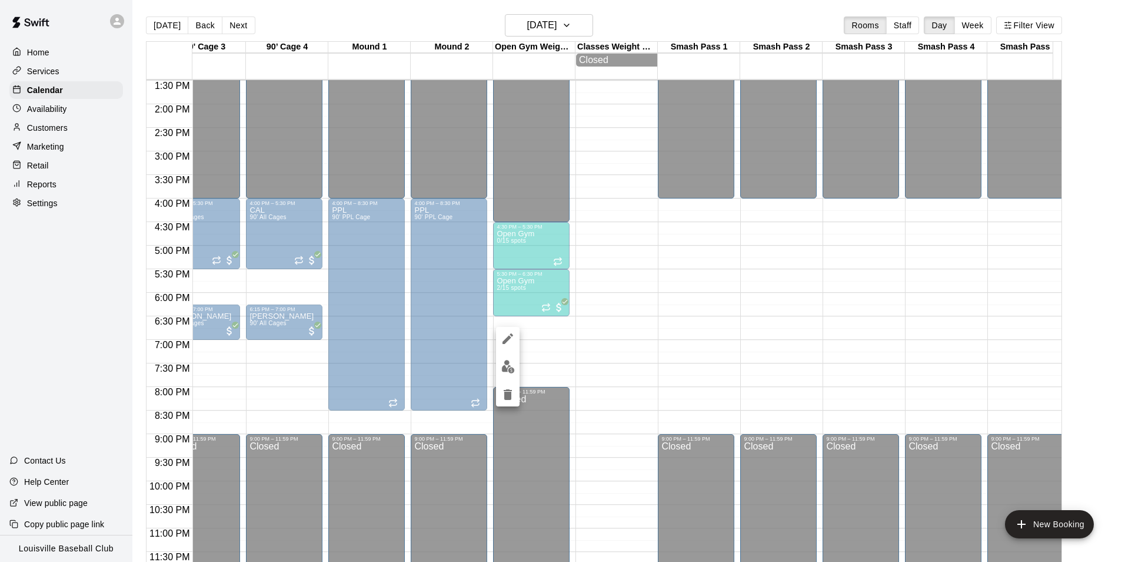
click at [507, 367] on img "edit" at bounding box center [509, 367] width 14 height 14
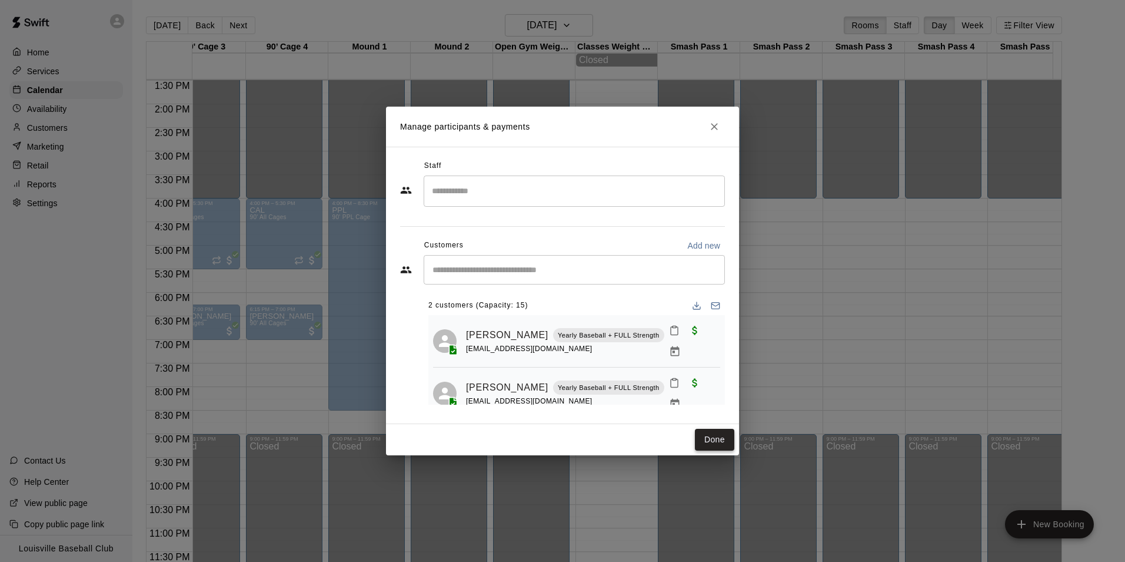
click at [709, 430] on button "Done" at bounding box center [714, 440] width 39 height 22
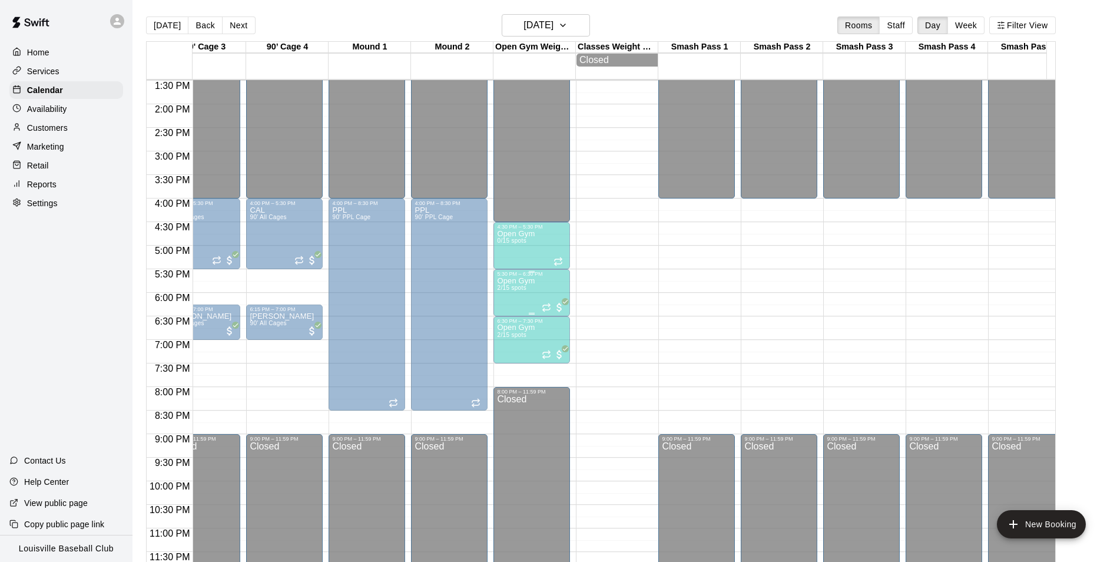
click at [528, 284] on div "Open Gym 2/15 spots" at bounding box center [516, 558] width 38 height 562
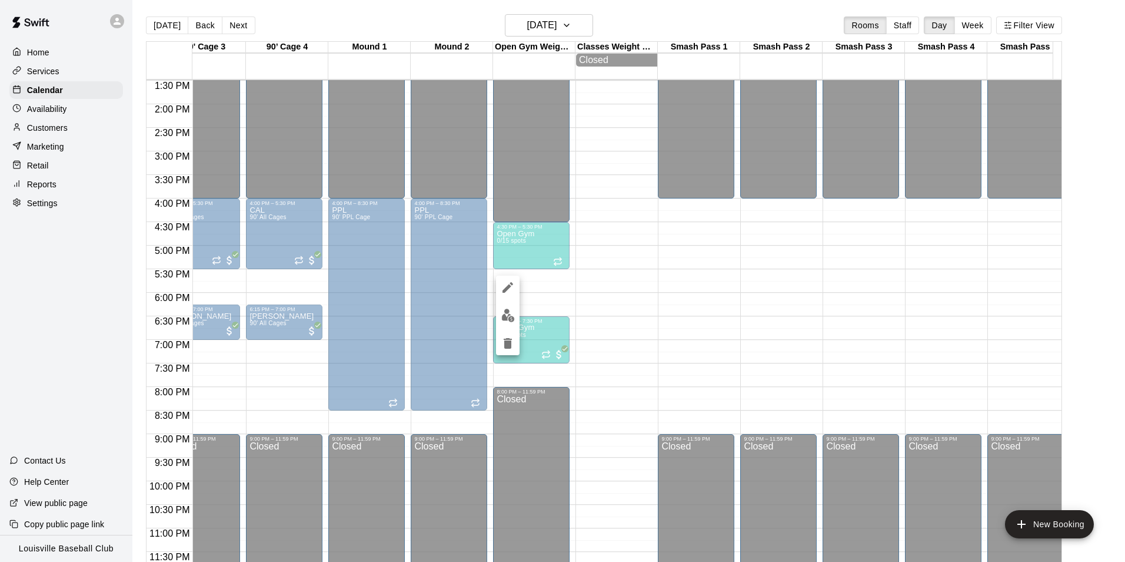
click at [513, 317] on img "edit" at bounding box center [509, 315] width 14 height 14
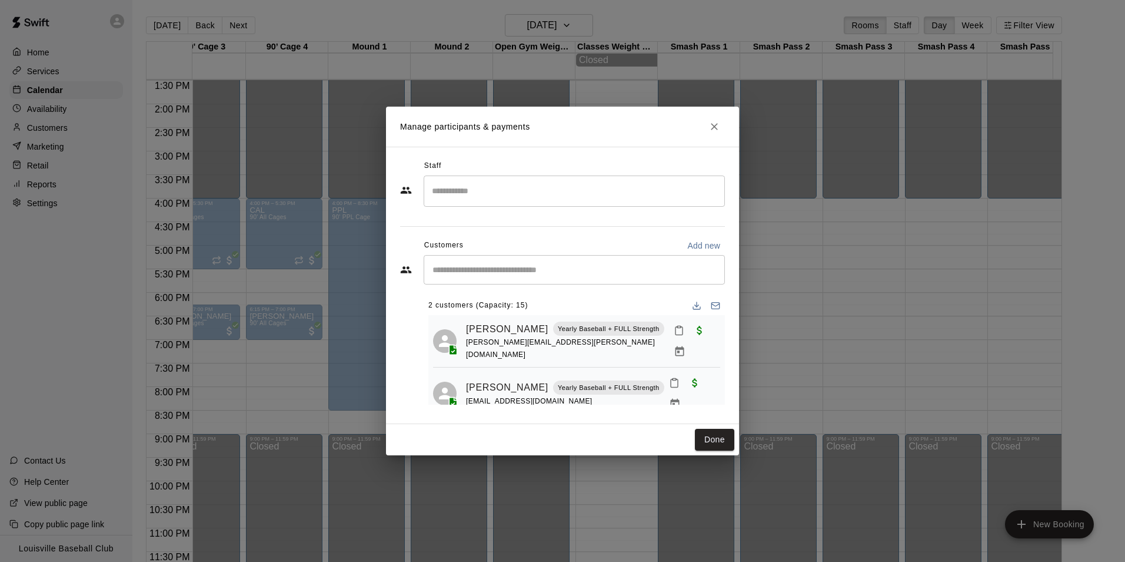
click at [708, 436] on button "Done" at bounding box center [714, 440] width 39 height 22
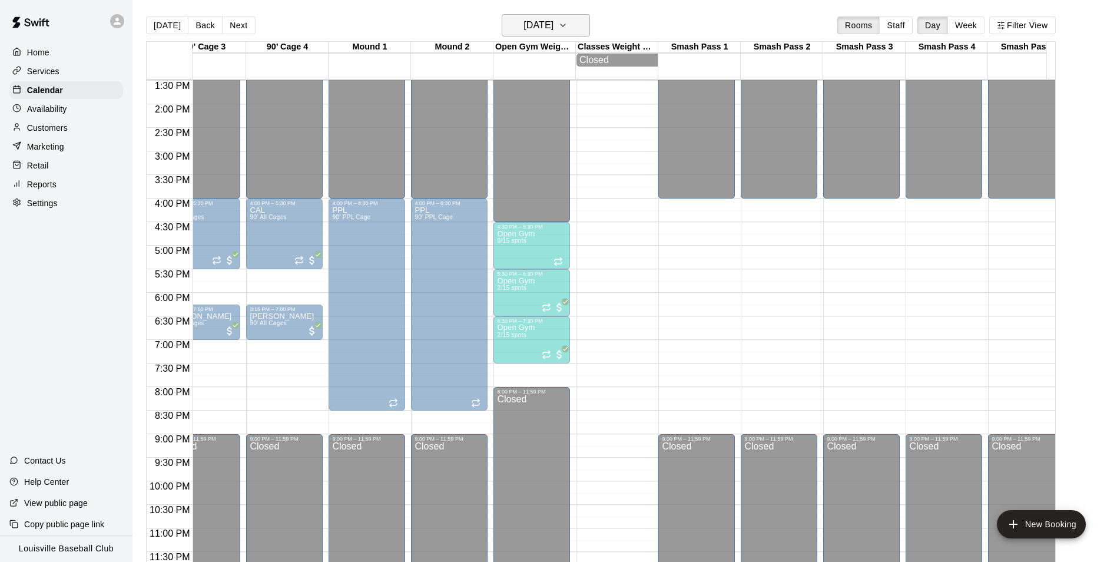
click at [553, 20] on h6 "[DATE]" at bounding box center [538, 25] width 30 height 16
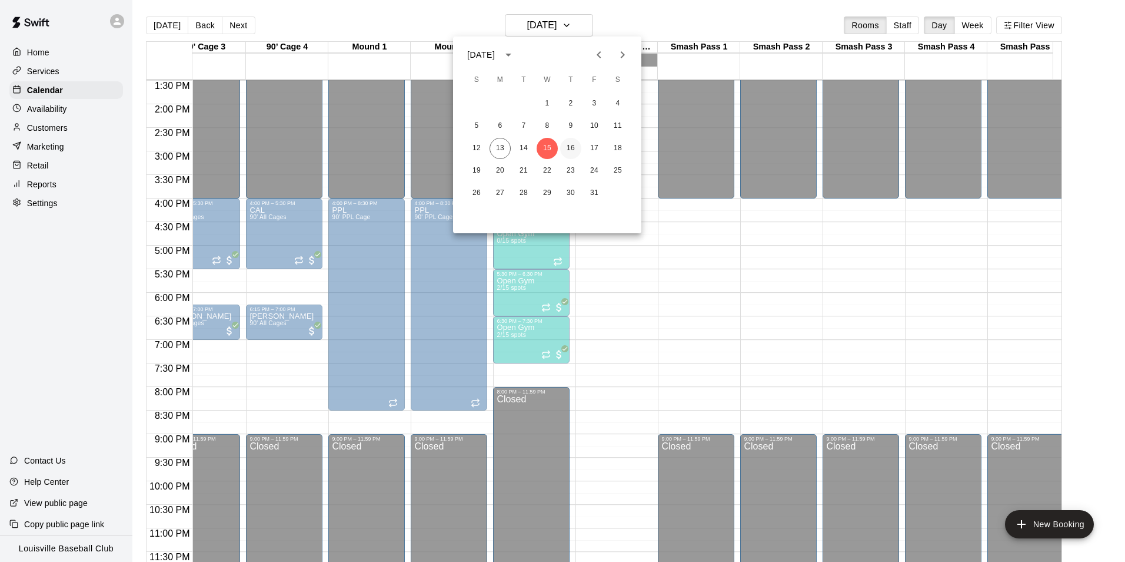
click at [571, 148] on button "16" at bounding box center [570, 148] width 21 height 21
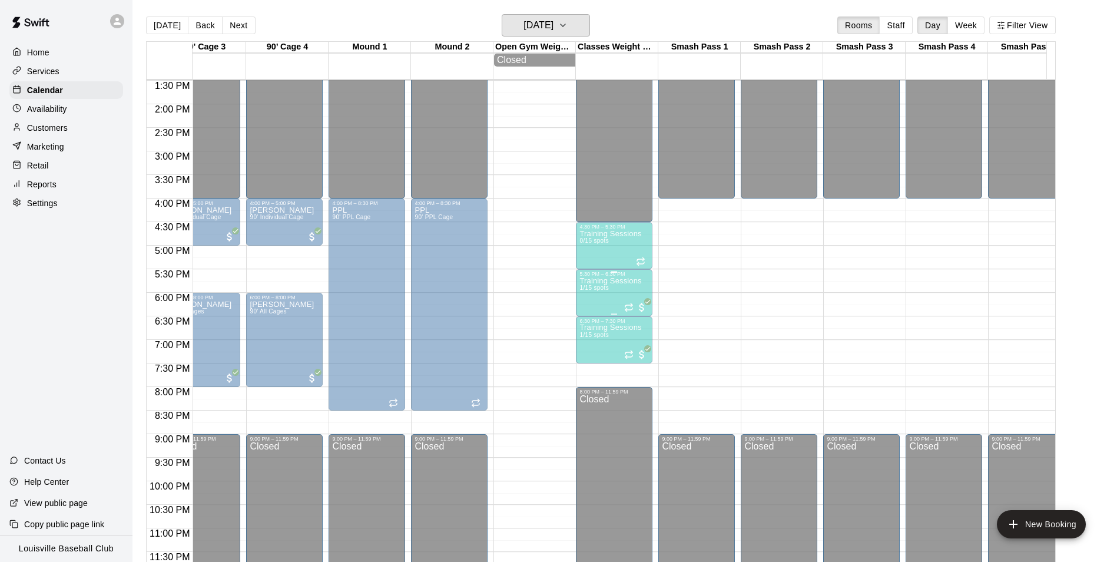
click at [613, 286] on div "Training Sessions 1/15 spots" at bounding box center [610, 558] width 62 height 562
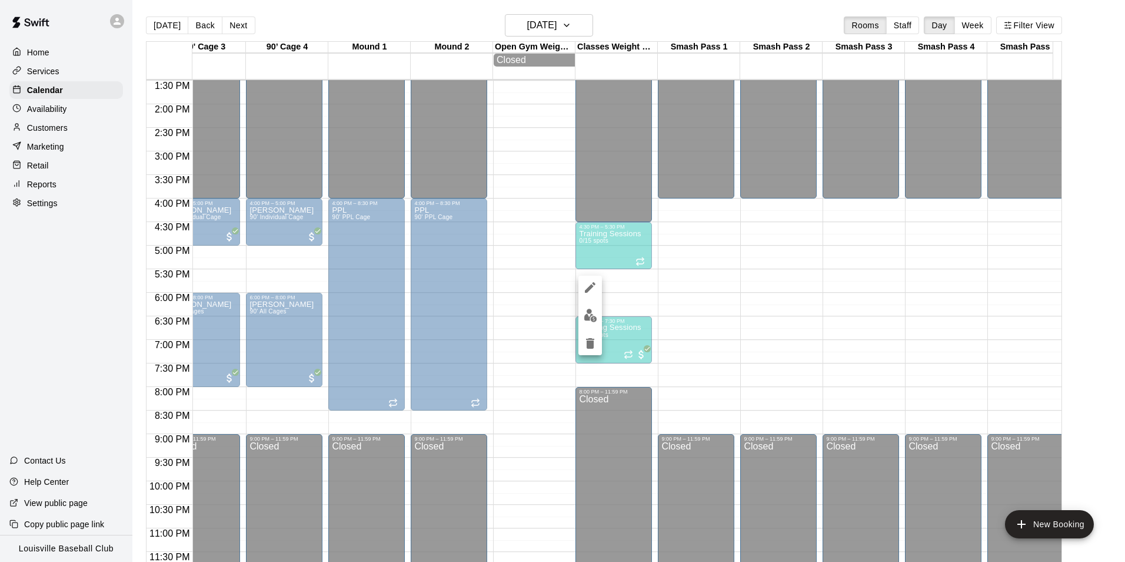
click at [593, 316] on img "edit" at bounding box center [591, 315] width 14 height 14
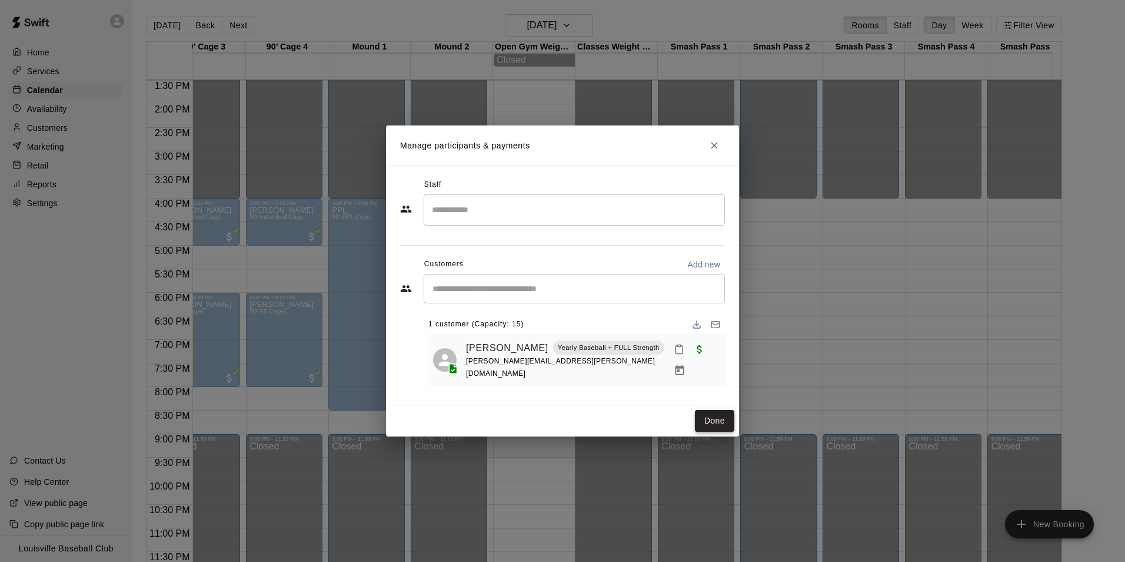
click at [716, 417] on button "Done" at bounding box center [714, 421] width 39 height 22
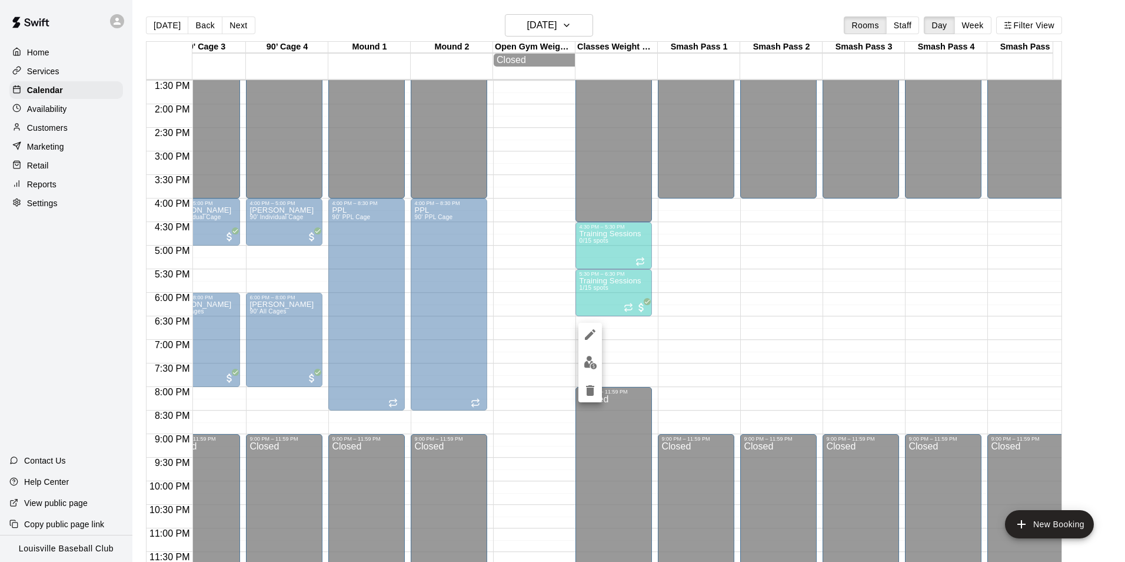
click at [591, 359] on img "edit" at bounding box center [591, 363] width 14 height 14
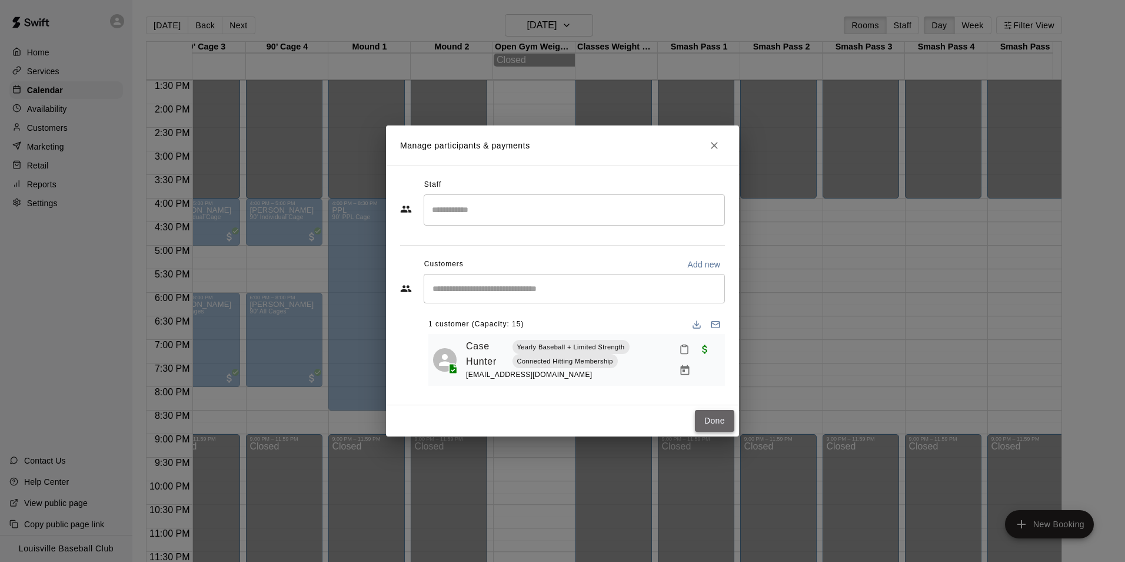
click at [716, 424] on button "Done" at bounding box center [714, 421] width 39 height 22
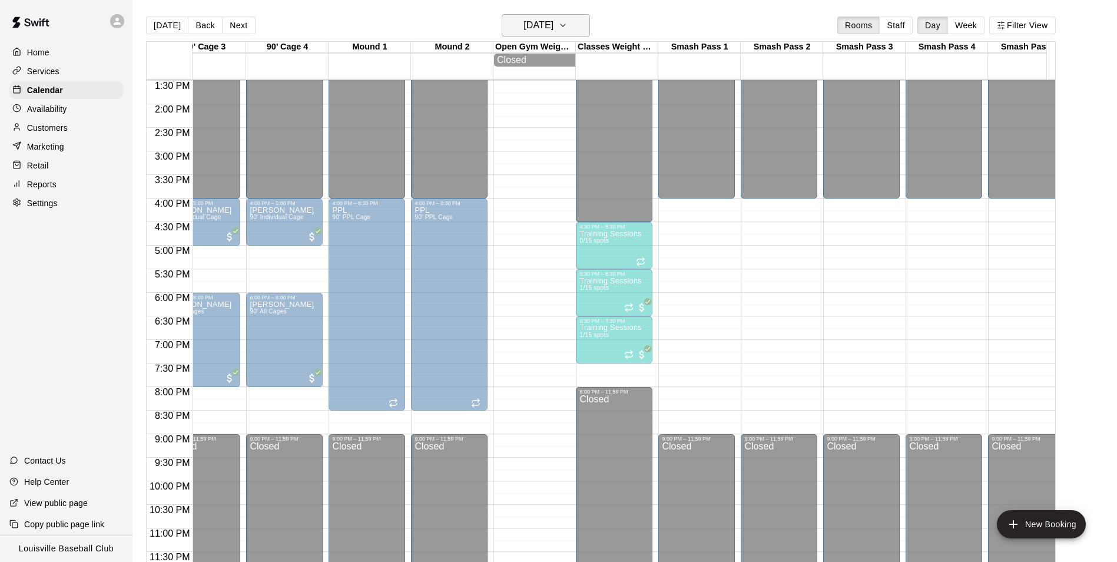
click at [567, 27] on icon "button" at bounding box center [562, 25] width 9 height 14
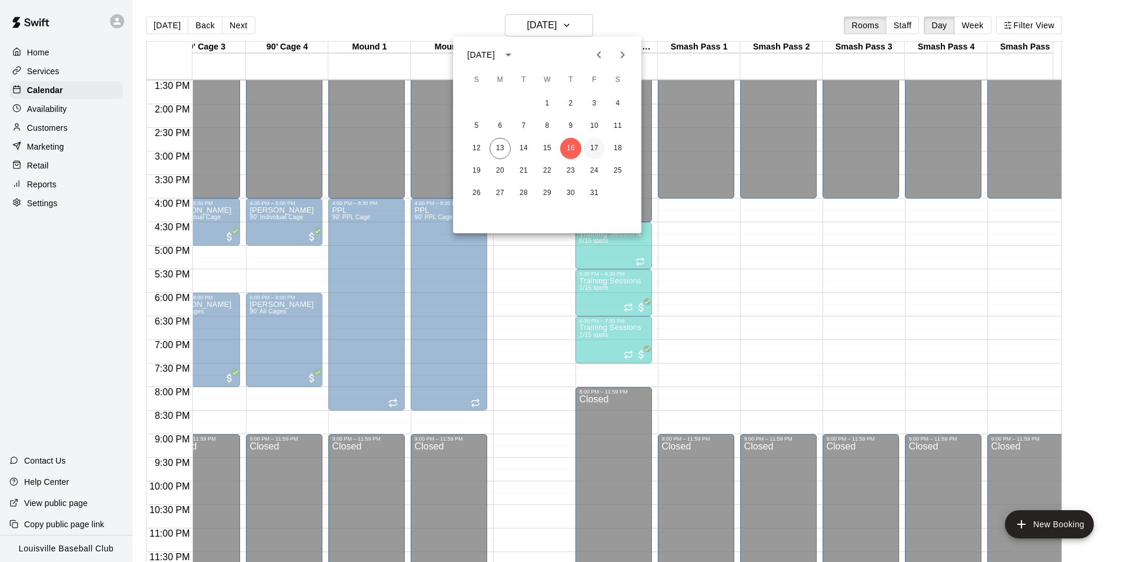
click at [595, 145] on button "17" at bounding box center [594, 148] width 21 height 21
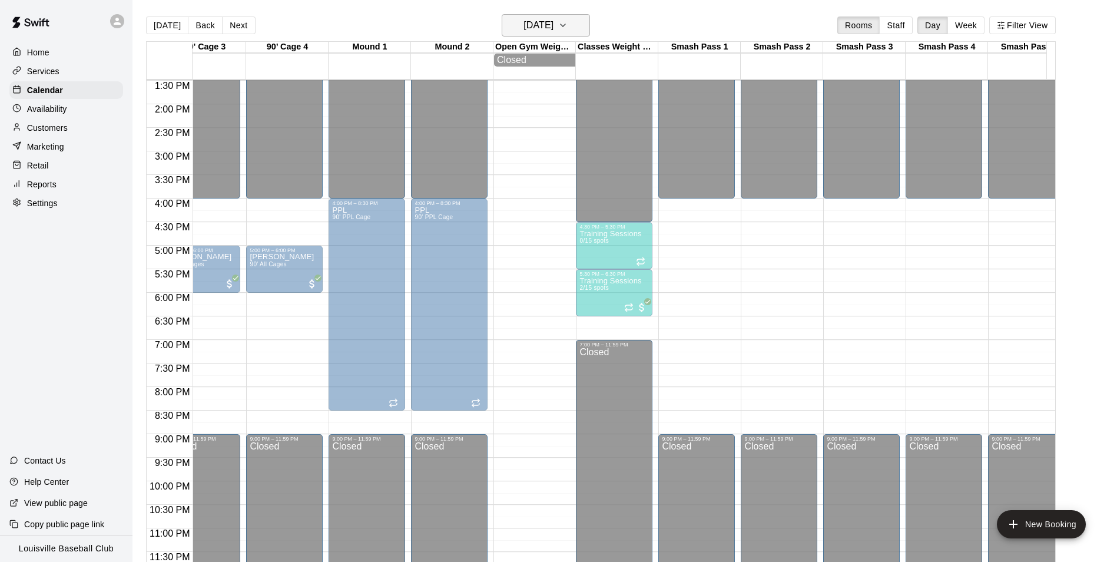
click at [567, 25] on icon "button" at bounding box center [562, 25] width 9 height 14
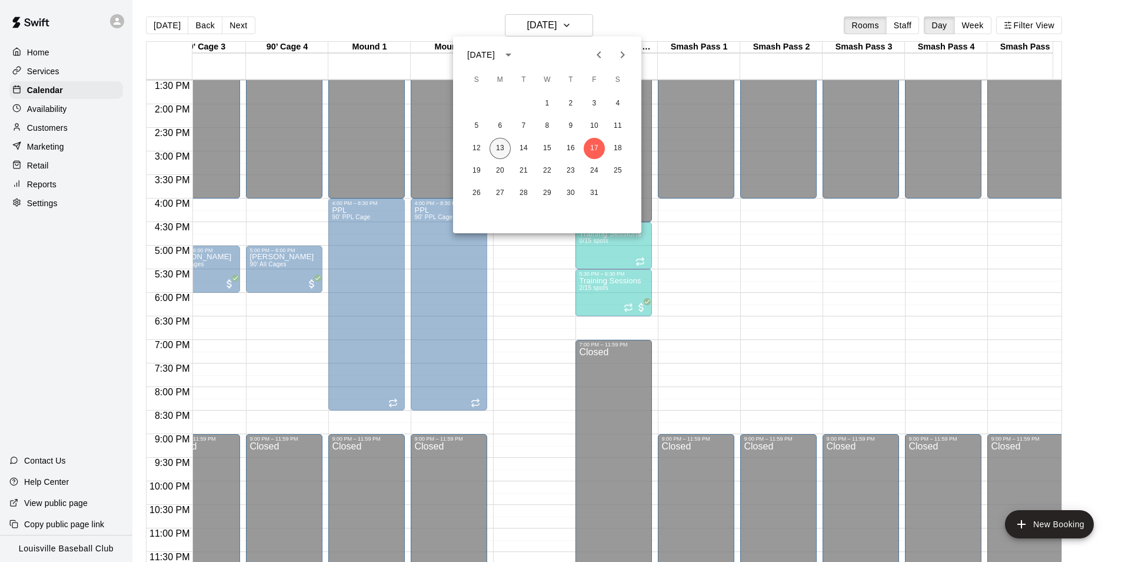
click at [500, 146] on button "13" at bounding box center [500, 148] width 21 height 21
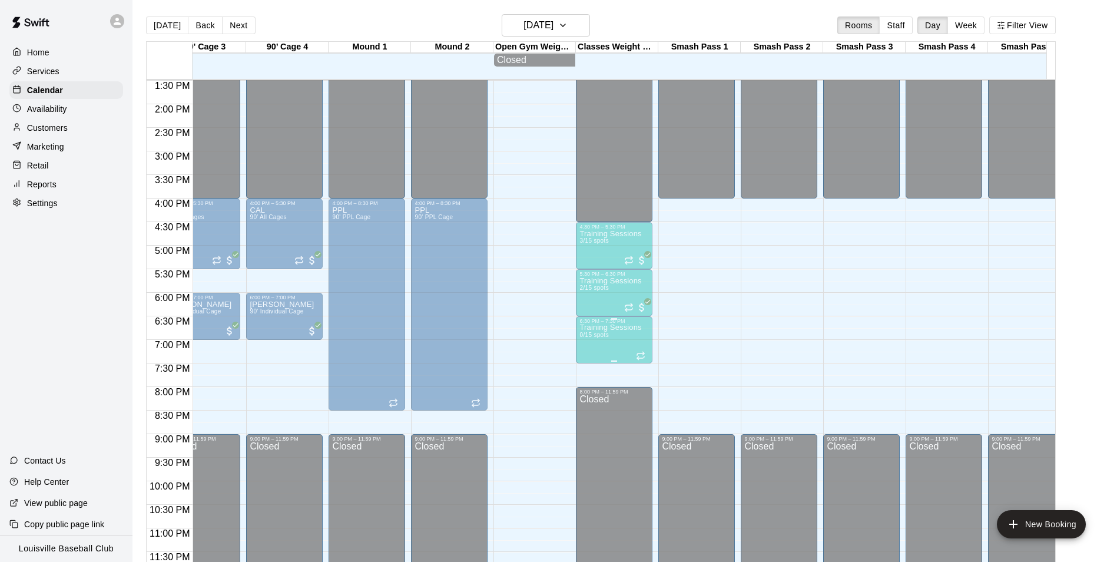
click at [612, 327] on p "Training Sessions" at bounding box center [610, 327] width 62 height 0
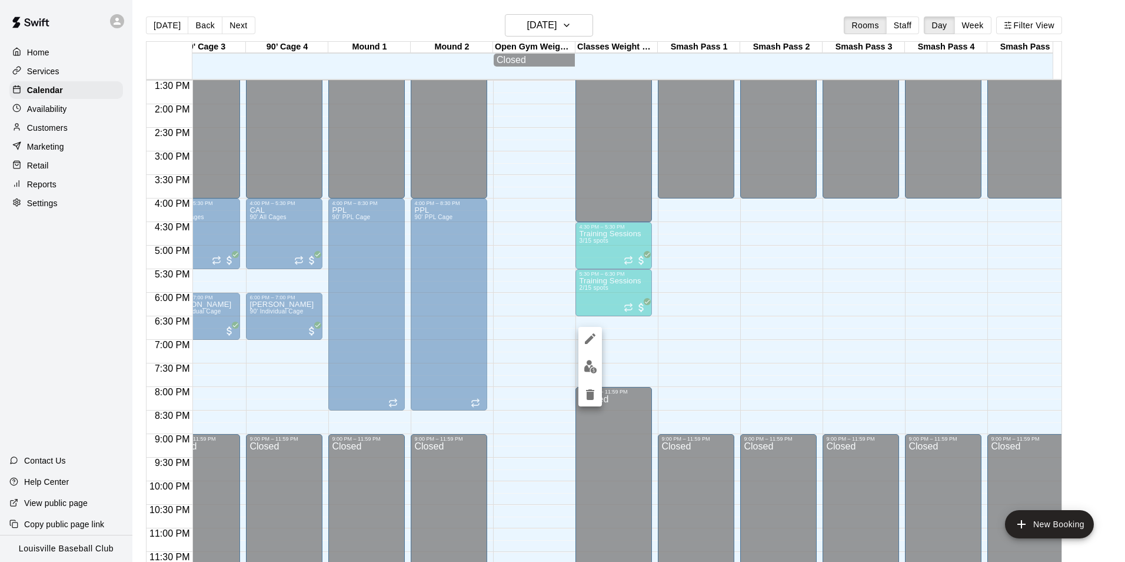
click at [587, 367] on img "edit" at bounding box center [591, 367] width 14 height 14
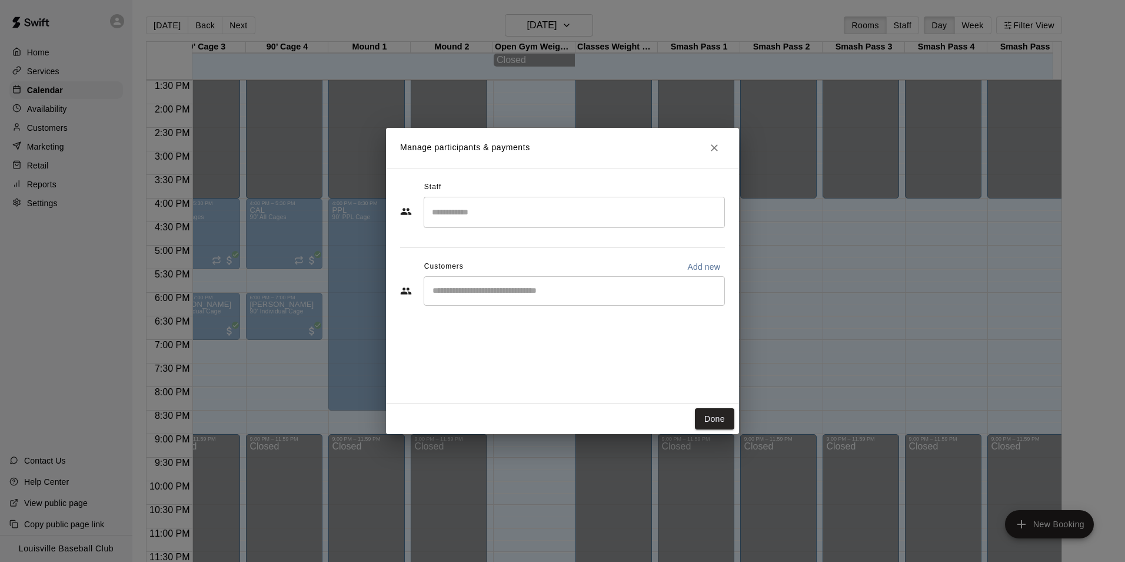
click at [488, 294] on input "Start typing to search customers..." at bounding box center [574, 291] width 291 height 12
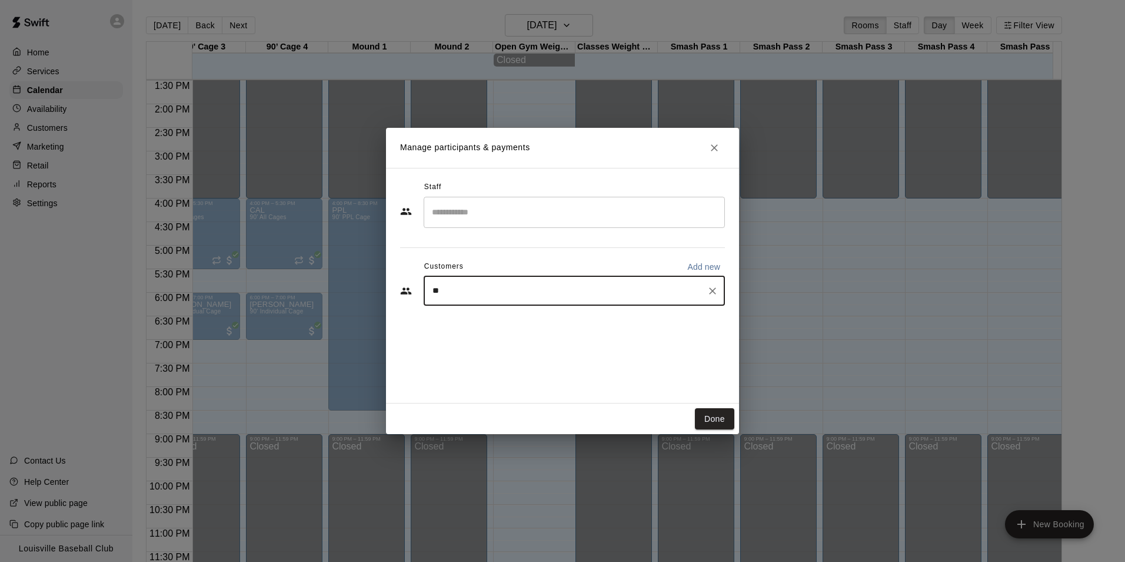
type input "***"
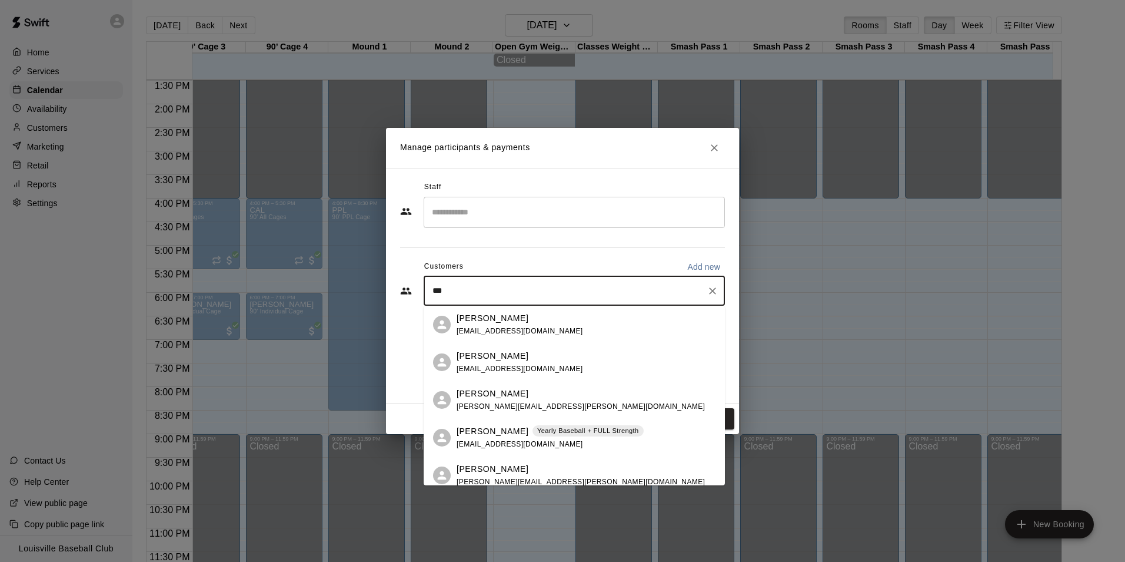
click at [505, 422] on div "[PERSON_NAME] Yearly Baseball + FULL Strength [EMAIL_ADDRESS][DOMAIN_NAME]" at bounding box center [574, 438] width 301 height 38
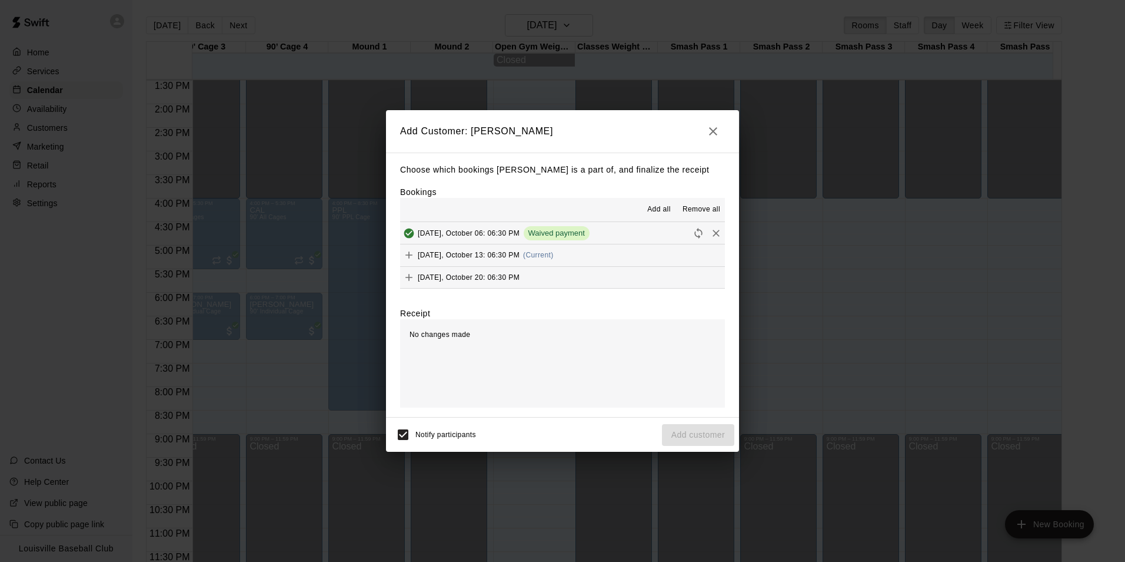
click at [412, 259] on icon "Add" at bounding box center [409, 255] width 12 height 12
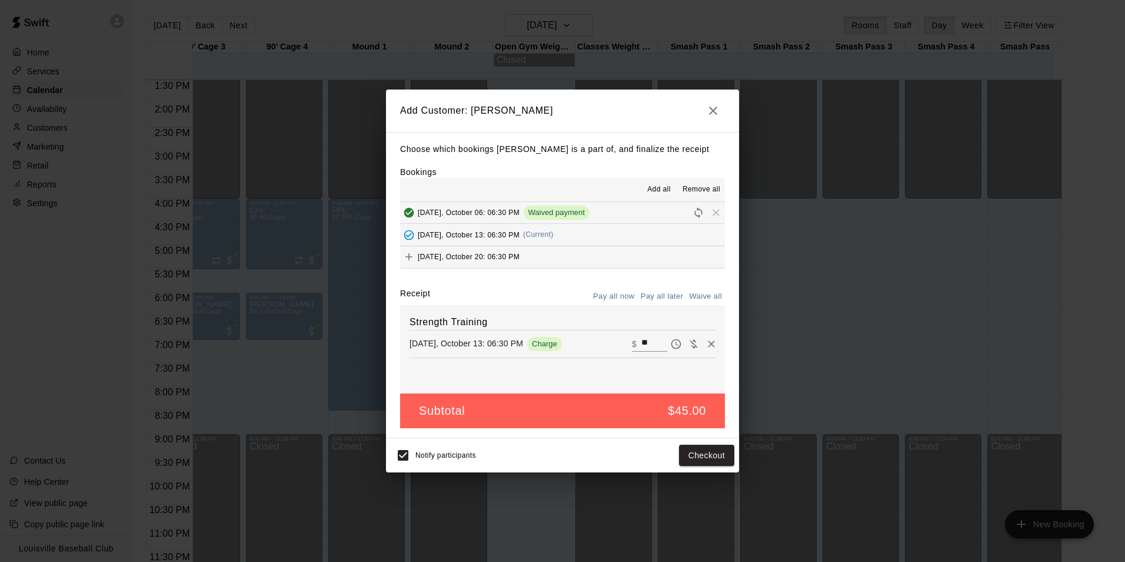
click at [690, 344] on icon "Waive payment" at bounding box center [694, 343] width 8 height 9
type input "*"
click at [708, 460] on button "Add customer" at bounding box center [698, 455] width 72 height 22
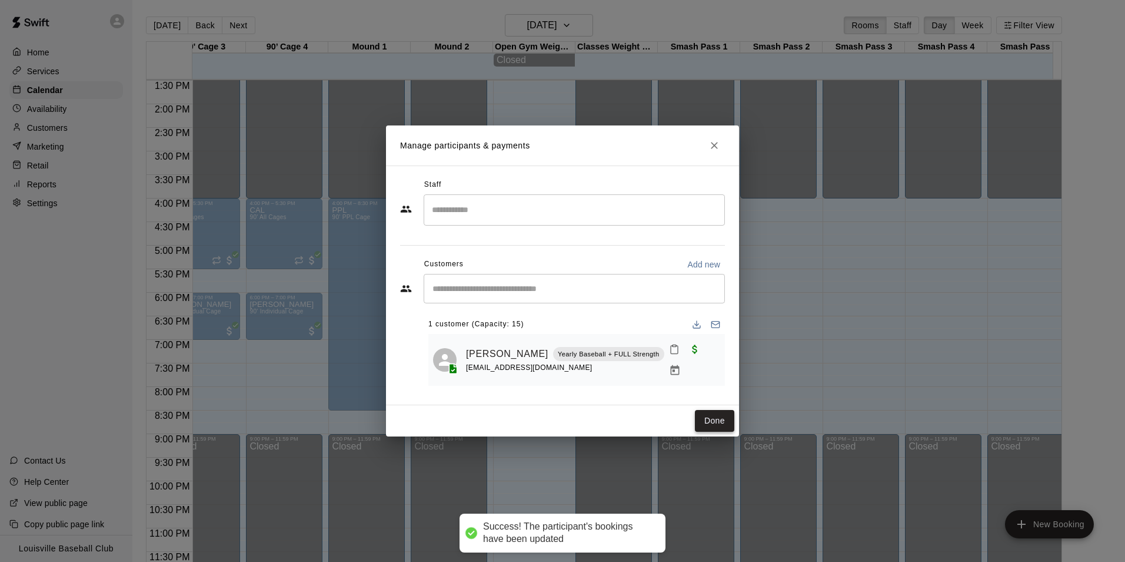
click at [717, 427] on button "Done" at bounding box center [714, 421] width 39 height 22
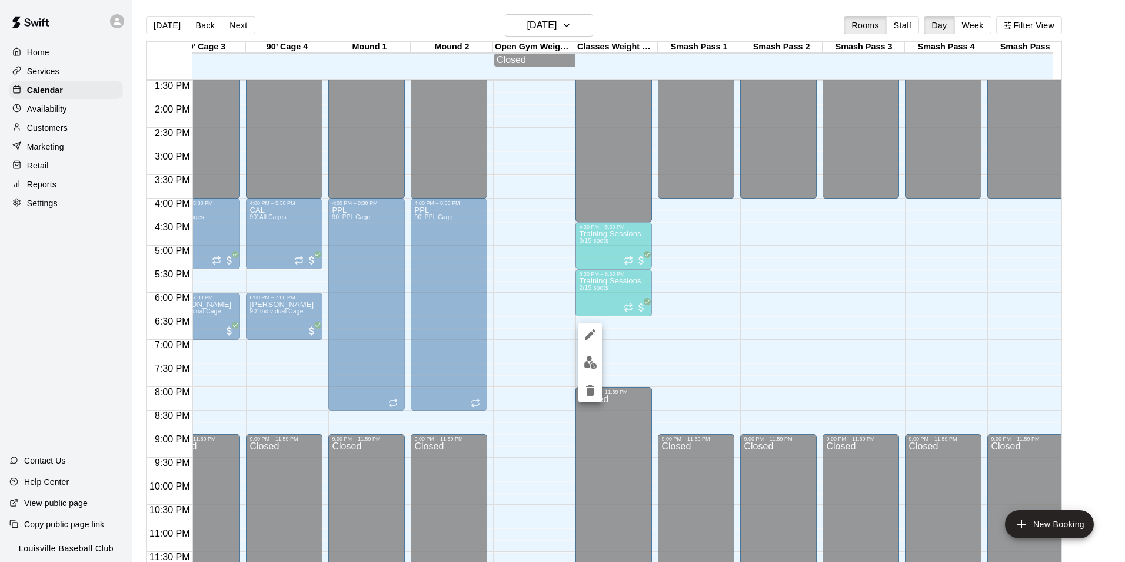
click at [588, 360] on img "edit" at bounding box center [591, 363] width 14 height 14
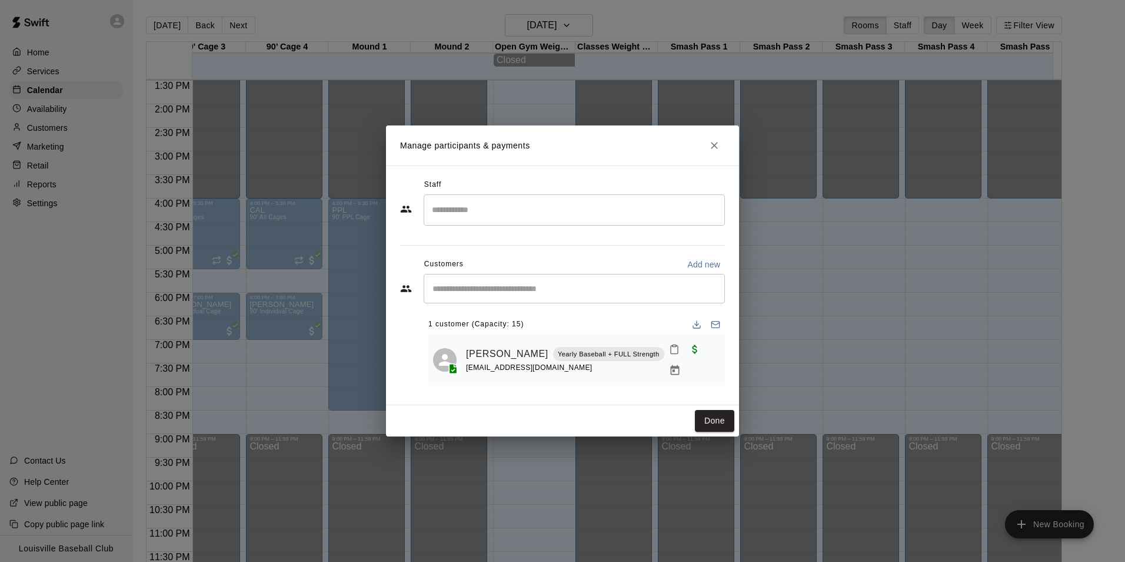
click at [493, 293] on input "Start typing to search customers..." at bounding box center [574, 289] width 291 height 12
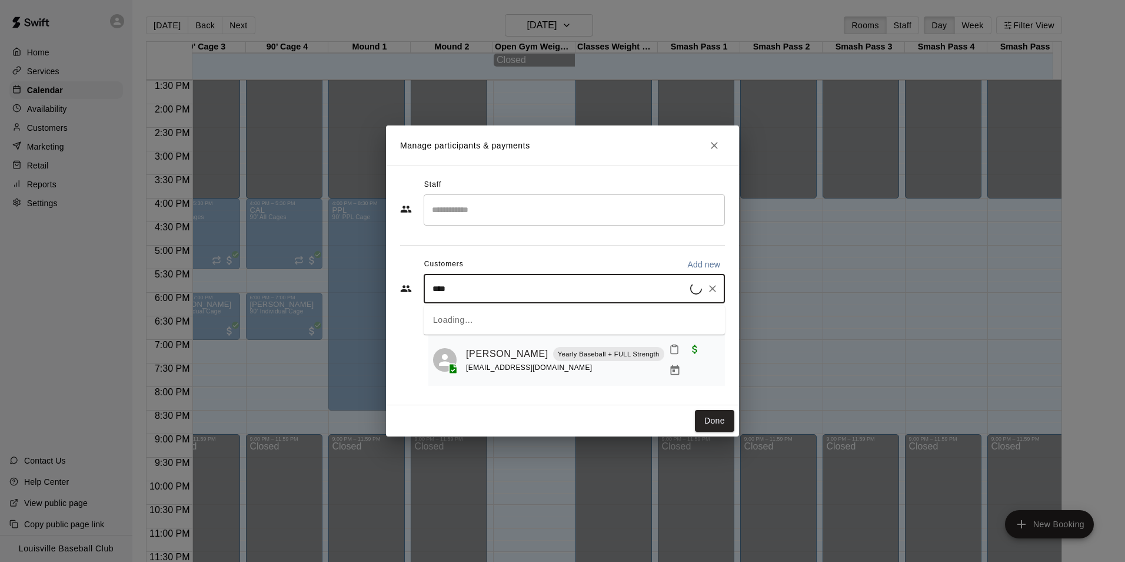
type input "*****"
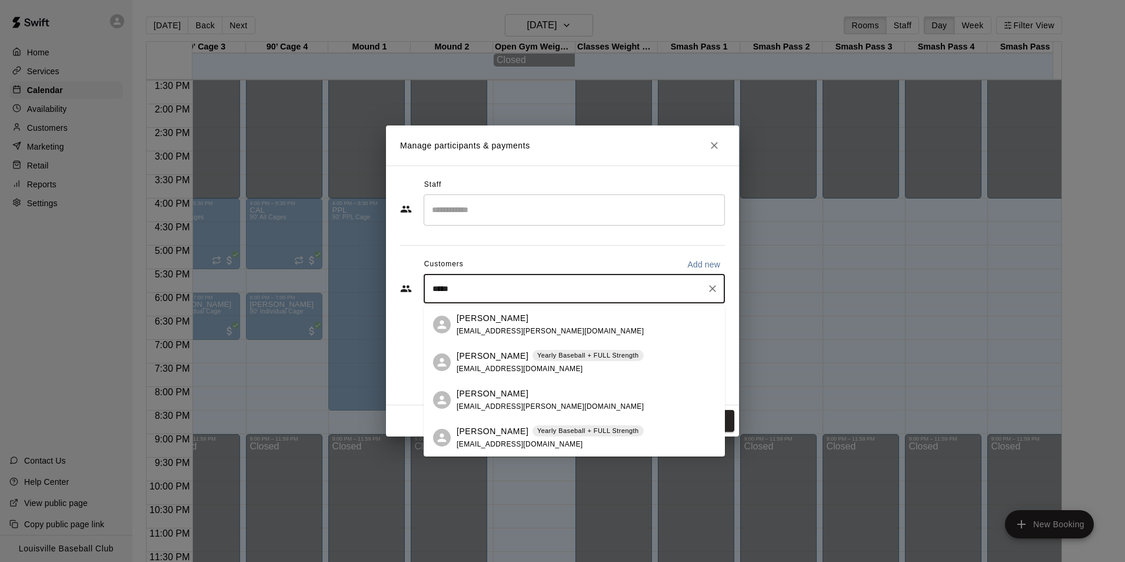
click at [507, 437] on div "[PERSON_NAME] Yearly Baseball + FULL Strength [EMAIL_ADDRESS][DOMAIN_NAME]" at bounding box center [550, 437] width 187 height 25
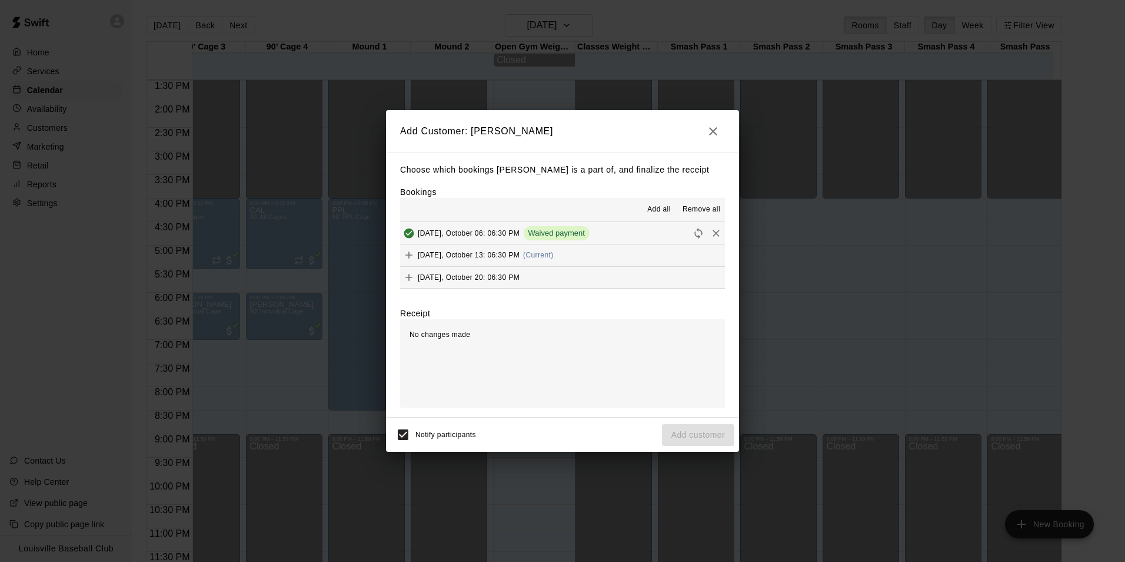
click at [409, 255] on icon "Add" at bounding box center [409, 254] width 7 height 7
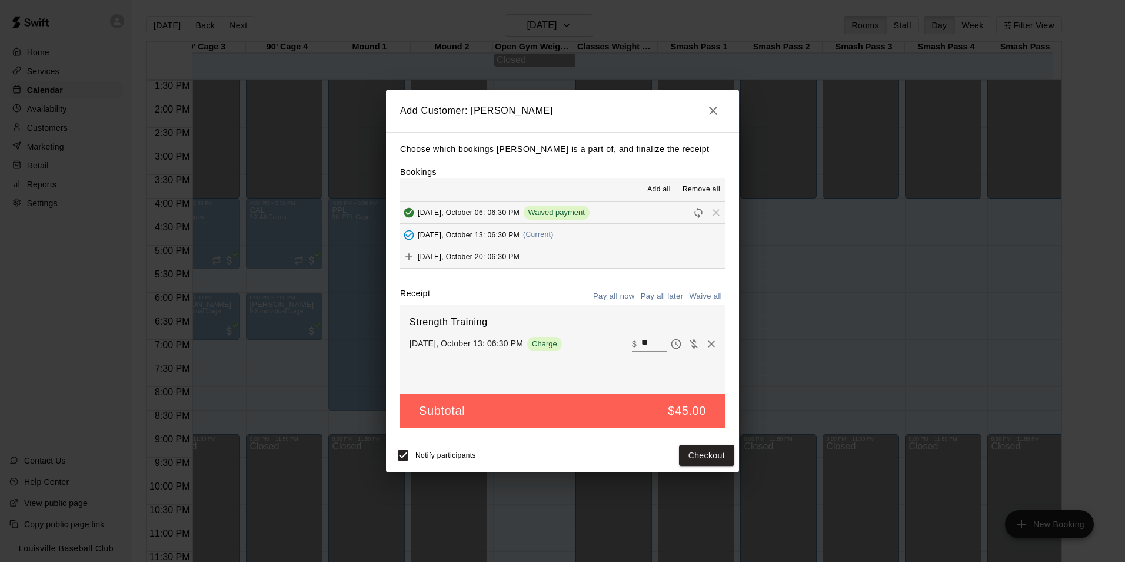
click at [690, 344] on icon "Waive payment" at bounding box center [694, 343] width 8 height 9
type input "*"
click at [715, 457] on button "Add customer" at bounding box center [698, 455] width 72 height 22
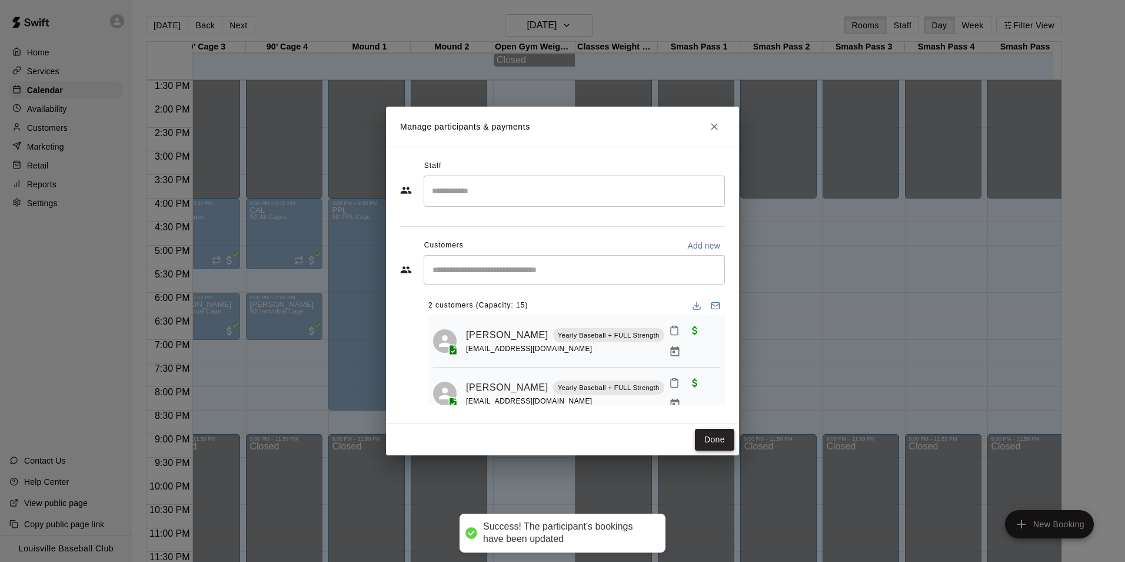
click at [719, 441] on button "Done" at bounding box center [714, 440] width 39 height 22
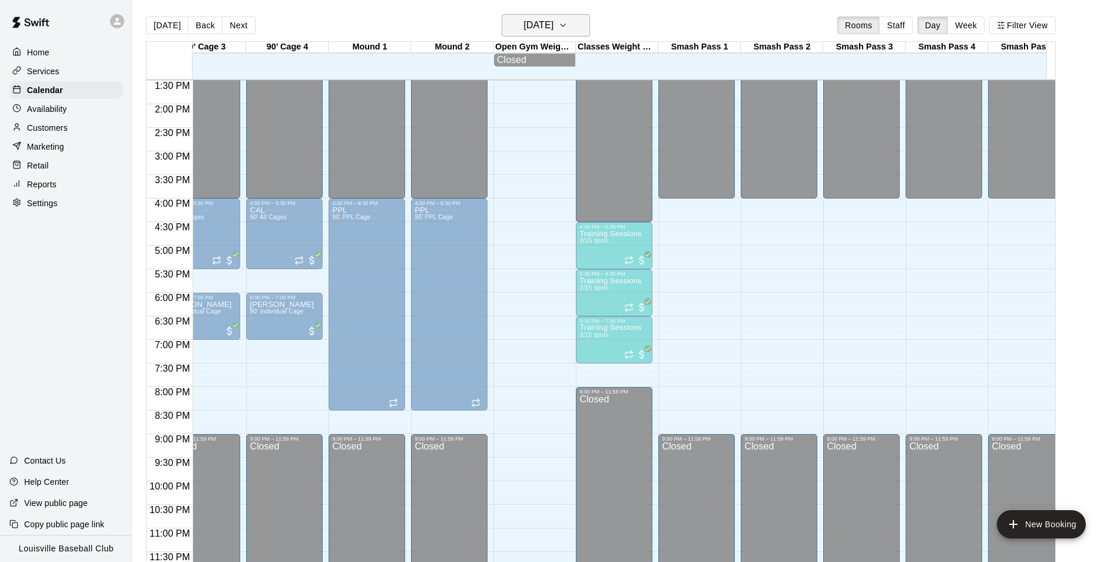
click at [577, 34] on button "[DATE]" at bounding box center [546, 25] width 88 height 22
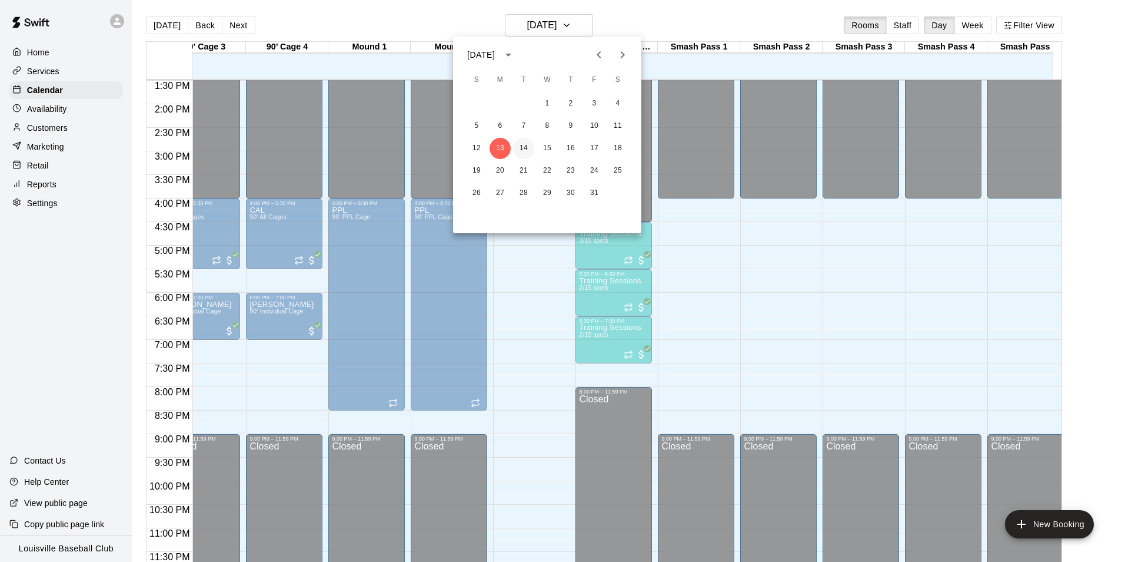
click at [522, 150] on button "14" at bounding box center [523, 148] width 21 height 21
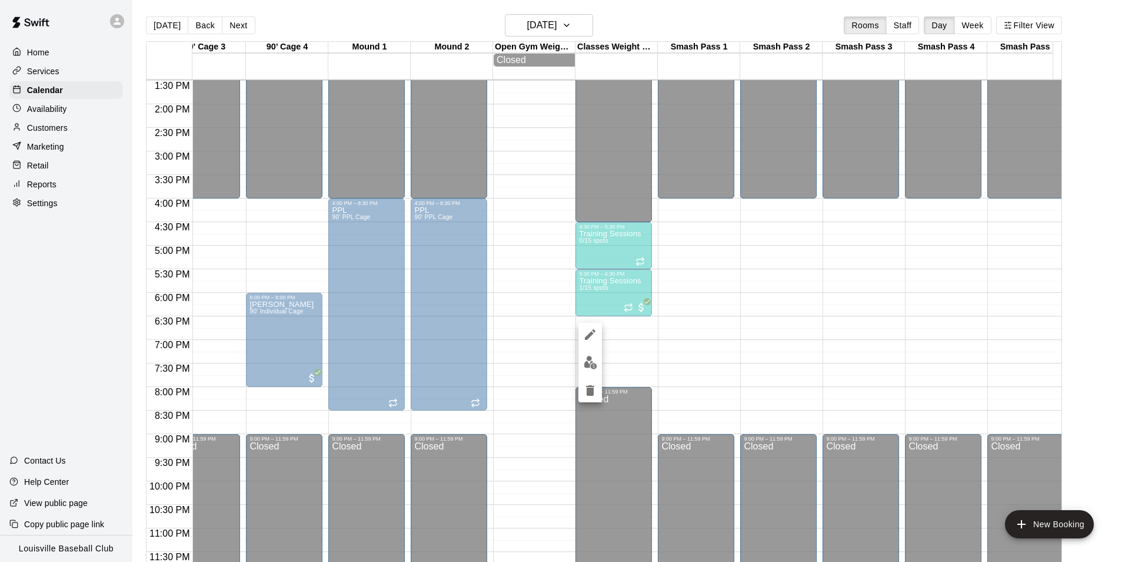
click at [588, 366] on img "edit" at bounding box center [591, 363] width 14 height 14
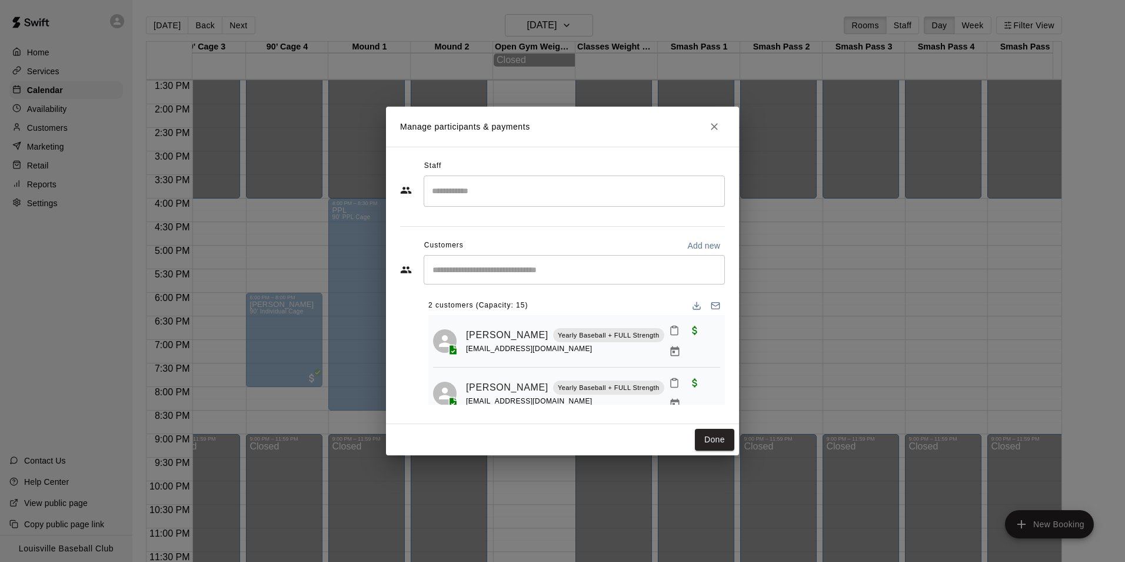
click at [488, 273] on input "Start typing to search customers..." at bounding box center [574, 270] width 291 height 12
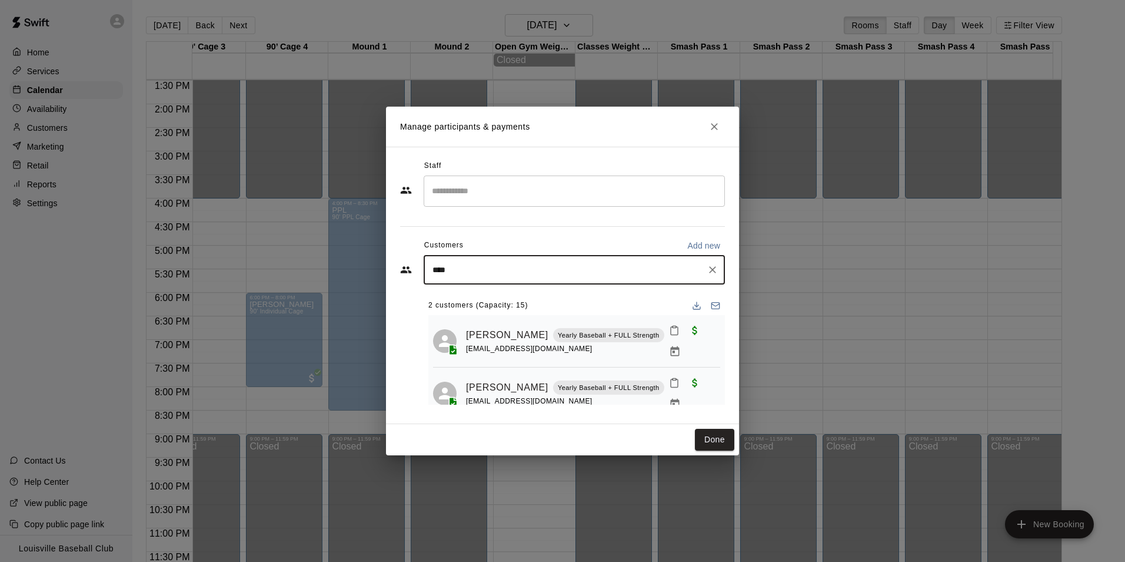
type input "*****"
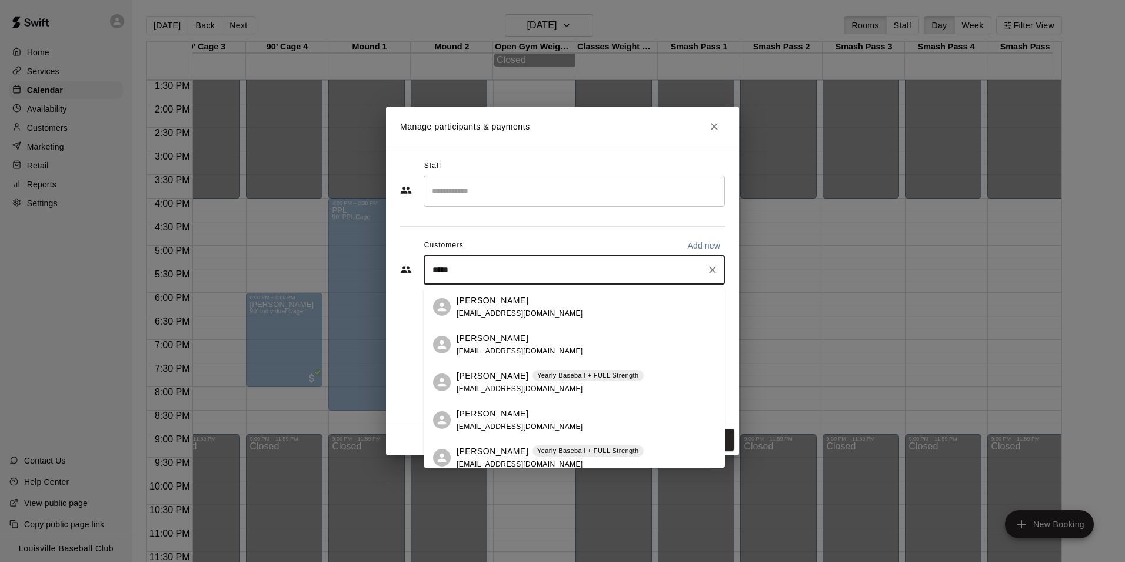
click at [501, 380] on p "[PERSON_NAME]" at bounding box center [493, 376] width 72 height 12
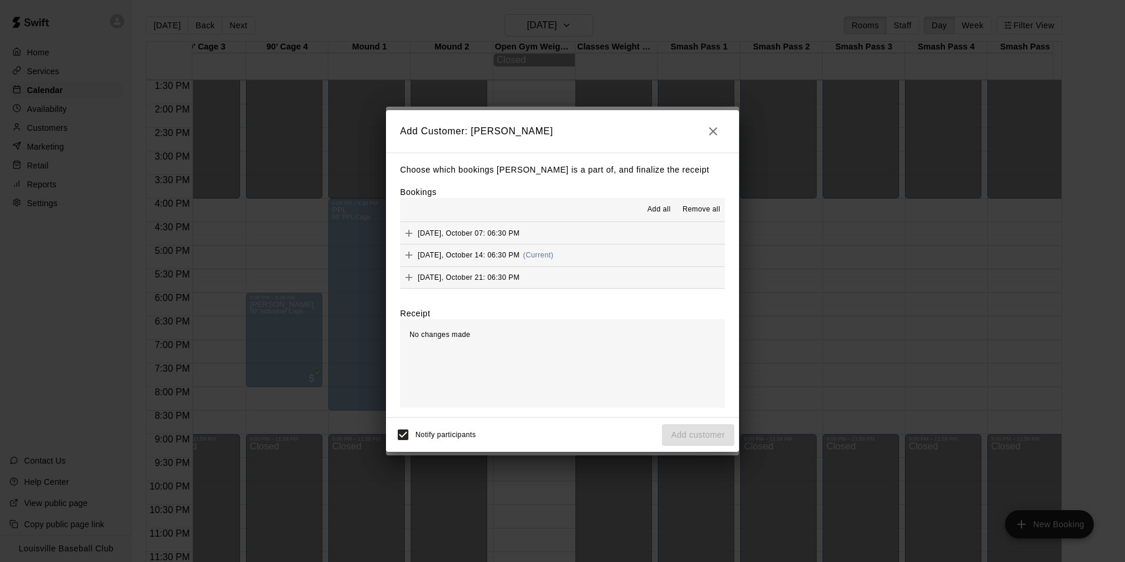
click at [410, 255] on icon "Add" at bounding box center [409, 254] width 7 height 7
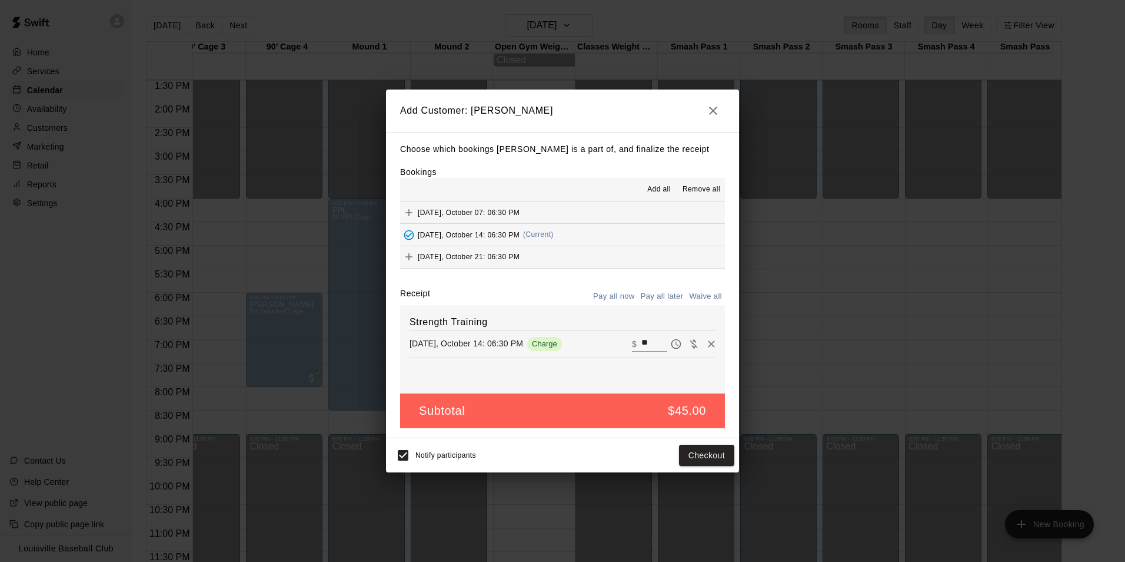
click at [690, 344] on icon "Waive payment" at bounding box center [694, 343] width 8 height 9
type input "*"
click at [679, 450] on button "Add customer" at bounding box center [698, 455] width 72 height 22
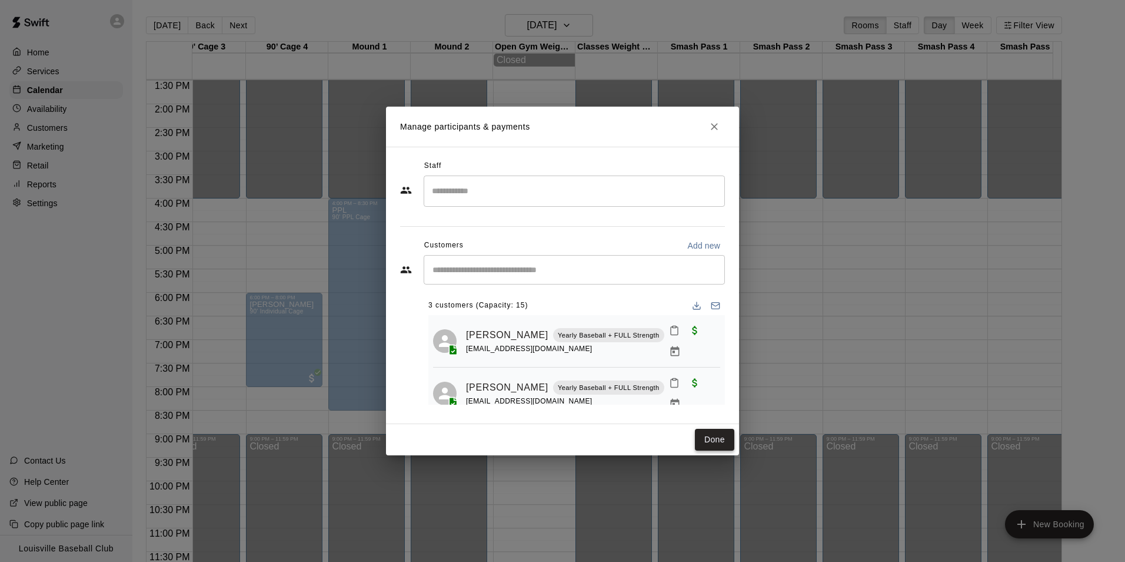
click at [712, 443] on button "Done" at bounding box center [714, 440] width 39 height 22
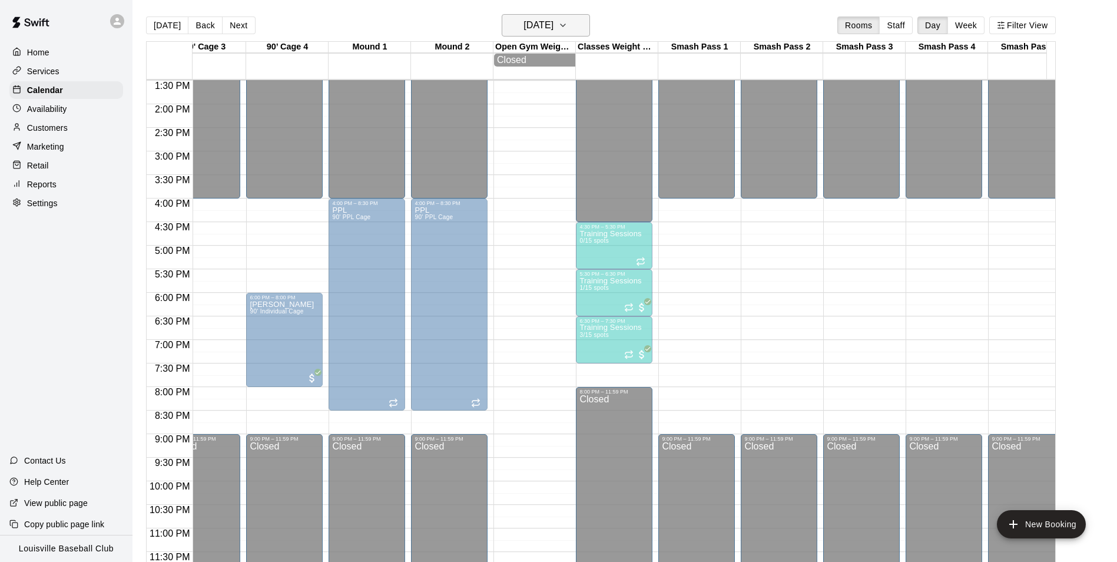
click at [553, 21] on h6 "[DATE]" at bounding box center [538, 25] width 30 height 16
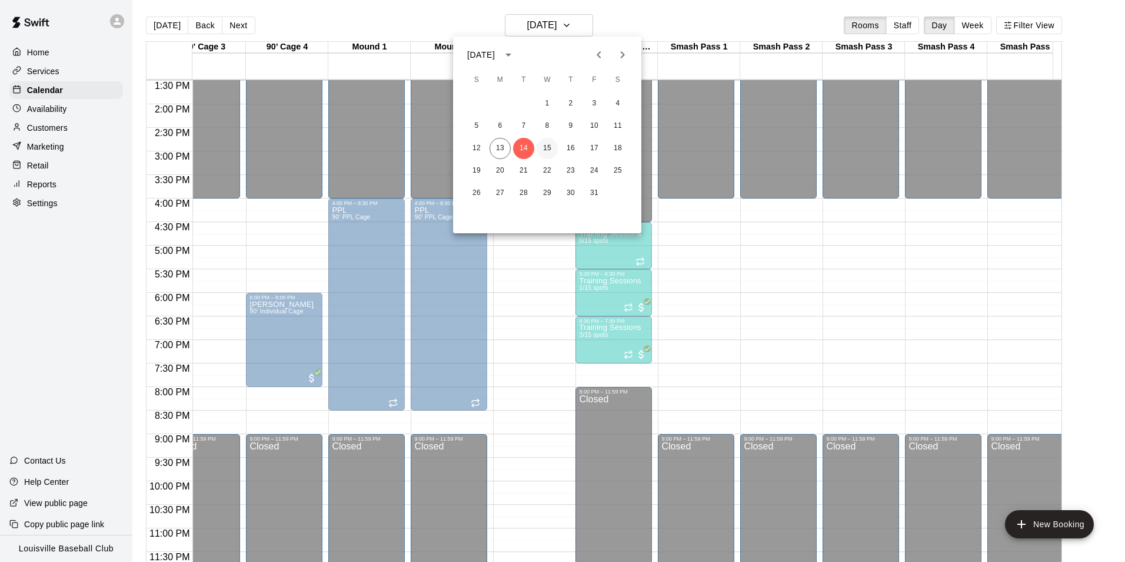
click at [547, 148] on button "15" at bounding box center [547, 148] width 21 height 21
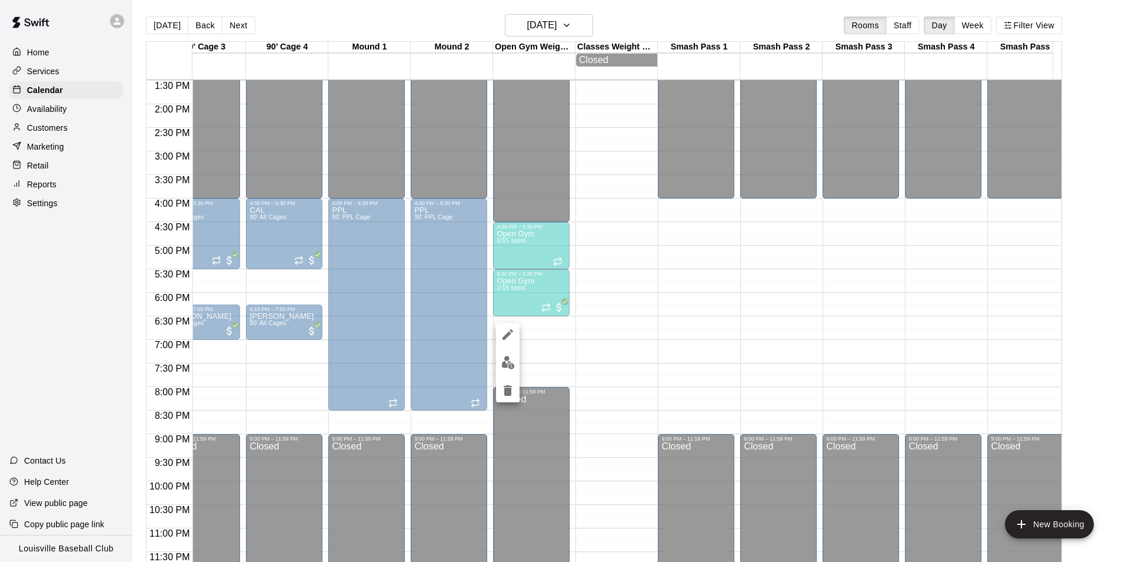
click at [507, 360] on img "edit" at bounding box center [509, 363] width 14 height 14
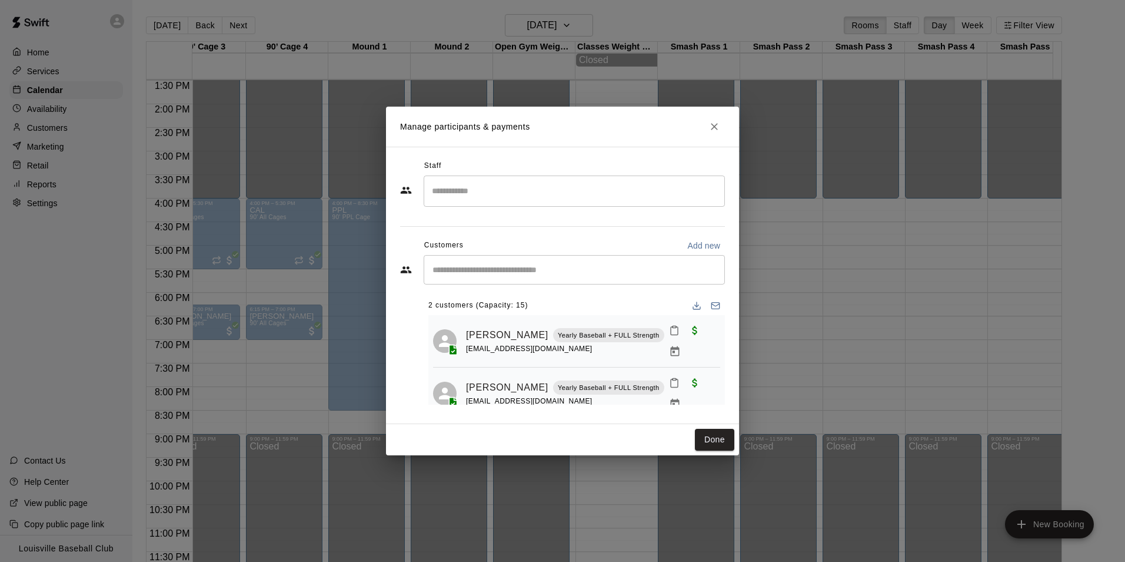
click at [486, 273] on input "Start typing to search customers..." at bounding box center [574, 270] width 291 height 12
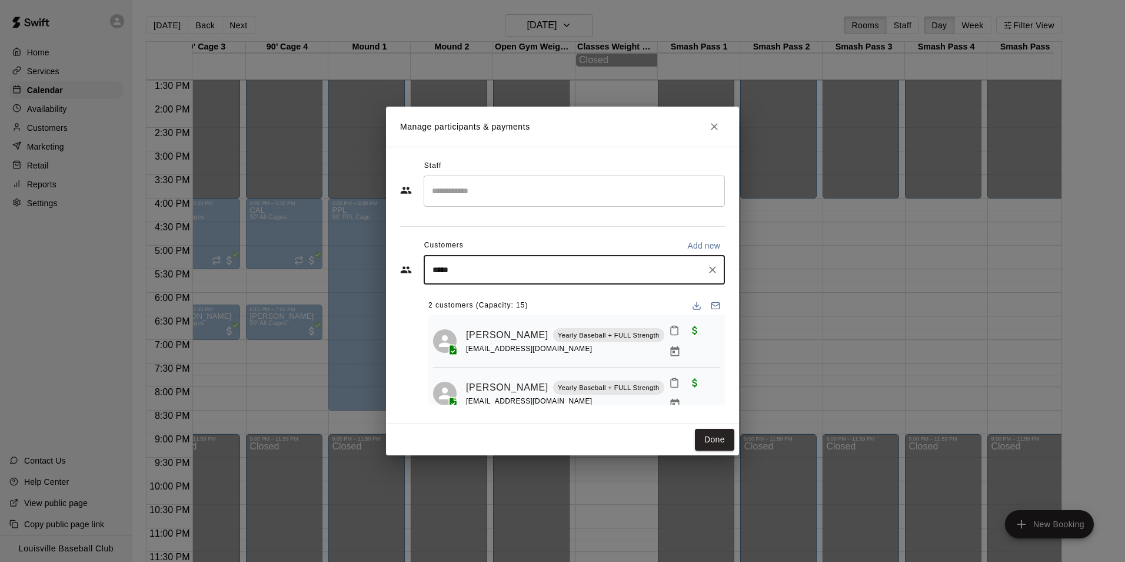
type input "****"
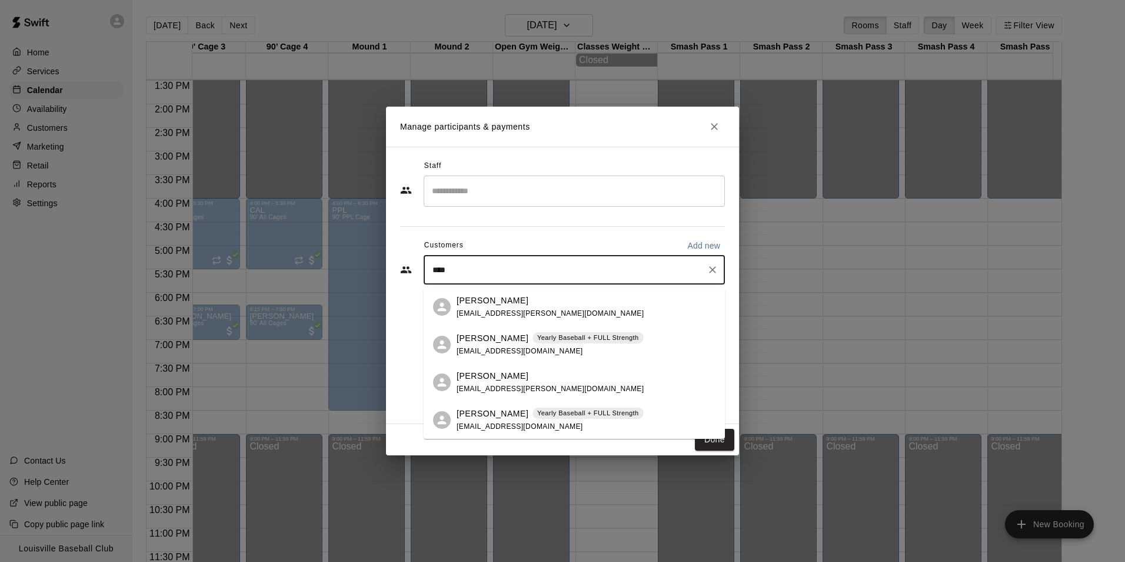
click at [518, 423] on span "[EMAIL_ADDRESS][DOMAIN_NAME]" at bounding box center [520, 426] width 127 height 8
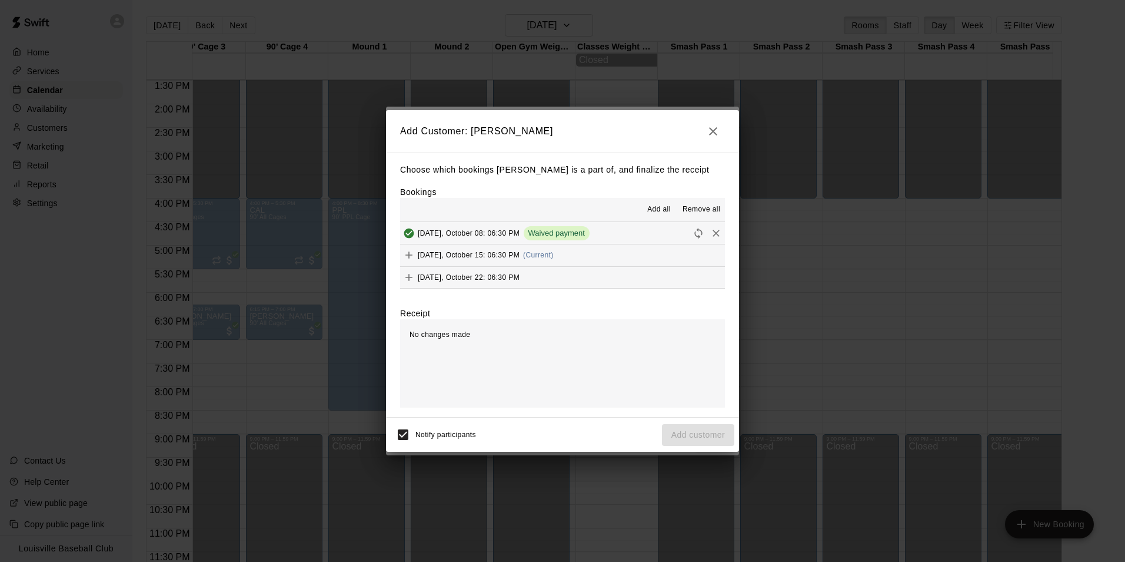
click at [409, 255] on icon "Add" at bounding box center [409, 254] width 7 height 7
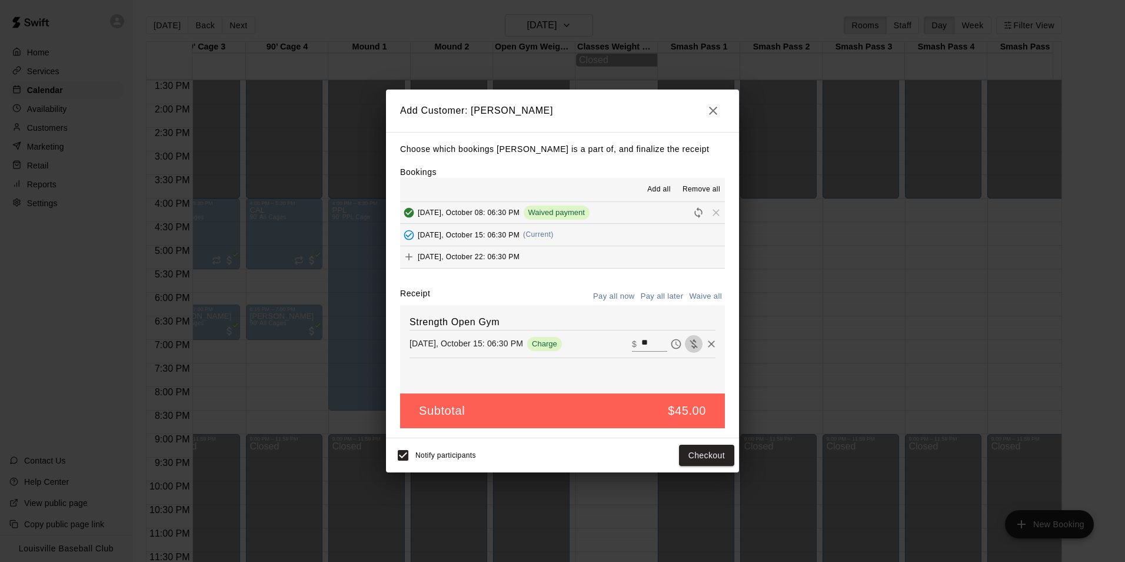
click at [688, 344] on icon "Waive payment" at bounding box center [694, 344] width 12 height 12
type input "*"
click at [716, 453] on button "Add customer" at bounding box center [698, 455] width 72 height 22
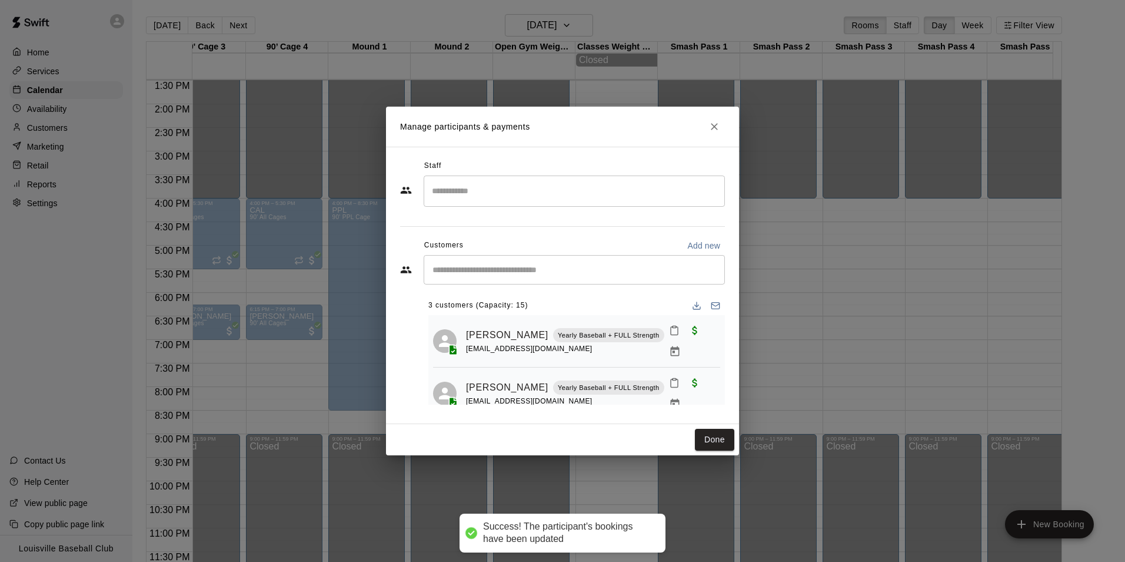
click at [516, 273] on input "Start typing to search customers..." at bounding box center [574, 270] width 291 height 12
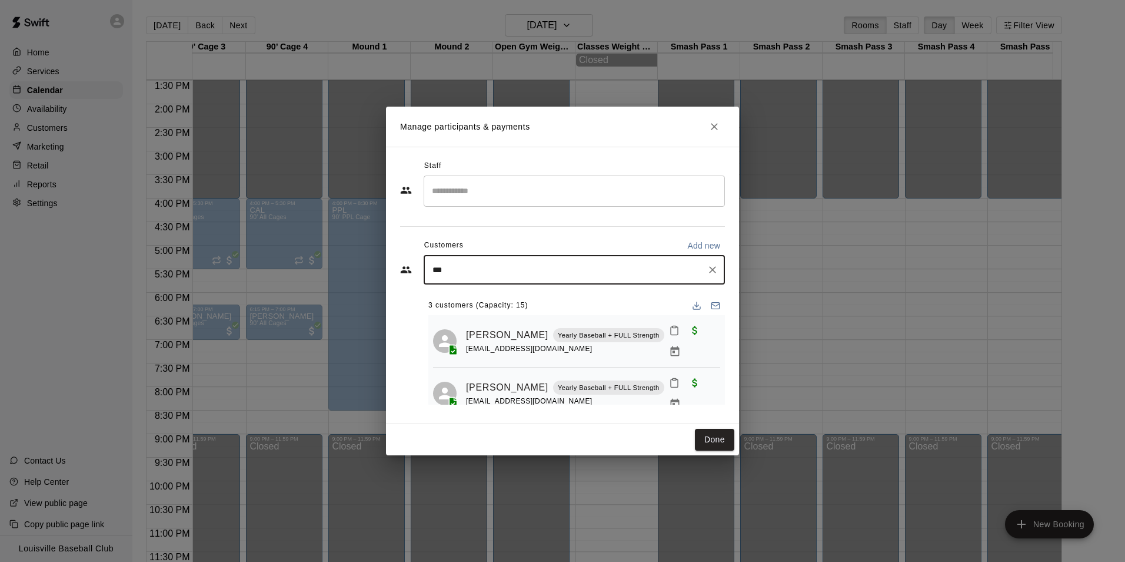
type input "****"
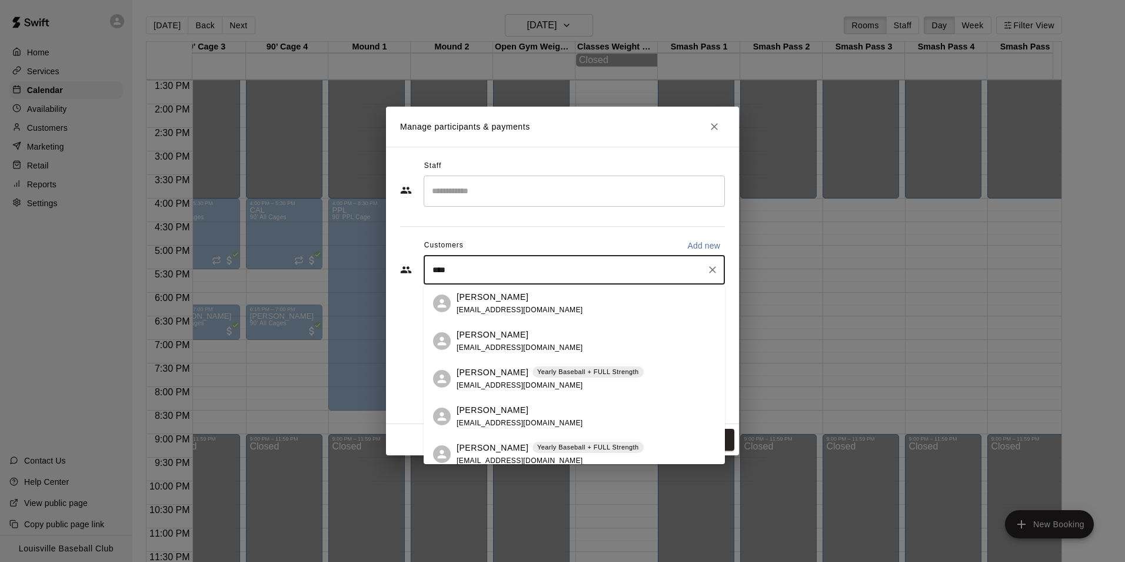
click at [513, 451] on p "[PERSON_NAME]" at bounding box center [493, 447] width 72 height 12
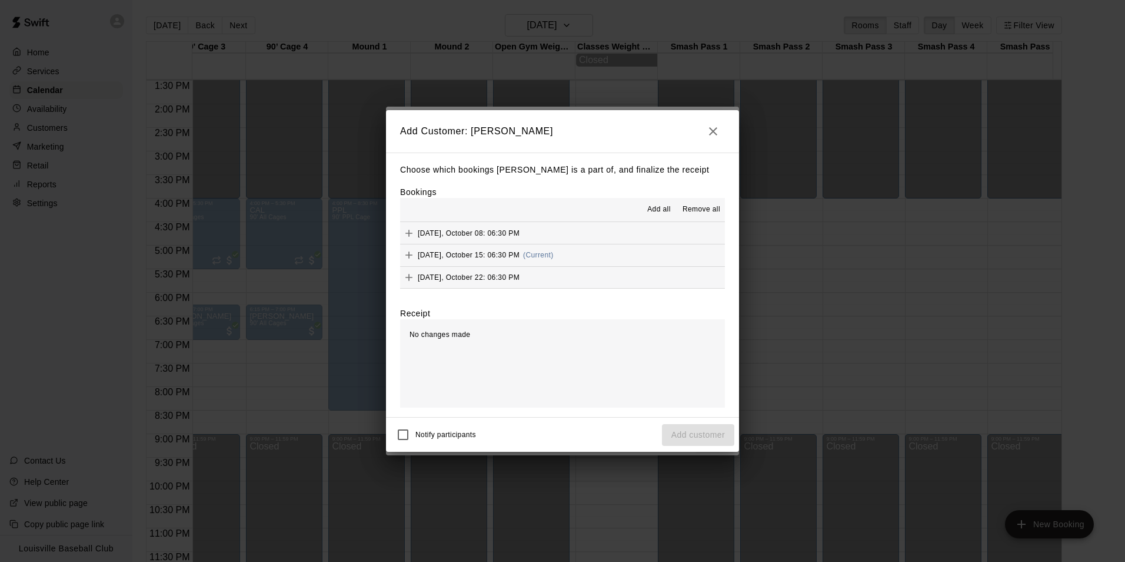
click at [409, 258] on icon "Add" at bounding box center [409, 254] width 7 height 7
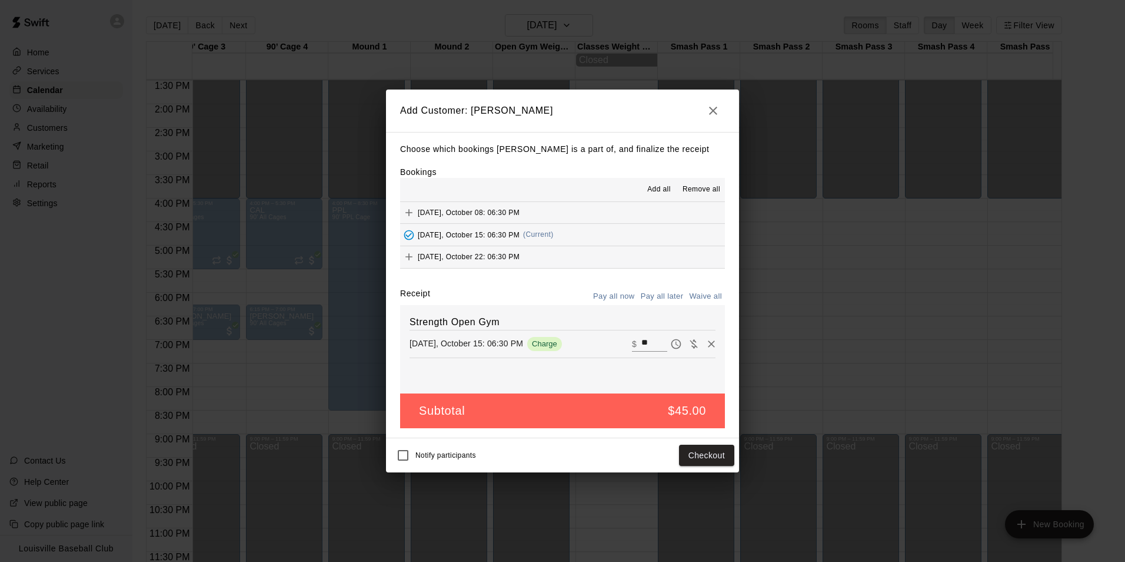
click at [690, 346] on icon "Waive payment" at bounding box center [694, 343] width 8 height 9
type input "*"
click at [690, 452] on button "Add customer" at bounding box center [698, 455] width 72 height 22
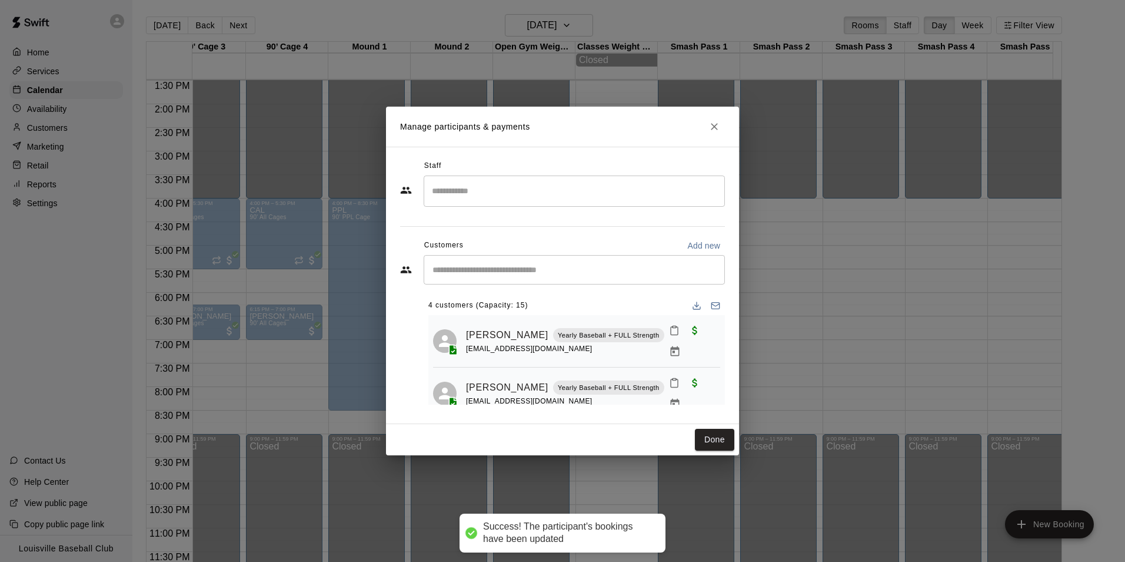
click at [520, 271] on input "Start typing to search customers..." at bounding box center [574, 270] width 291 height 12
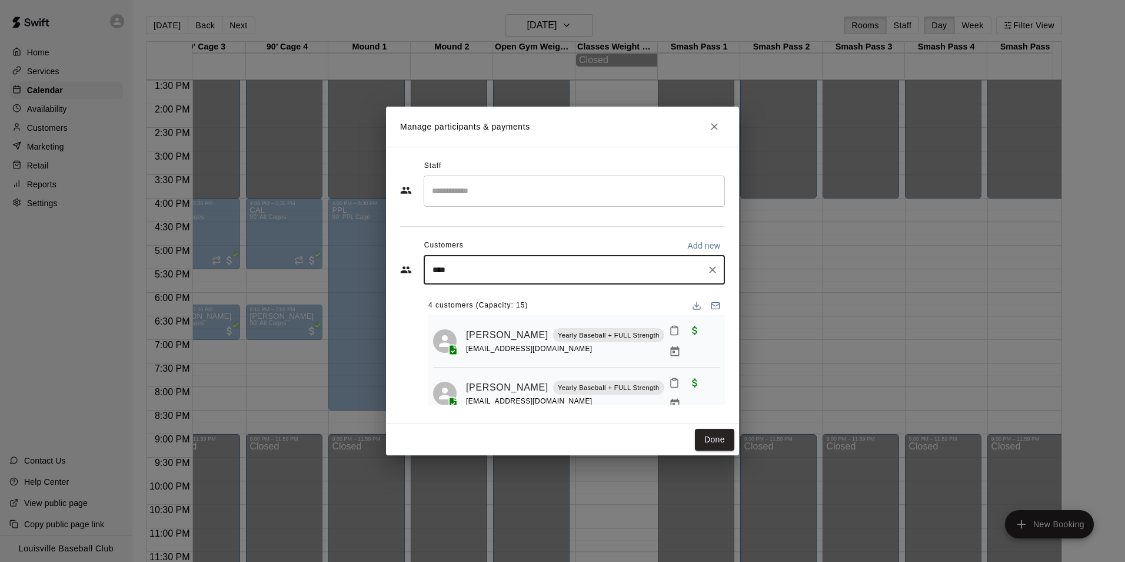
type input "*****"
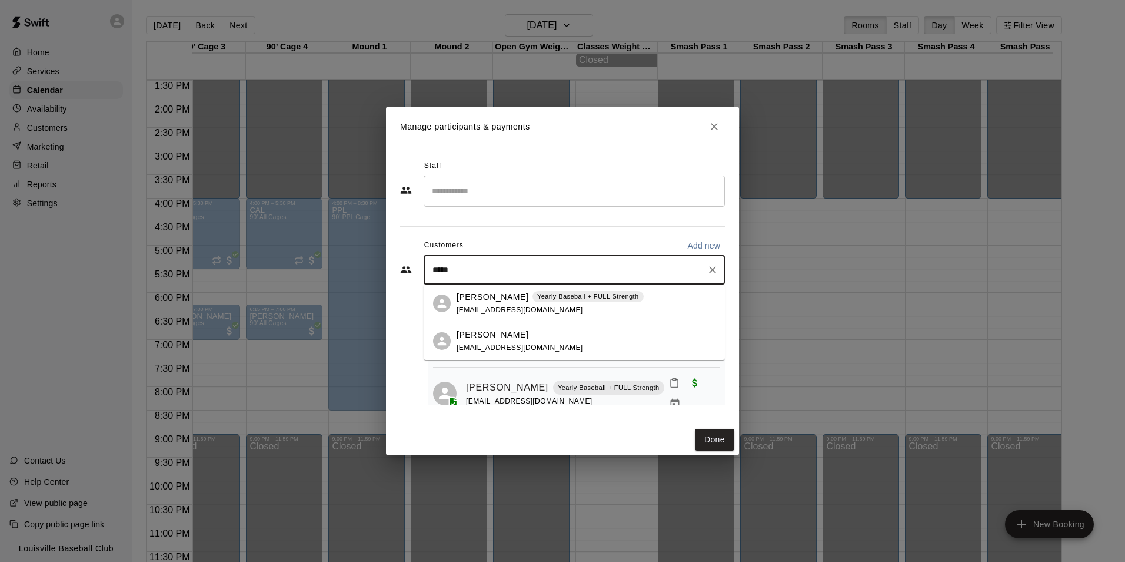
click at [514, 301] on p "[PERSON_NAME]" at bounding box center [493, 297] width 72 height 12
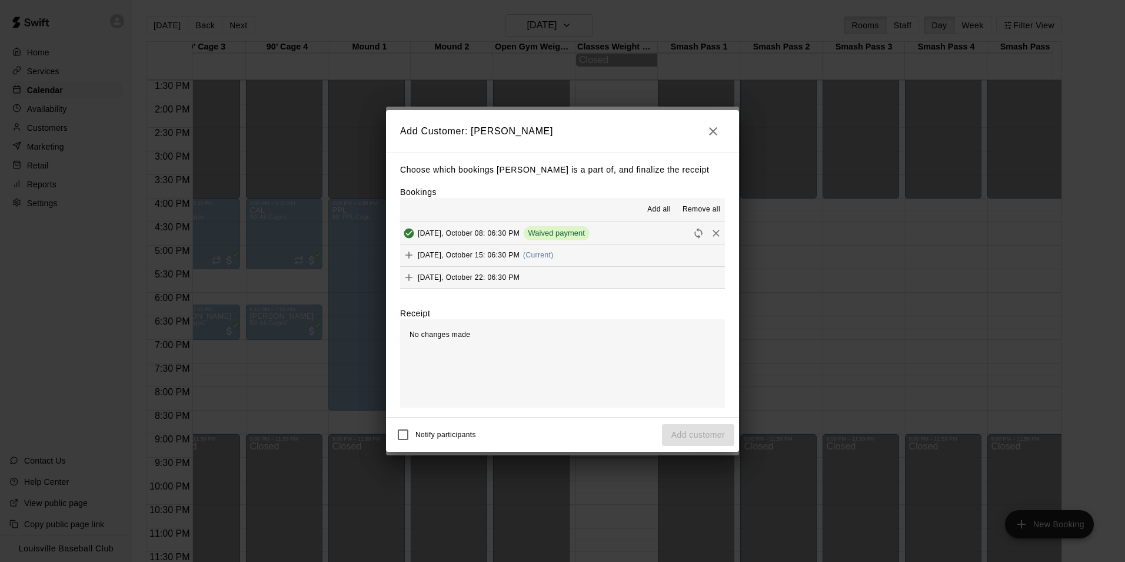
click at [409, 255] on icon "Add" at bounding box center [409, 254] width 7 height 7
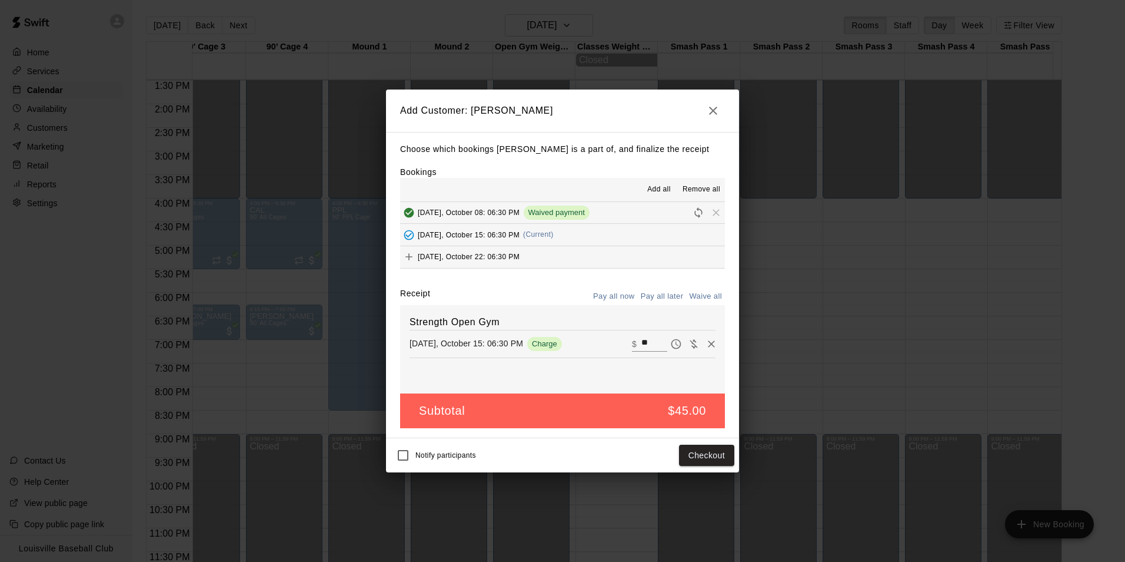
click at [690, 347] on icon "Waive payment" at bounding box center [694, 343] width 8 height 9
type input "*"
click at [705, 460] on button "Add customer" at bounding box center [698, 455] width 72 height 22
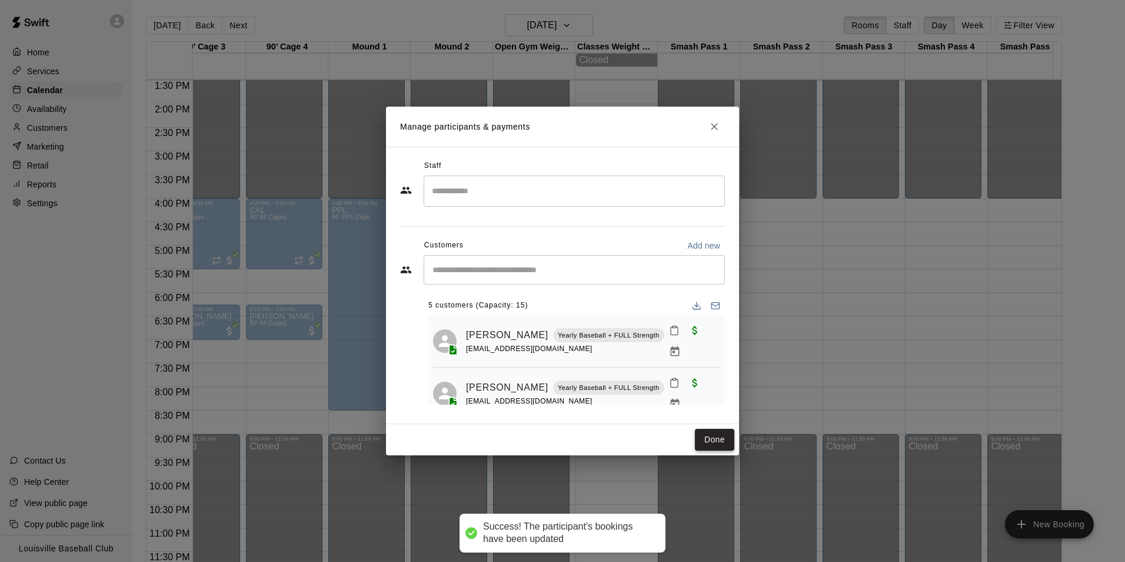
click at [713, 441] on button "Done" at bounding box center [714, 440] width 39 height 22
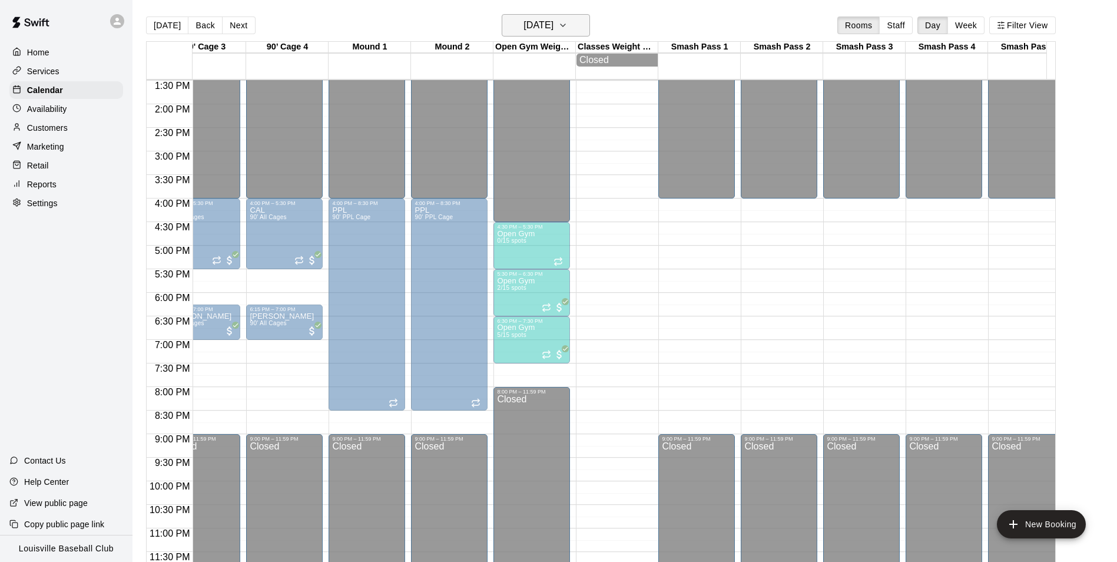
click at [553, 27] on h6 "[DATE]" at bounding box center [538, 25] width 30 height 16
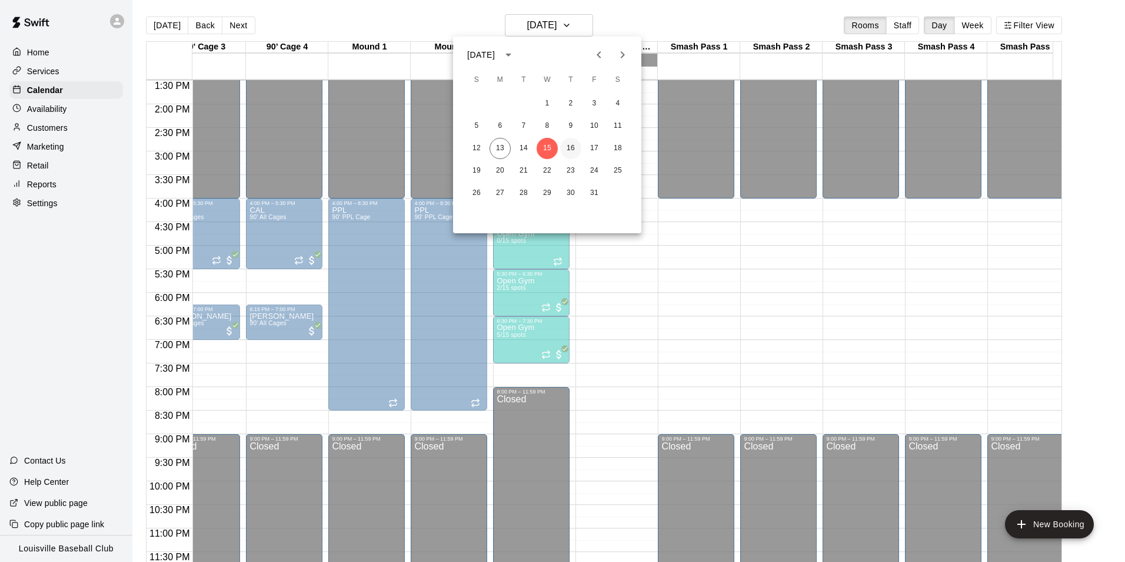
click at [573, 151] on button "16" at bounding box center [570, 148] width 21 height 21
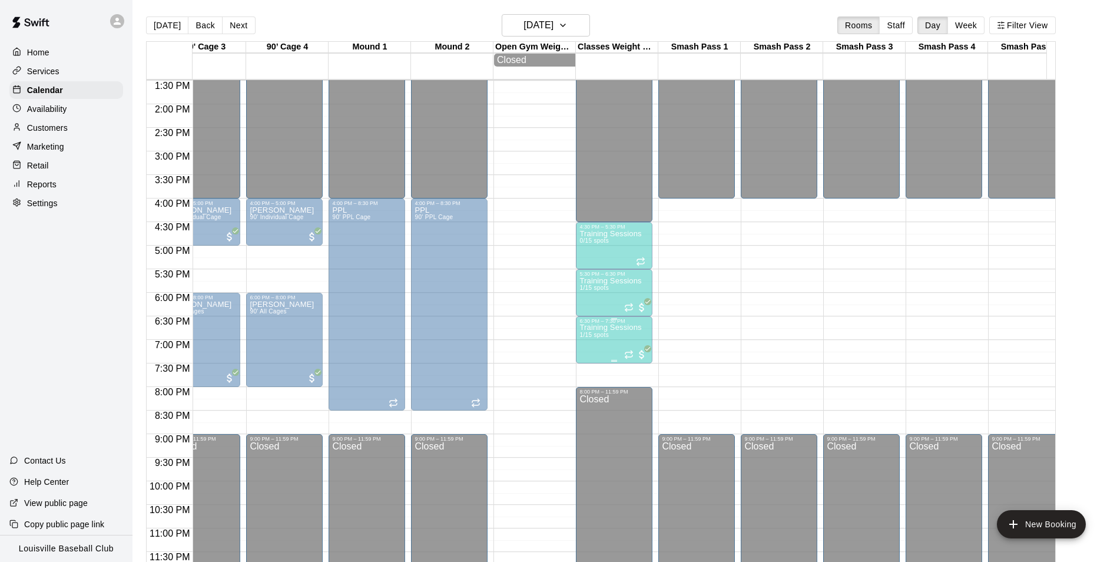
click at [607, 334] on span "1/15 spots" at bounding box center [593, 334] width 29 height 6
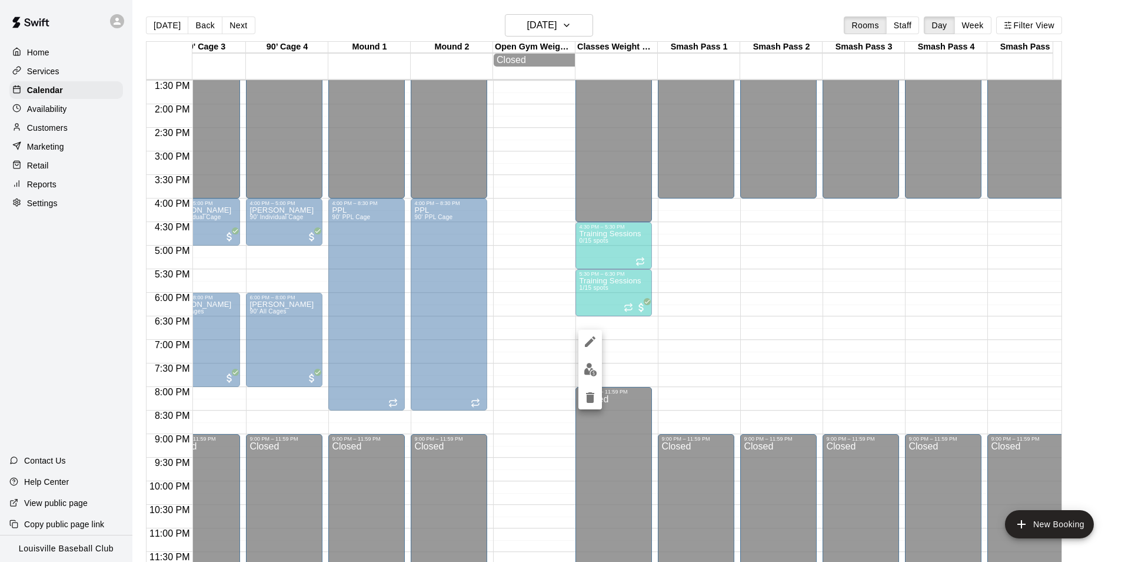
click at [593, 368] on img "edit" at bounding box center [591, 370] width 14 height 14
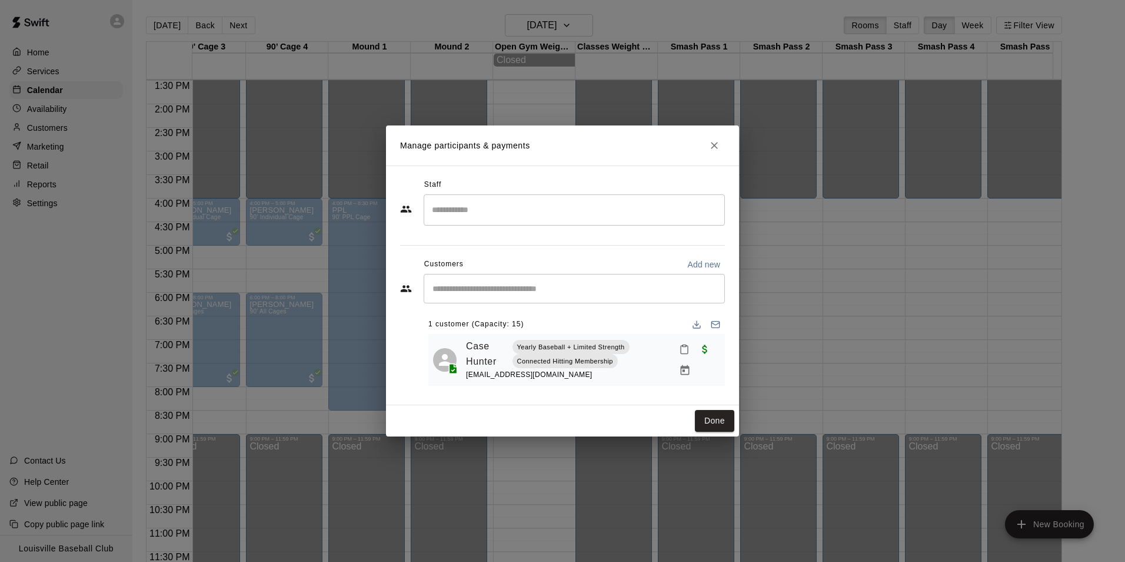
click at [488, 287] on input "Start typing to search customers..." at bounding box center [574, 289] width 291 height 12
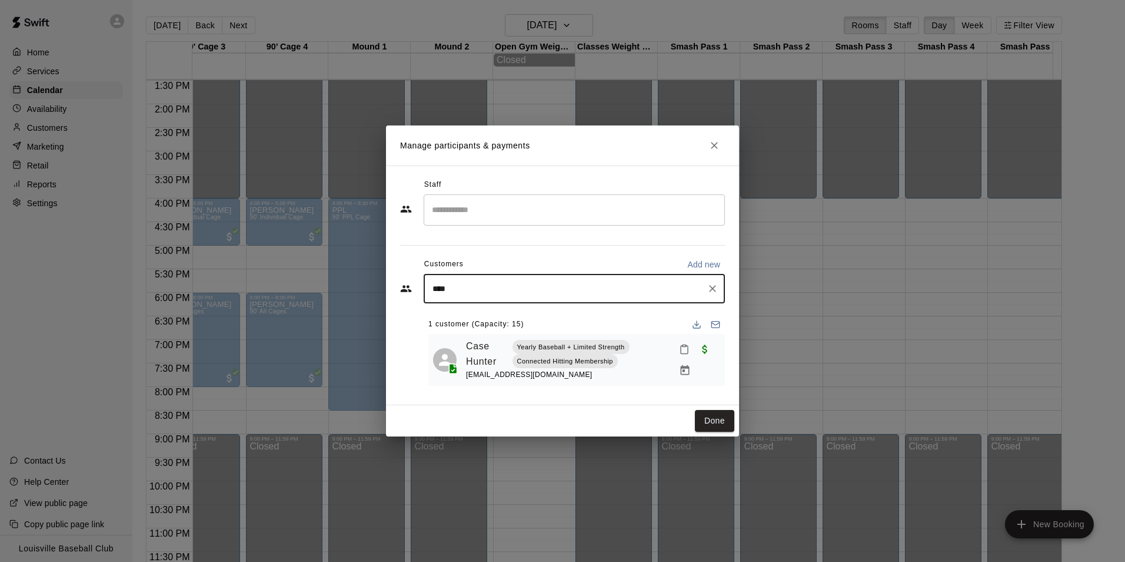
type input "*****"
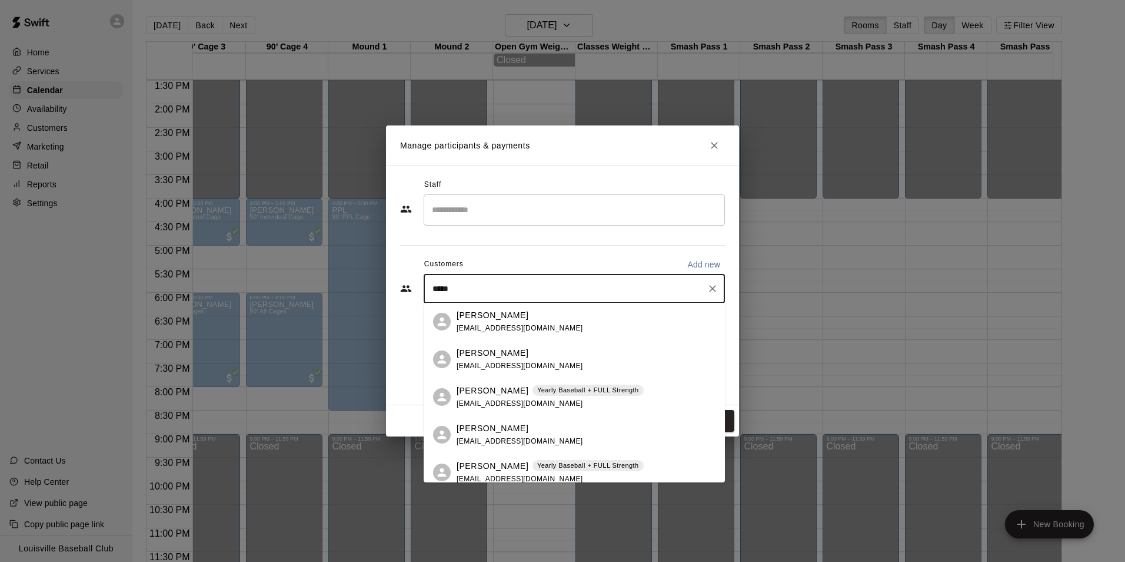
click at [505, 391] on p "[PERSON_NAME]" at bounding box center [493, 390] width 72 height 12
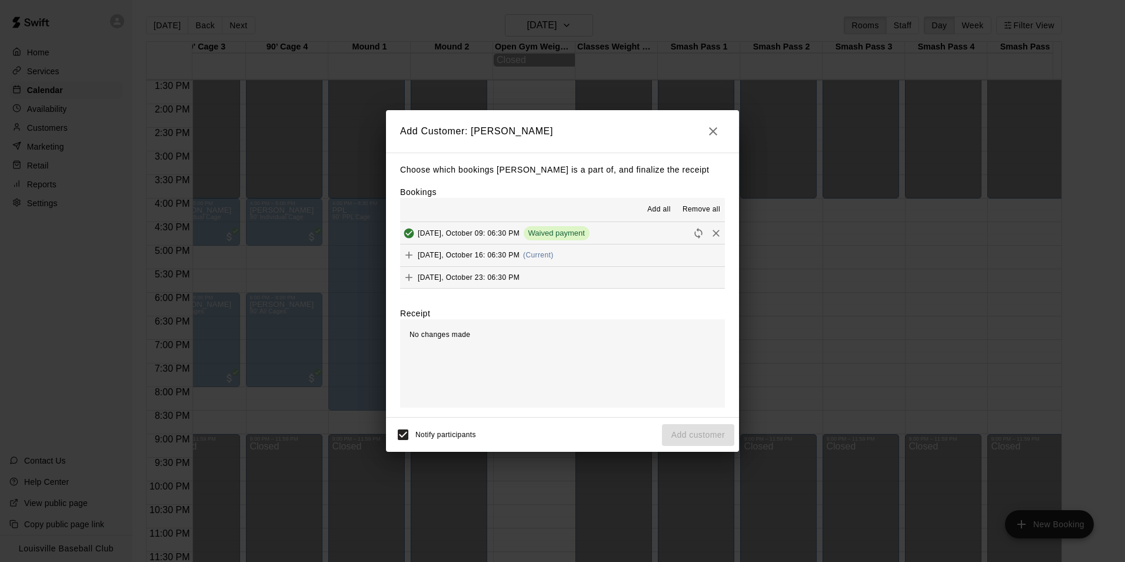
click at [407, 258] on icon "Add" at bounding box center [409, 255] width 12 height 12
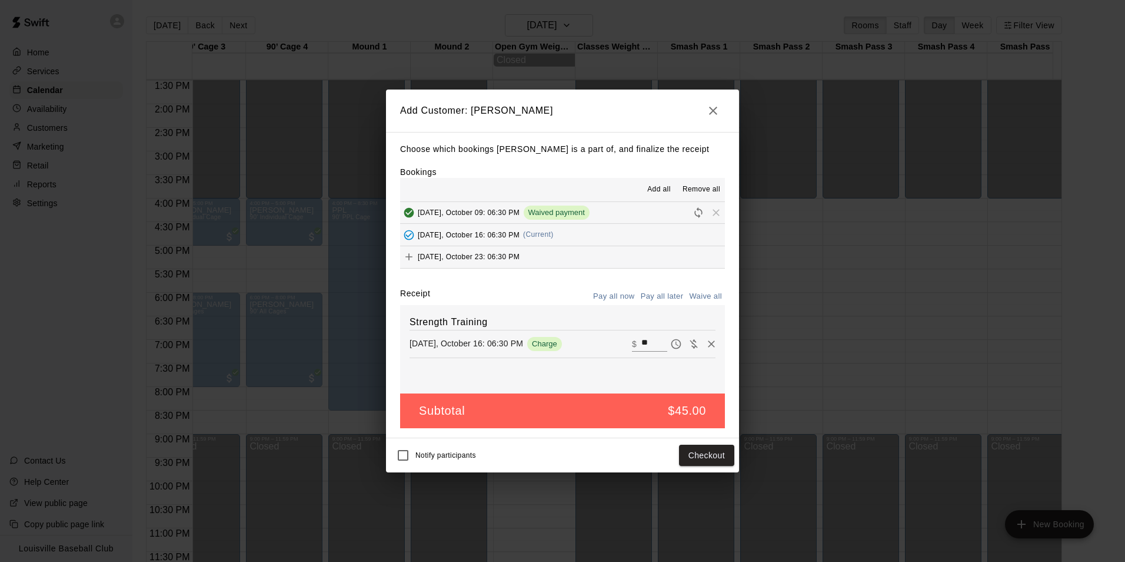
click at [688, 340] on icon "Waive payment" at bounding box center [694, 344] width 12 height 12
type input "*"
click at [705, 456] on button "Add customer" at bounding box center [698, 455] width 72 height 22
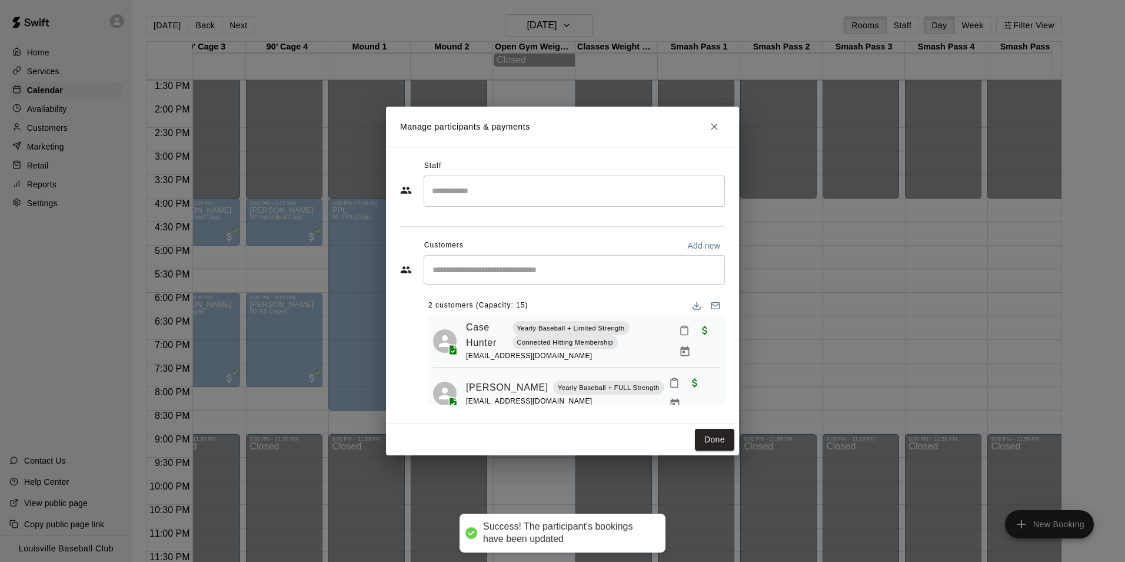
click at [507, 271] on input "Start typing to search customers..." at bounding box center [574, 270] width 291 height 12
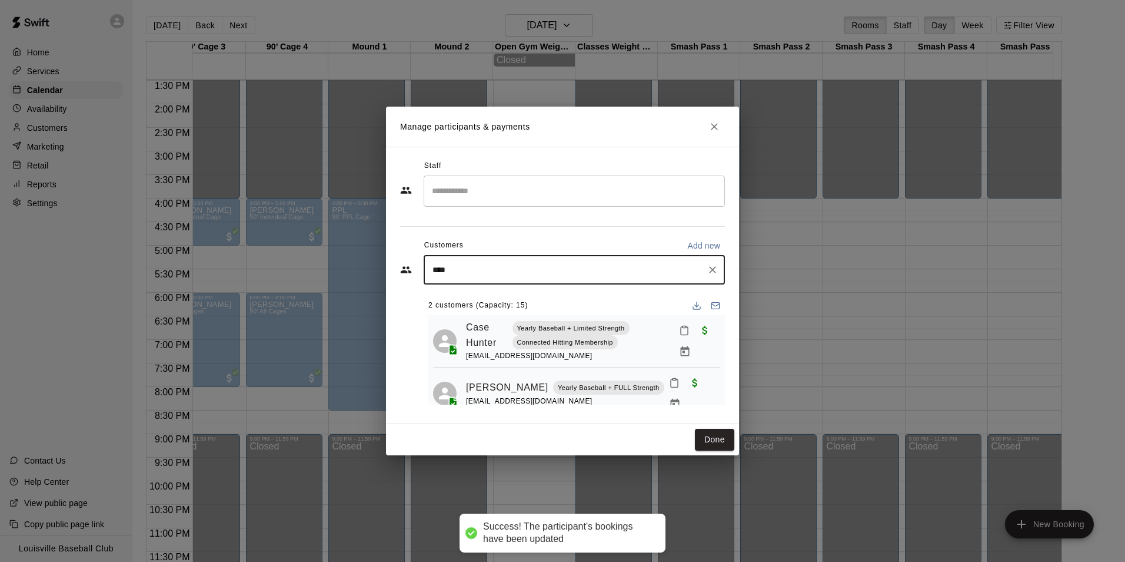
type input "*****"
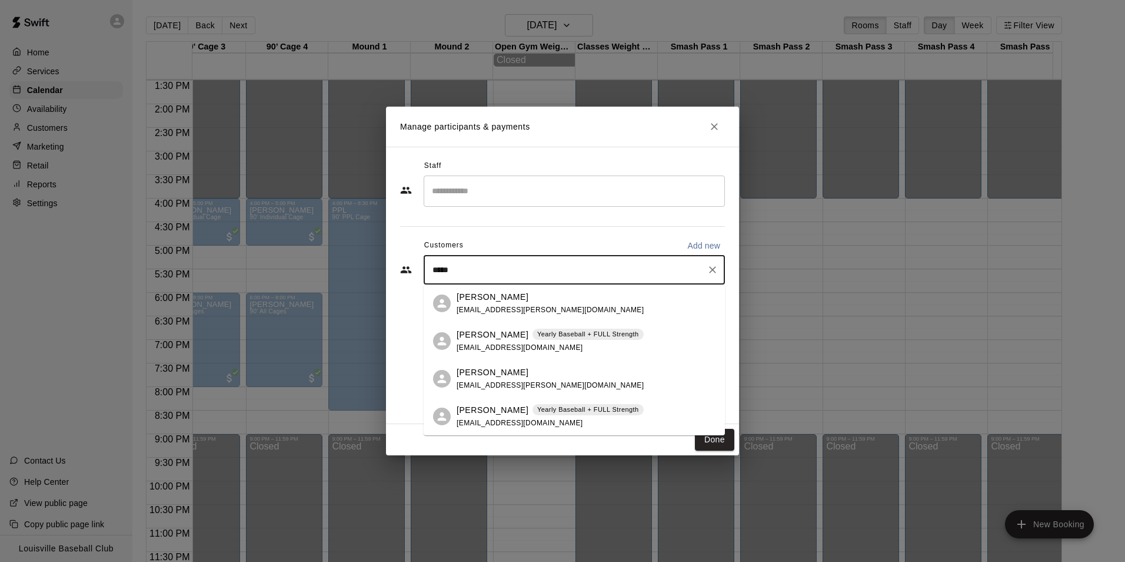
click at [500, 415] on p "[PERSON_NAME]" at bounding box center [493, 410] width 72 height 12
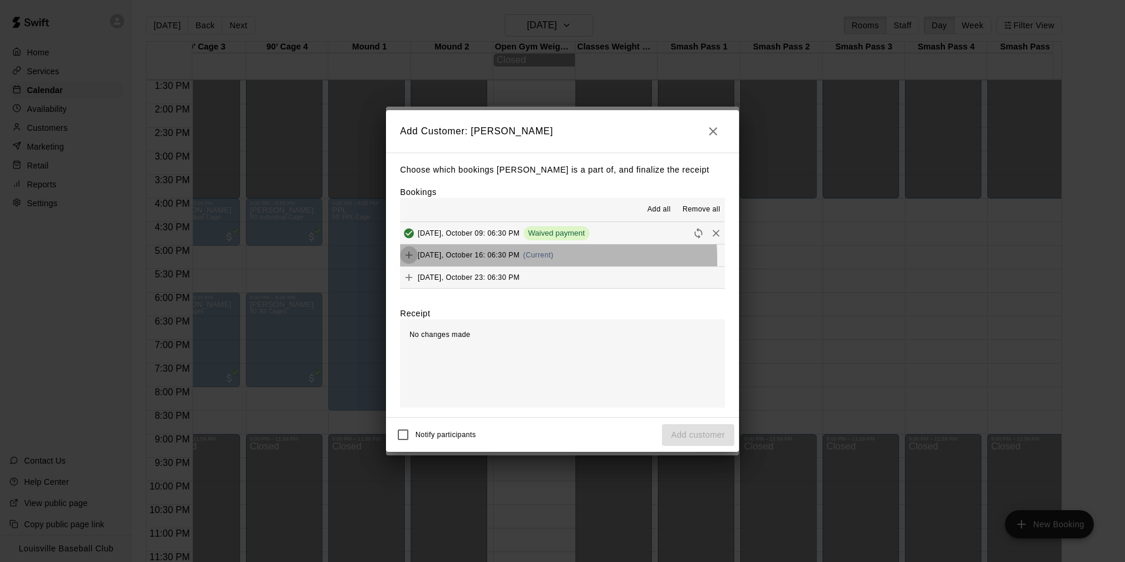
click at [410, 255] on icon "Add" at bounding box center [409, 254] width 7 height 7
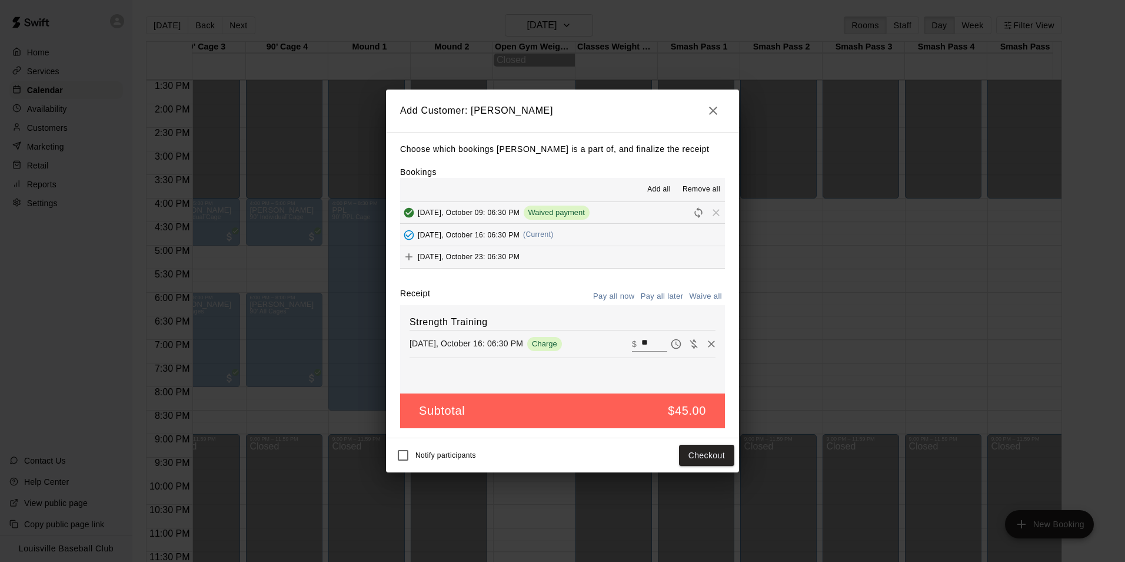
click at [688, 346] on icon "Waive payment" at bounding box center [694, 344] width 12 height 12
type input "*"
click at [703, 456] on button "Add customer" at bounding box center [698, 455] width 72 height 22
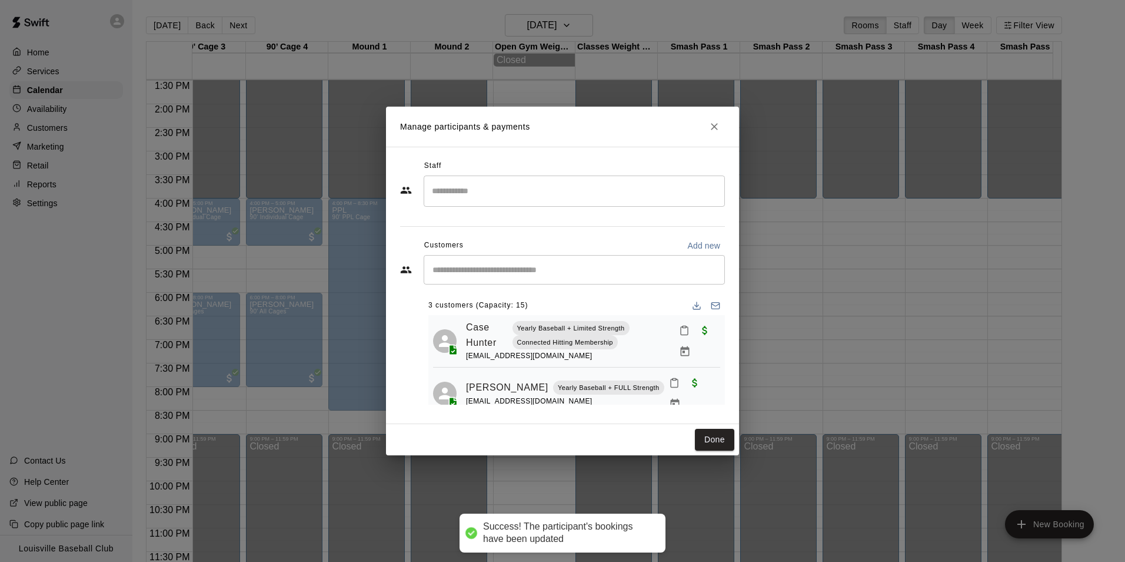
click at [540, 270] on input "Start typing to search customers..." at bounding box center [574, 270] width 291 height 12
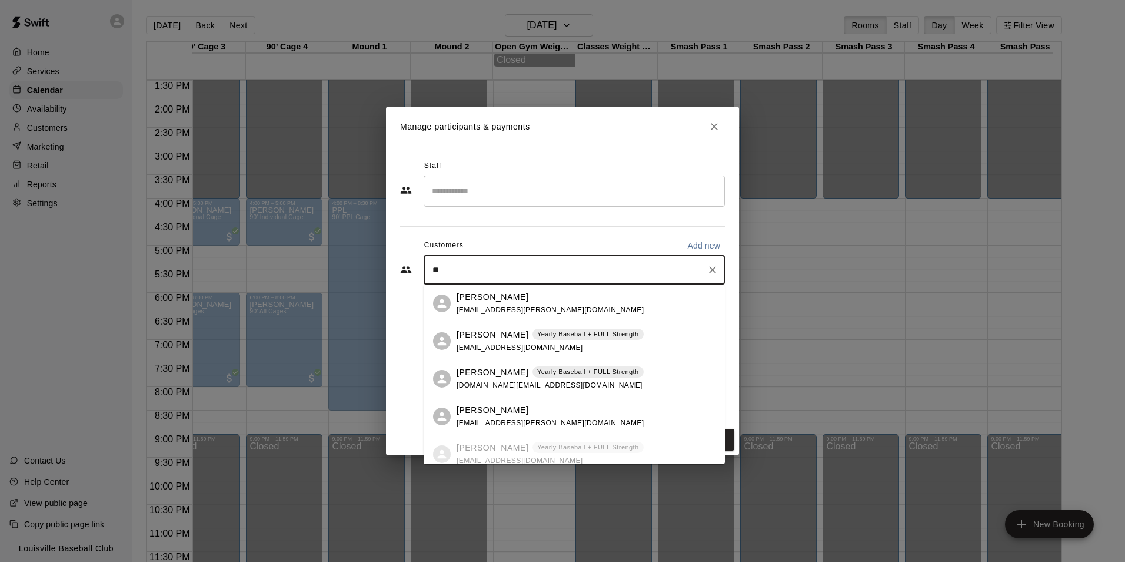
type input "*"
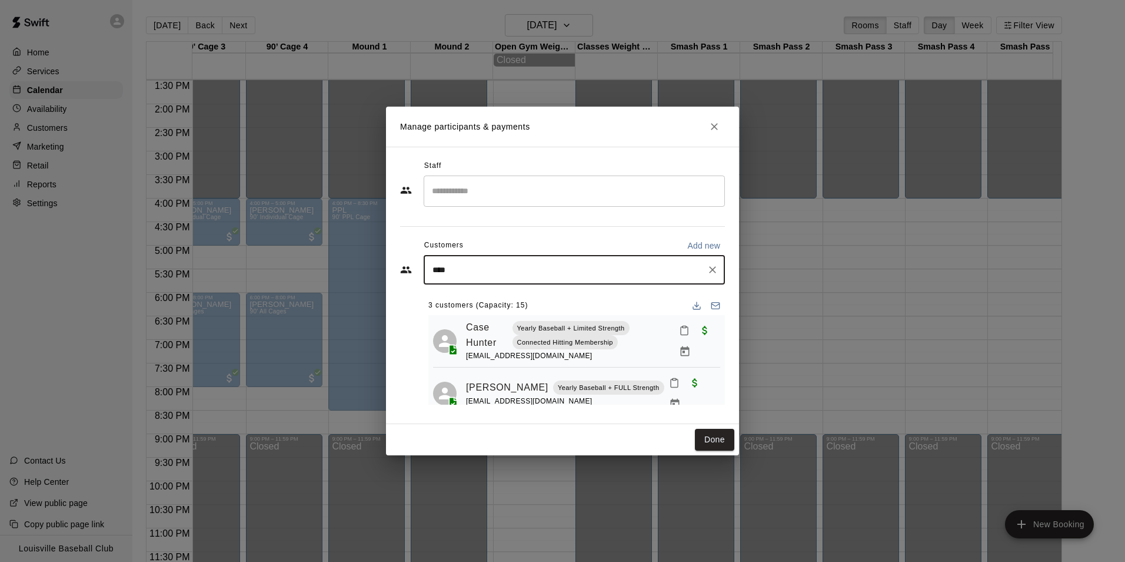
type input "*****"
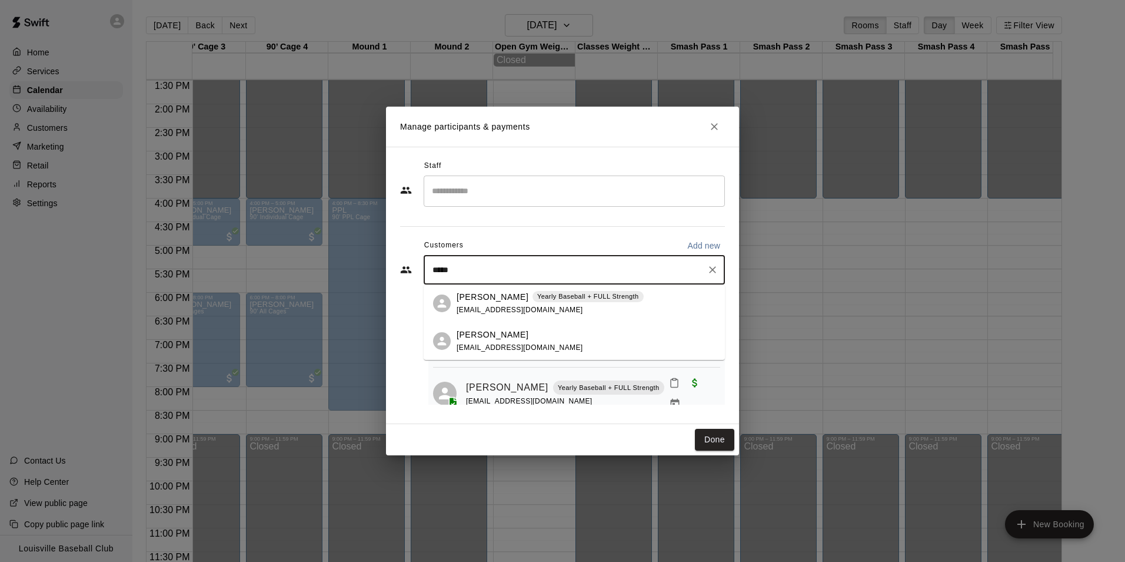
click at [505, 305] on span "[EMAIL_ADDRESS][DOMAIN_NAME]" at bounding box center [520, 309] width 127 height 8
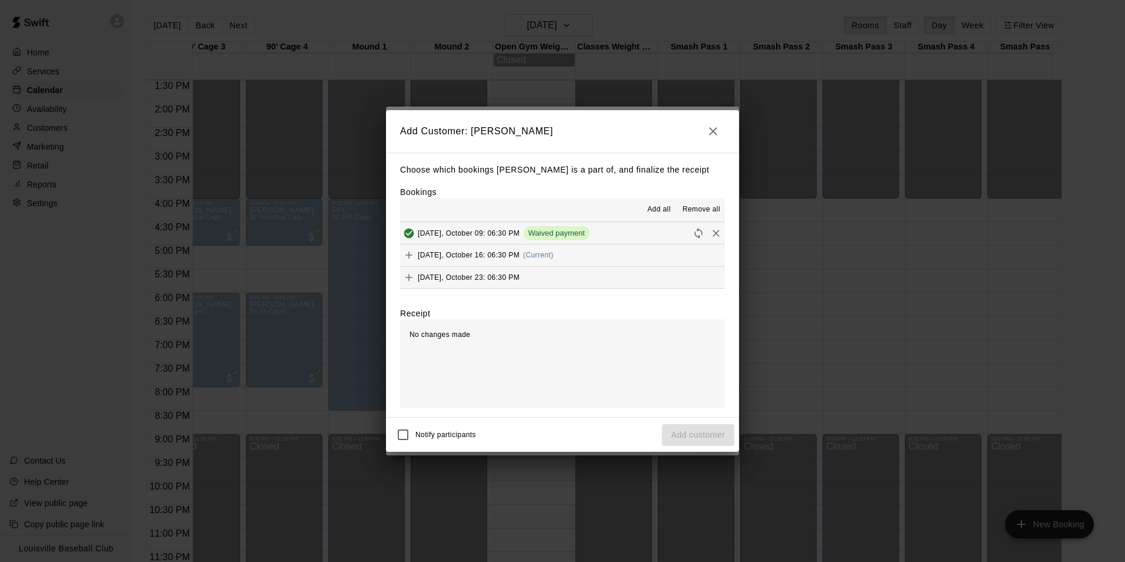
click at [409, 255] on icon "Add" at bounding box center [409, 254] width 7 height 7
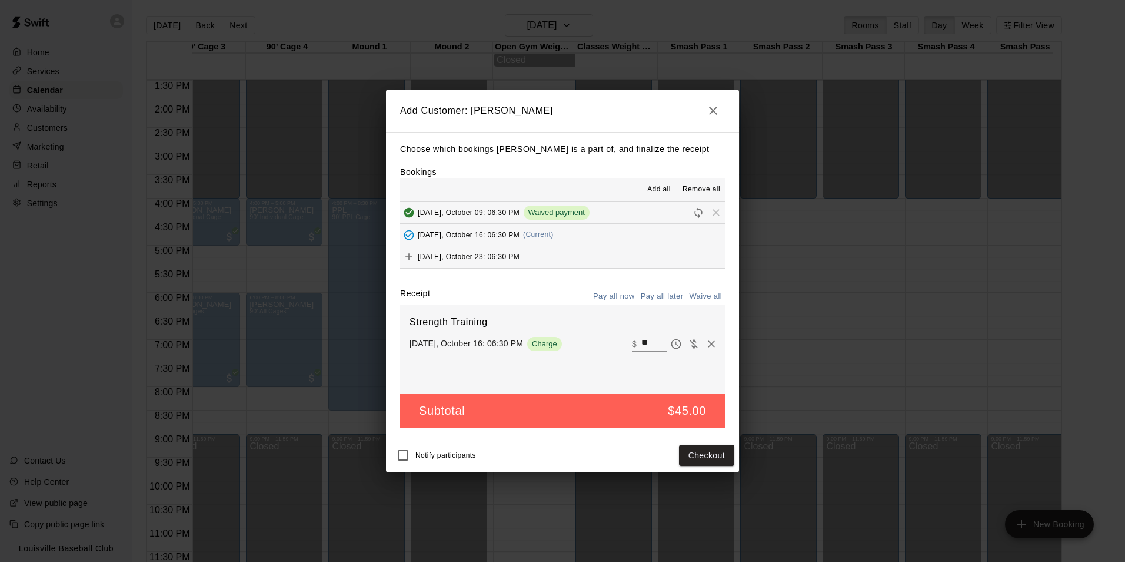
click at [690, 344] on icon "Waive payment" at bounding box center [694, 343] width 8 height 9
type input "*"
click at [692, 457] on button "Add customer" at bounding box center [698, 455] width 72 height 22
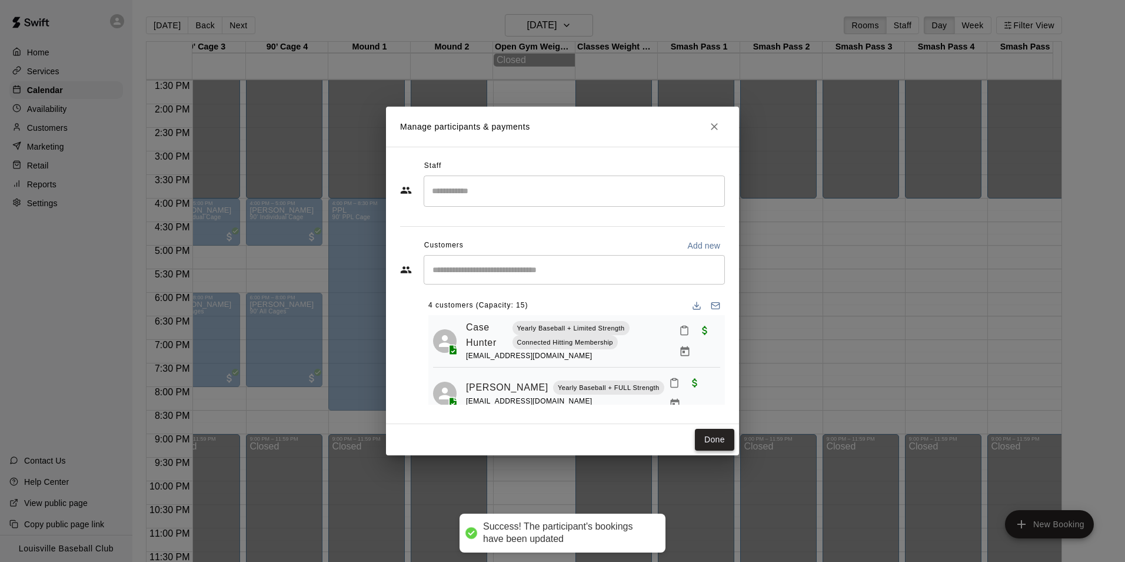
click at [716, 438] on button "Done" at bounding box center [714, 440] width 39 height 22
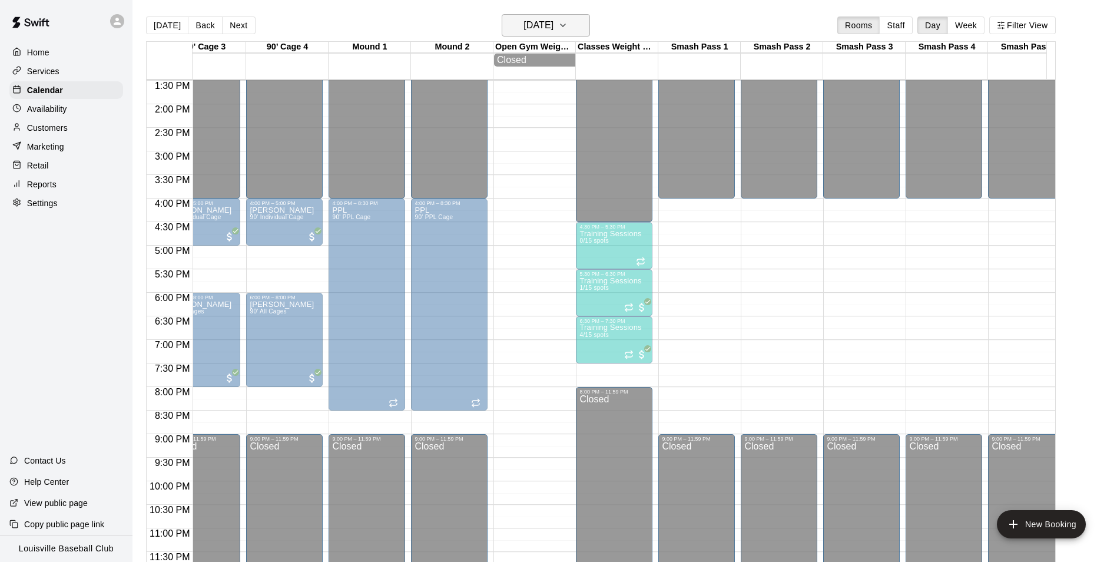
click at [567, 25] on icon "button" at bounding box center [562, 25] width 9 height 14
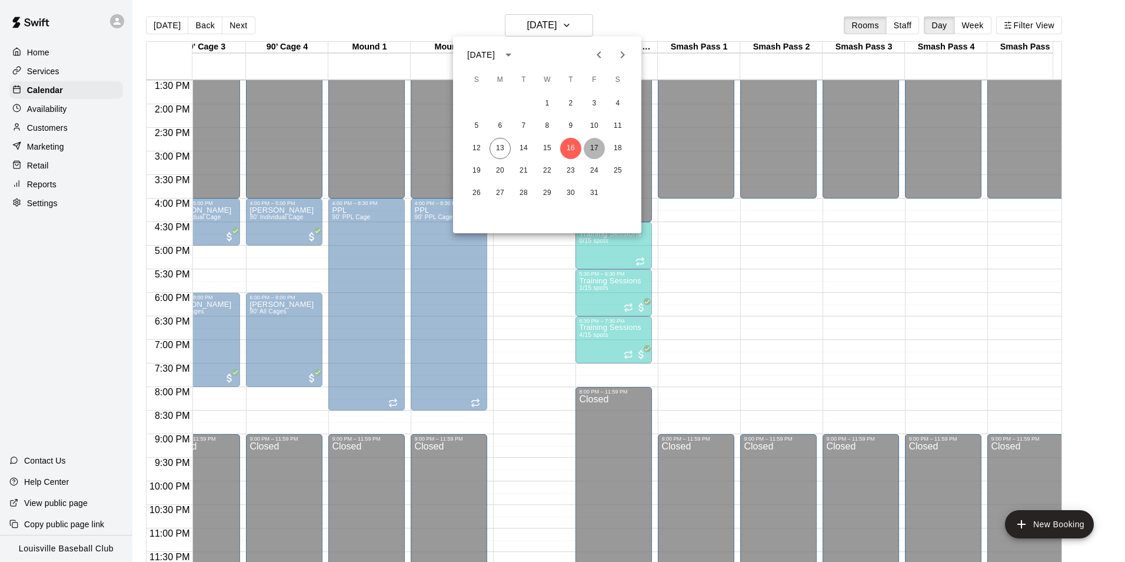
click at [596, 147] on button "17" at bounding box center [594, 148] width 21 height 21
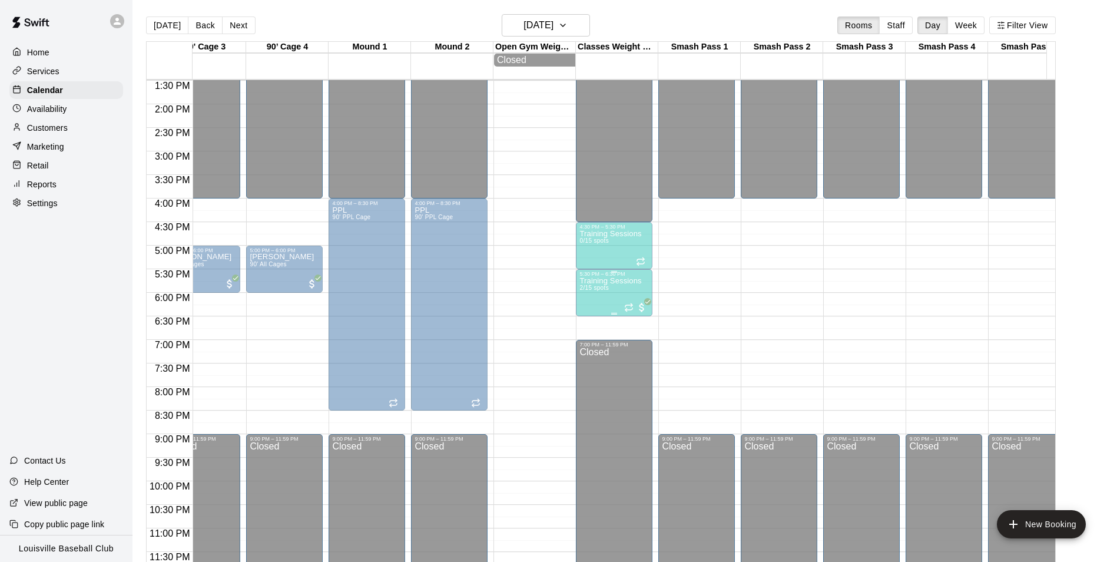
click at [610, 281] on p "Training Sessions" at bounding box center [610, 281] width 62 height 0
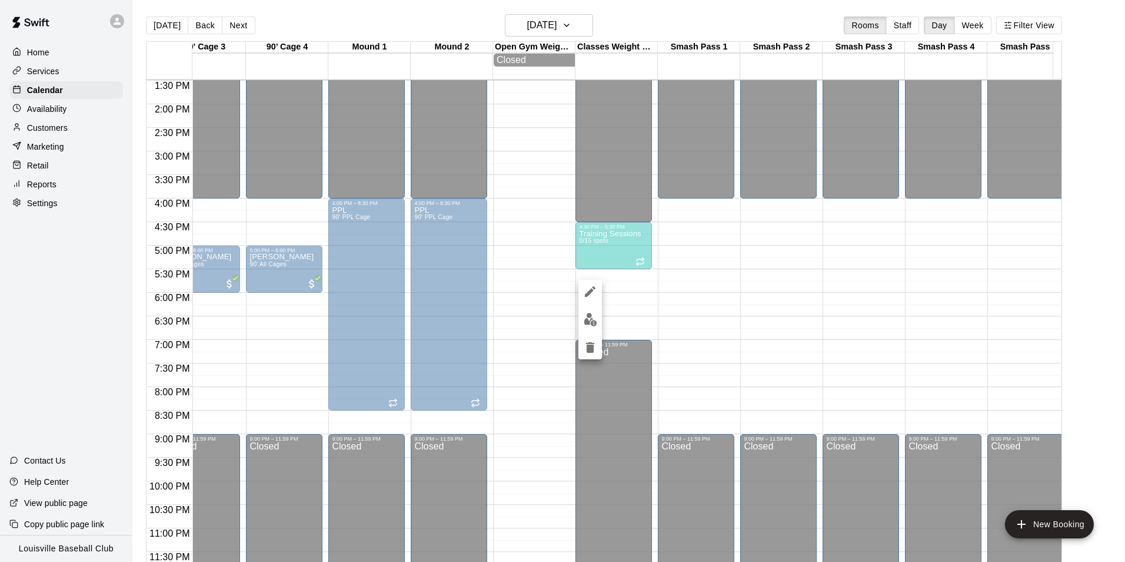
click at [591, 317] on img "edit" at bounding box center [591, 320] width 14 height 14
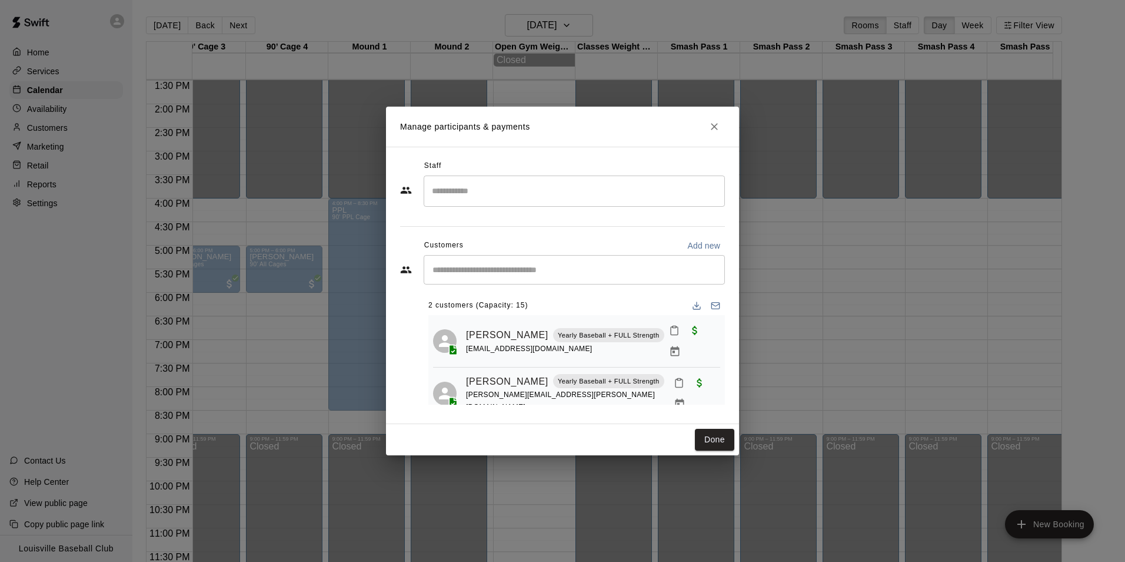
click at [516, 275] on input "Start typing to search customers..." at bounding box center [574, 270] width 291 height 12
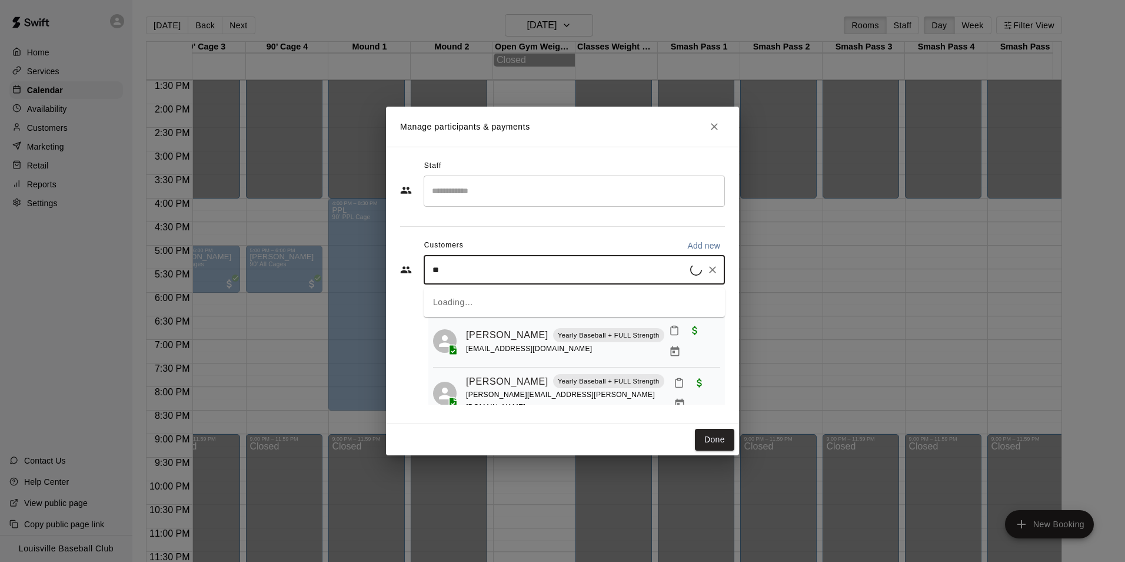
type input "*"
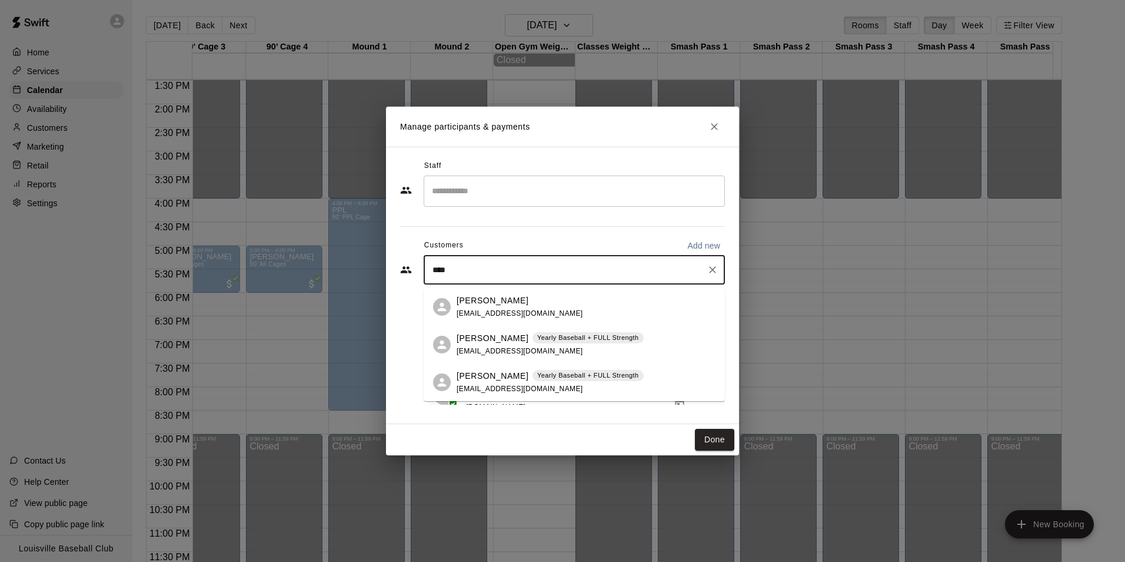
type input "*****"
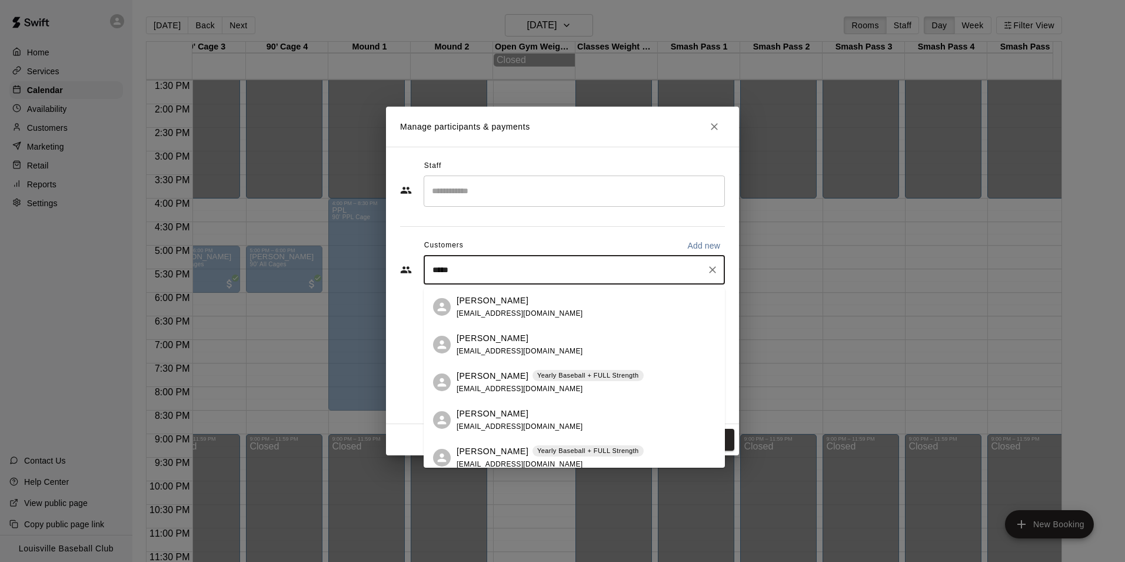
click at [505, 377] on p "[PERSON_NAME]" at bounding box center [493, 376] width 72 height 12
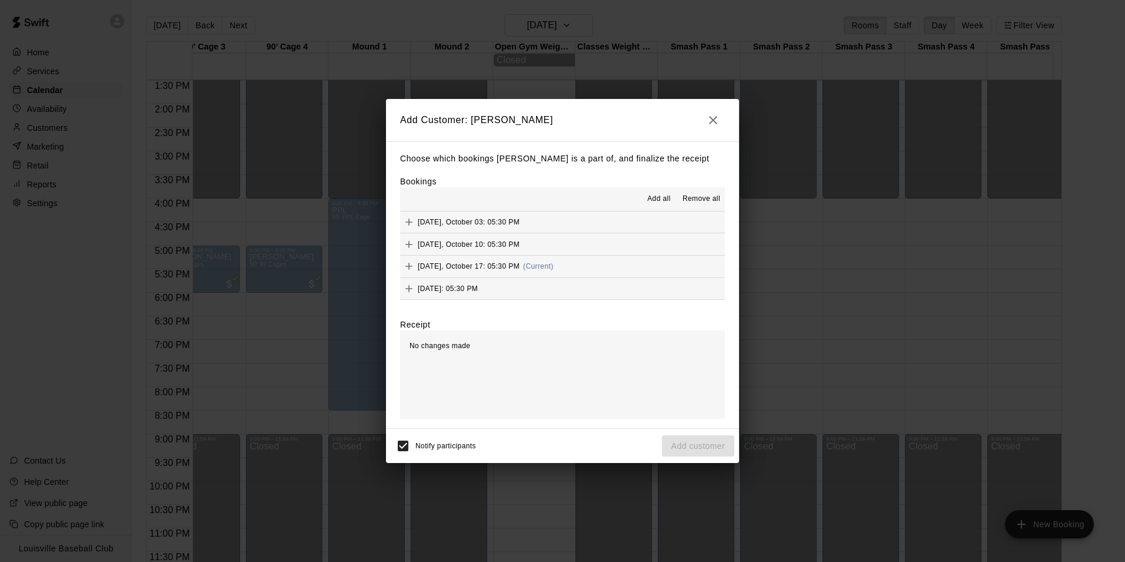
click at [407, 270] on icon "Add" at bounding box center [409, 266] width 12 height 12
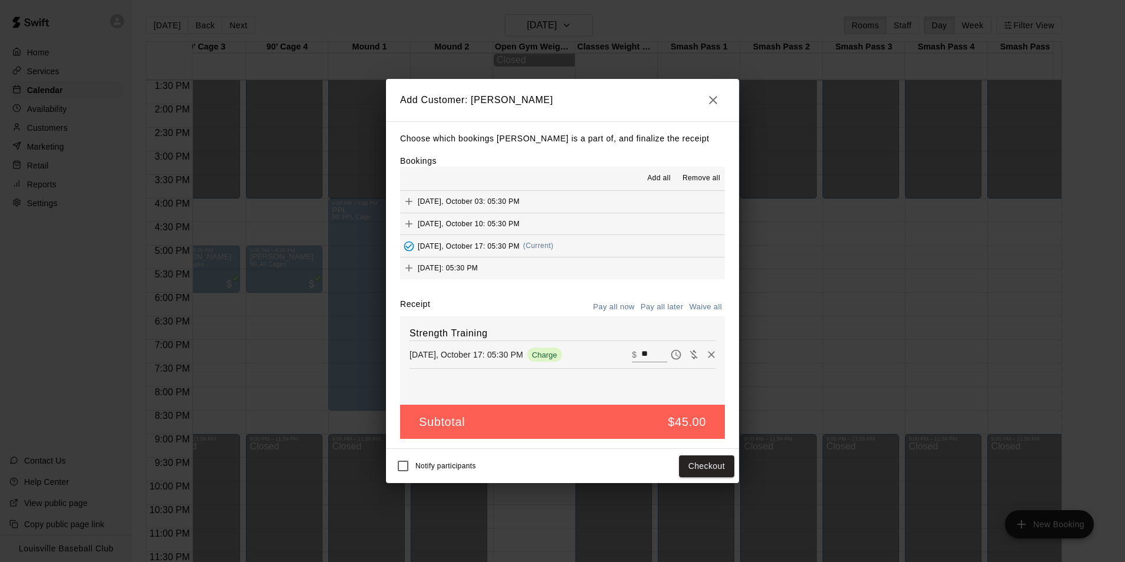
click at [690, 355] on icon "Waive payment" at bounding box center [694, 354] width 8 height 9
type input "*"
click at [708, 473] on button "Add customer" at bounding box center [698, 466] width 72 height 22
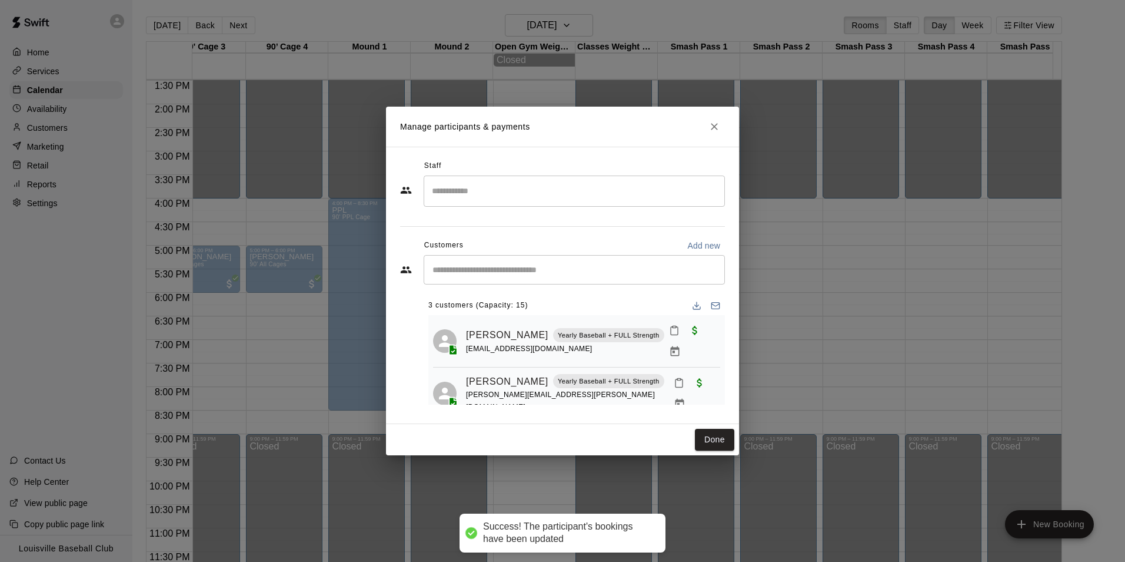
click at [532, 273] on input "Start typing to search customers..." at bounding box center [574, 270] width 291 height 12
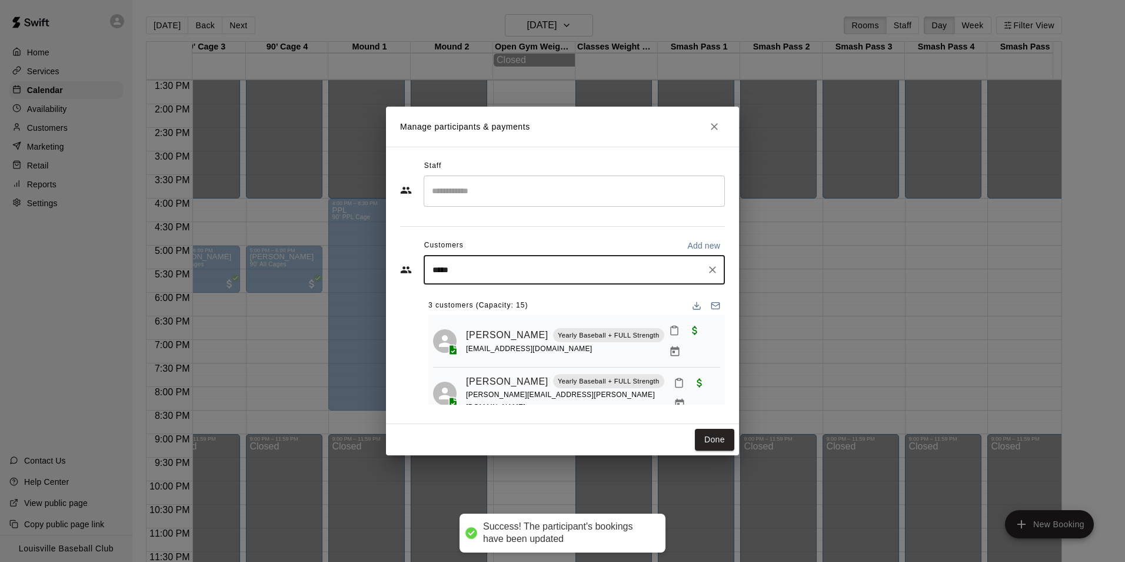
type input "******"
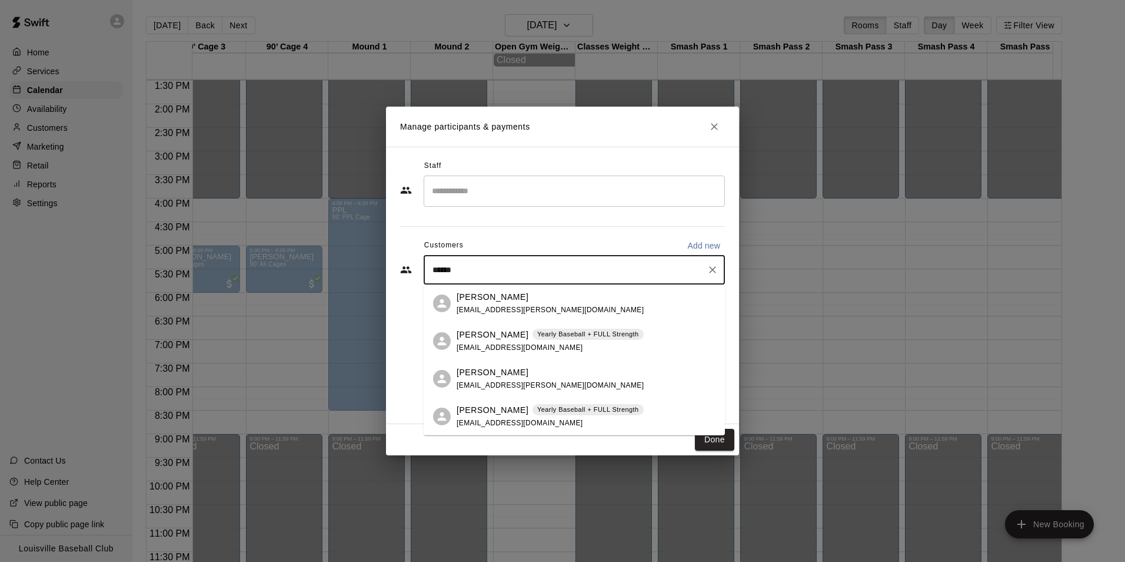
click at [494, 421] on span "[EMAIL_ADDRESS][DOMAIN_NAME]" at bounding box center [520, 423] width 127 height 8
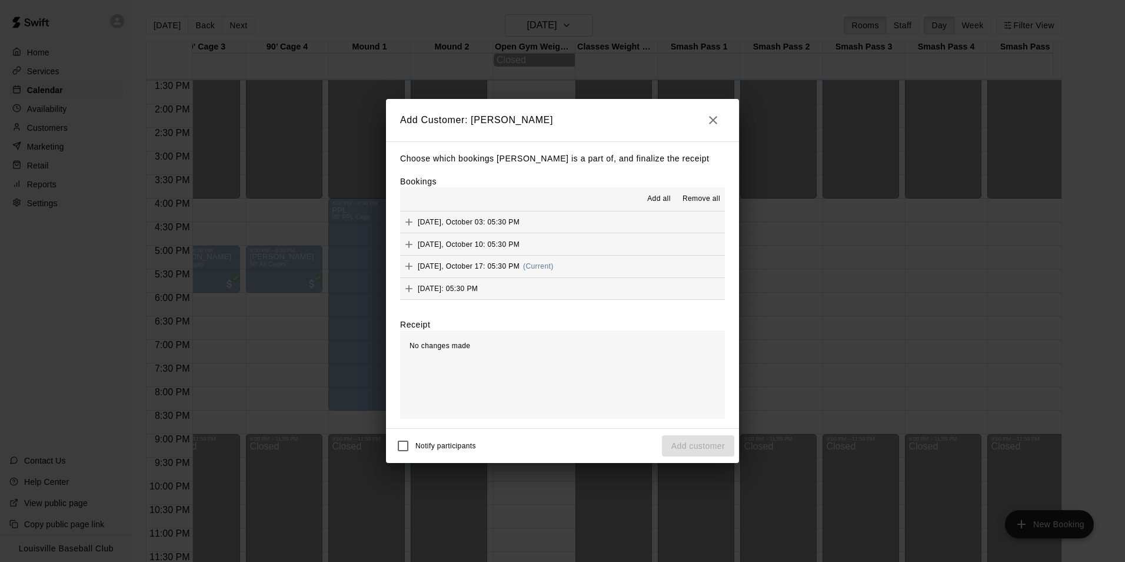
click at [410, 267] on icon "Add" at bounding box center [409, 266] width 7 height 7
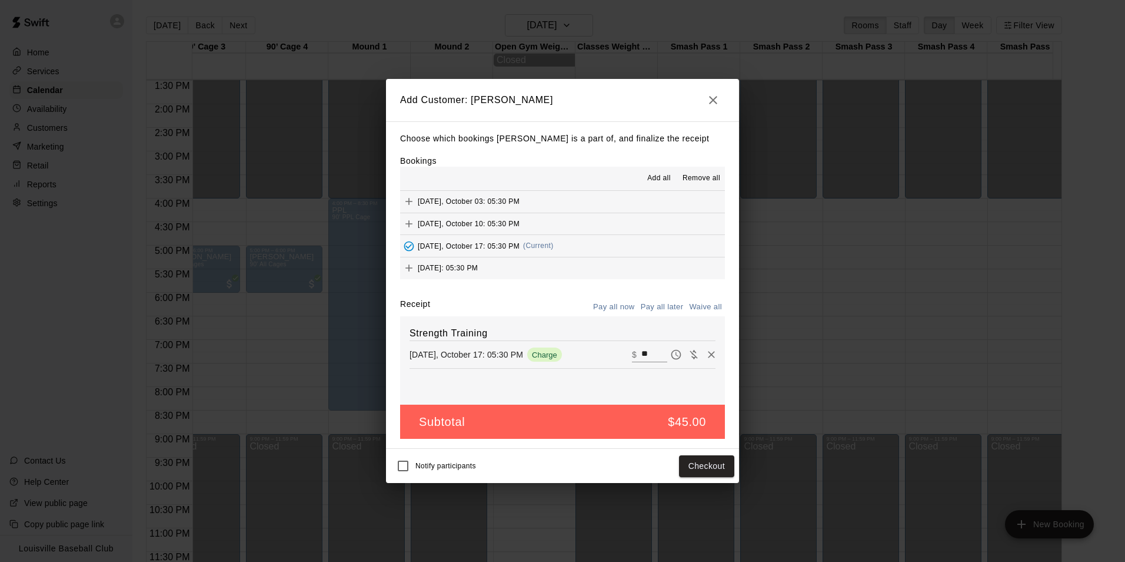
click at [688, 357] on icon "Waive payment" at bounding box center [694, 354] width 12 height 12
type input "*"
click at [704, 467] on button "Add customer" at bounding box center [698, 466] width 72 height 22
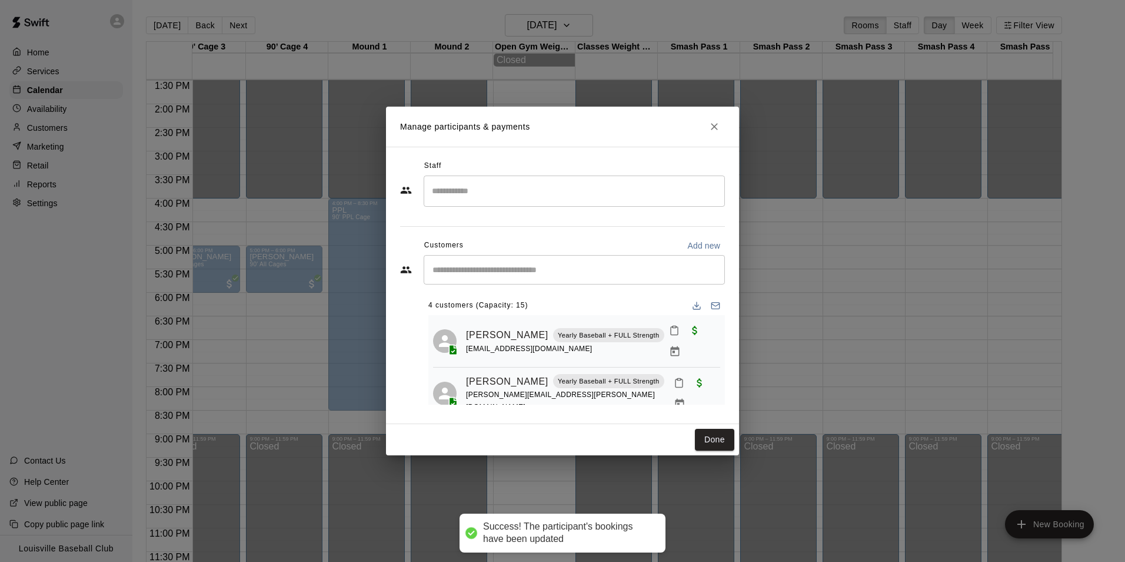
click at [549, 271] on input "Start typing to search customers..." at bounding box center [574, 270] width 291 height 12
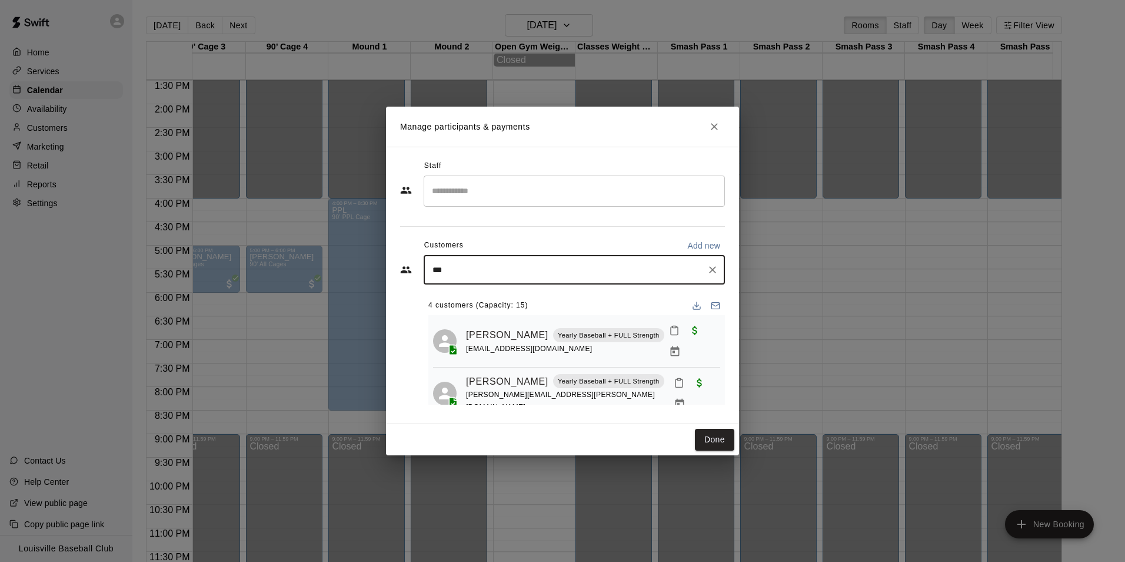
type input "****"
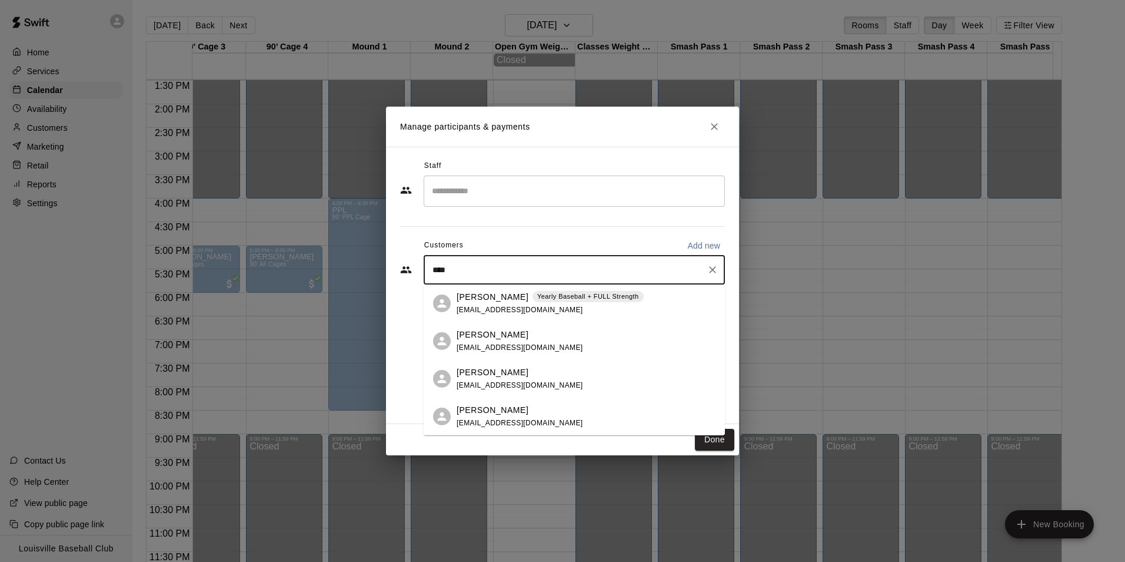
click at [502, 298] on p "[PERSON_NAME]" at bounding box center [493, 297] width 72 height 12
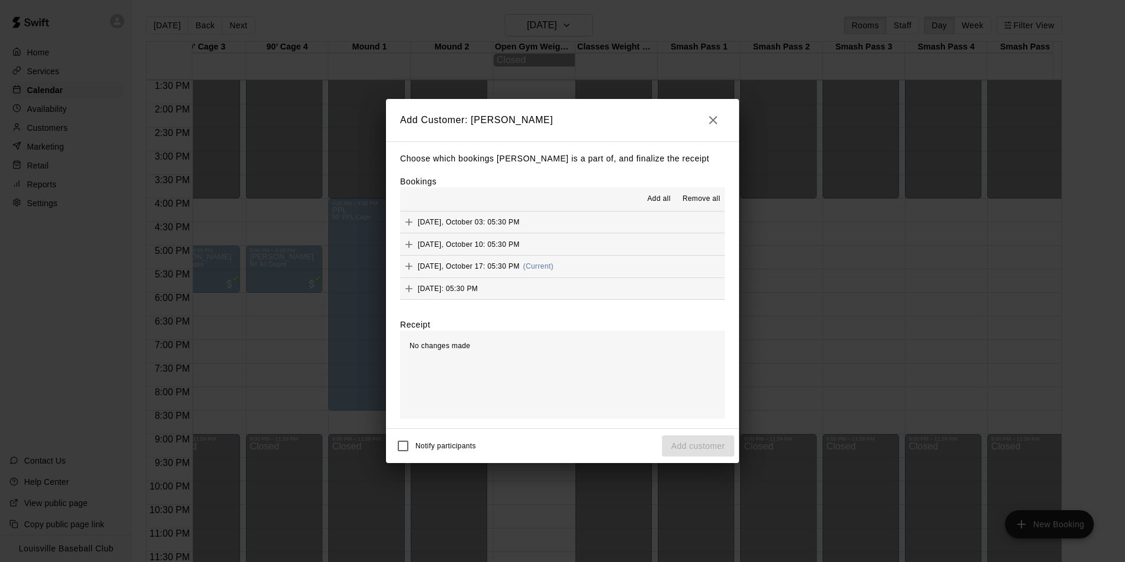
click at [409, 267] on icon "Add" at bounding box center [409, 266] width 7 height 7
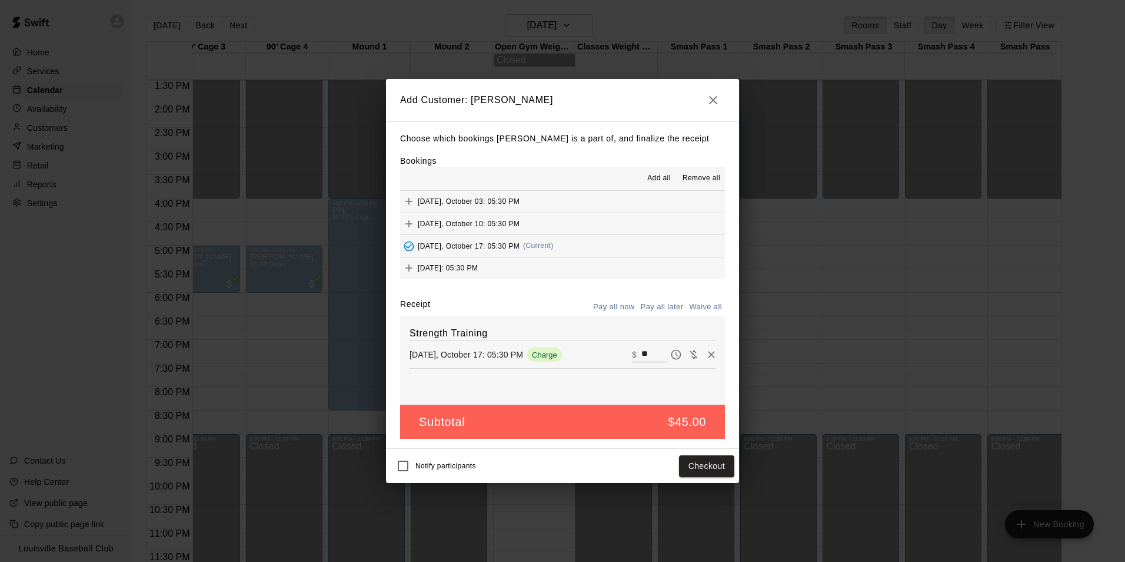
click at [688, 356] on icon "Waive payment" at bounding box center [694, 354] width 12 height 12
type input "*"
click at [703, 469] on button "Add customer" at bounding box center [698, 466] width 72 height 22
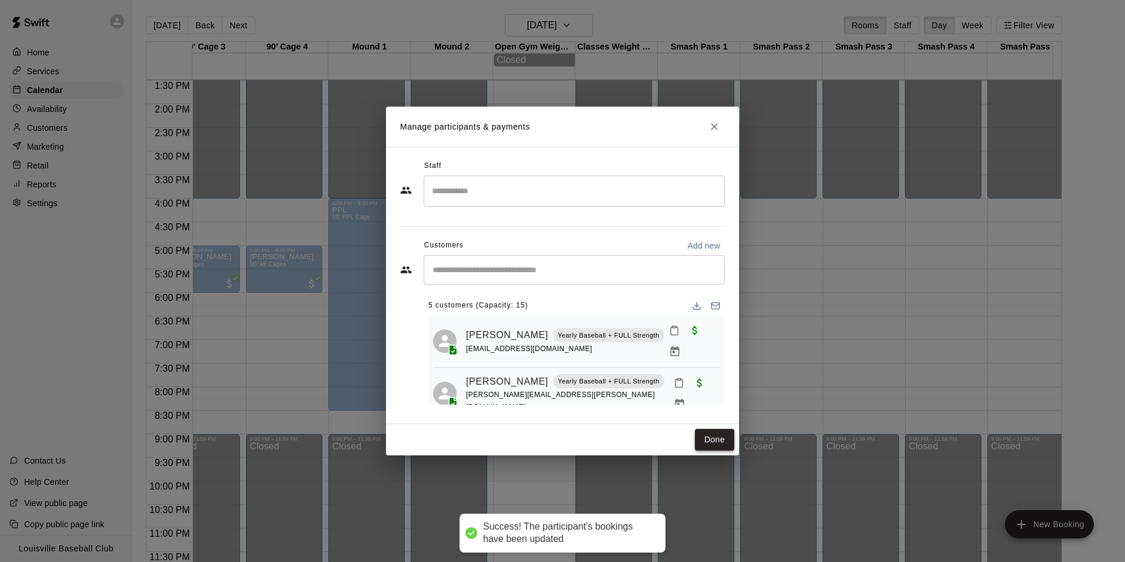
click at [717, 440] on button "Done" at bounding box center [714, 440] width 39 height 22
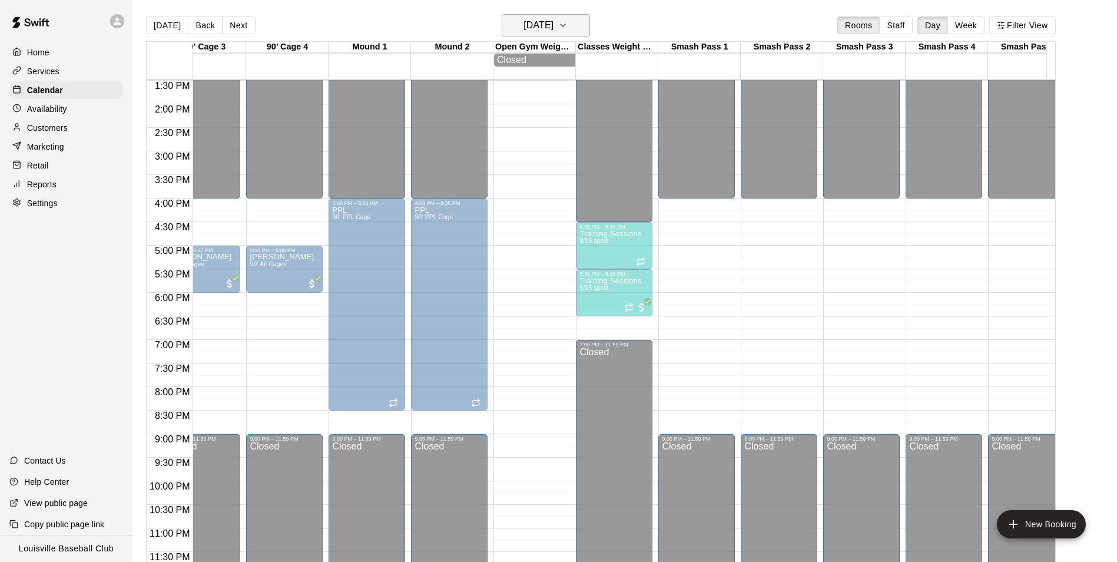
click at [551, 21] on h6 "[DATE]" at bounding box center [538, 25] width 30 height 16
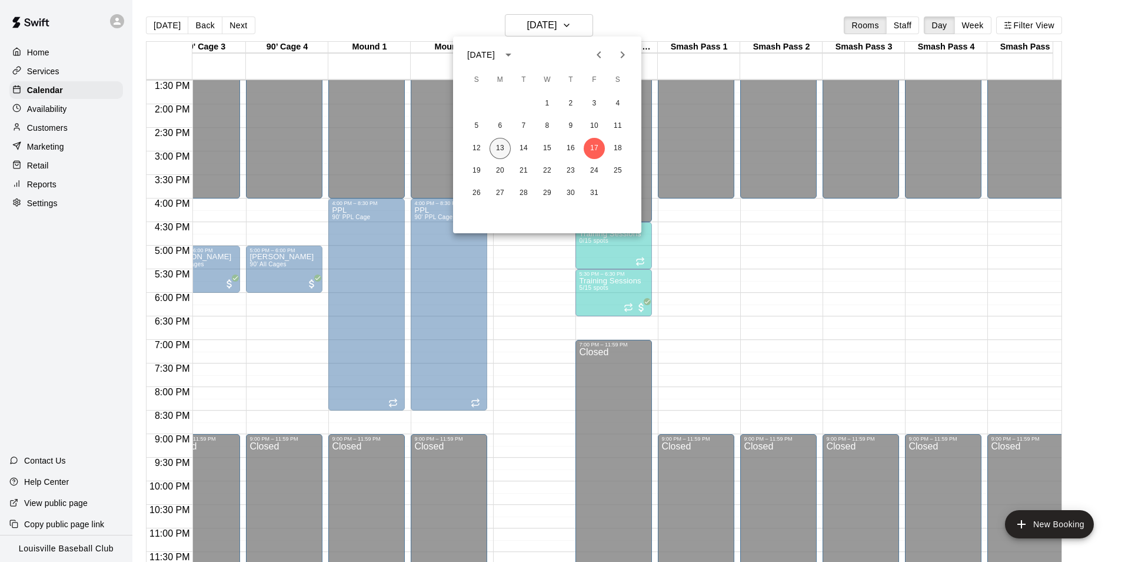
click at [502, 150] on button "13" at bounding box center [500, 148] width 21 height 21
